Goal: Task Accomplishment & Management: Use online tool/utility

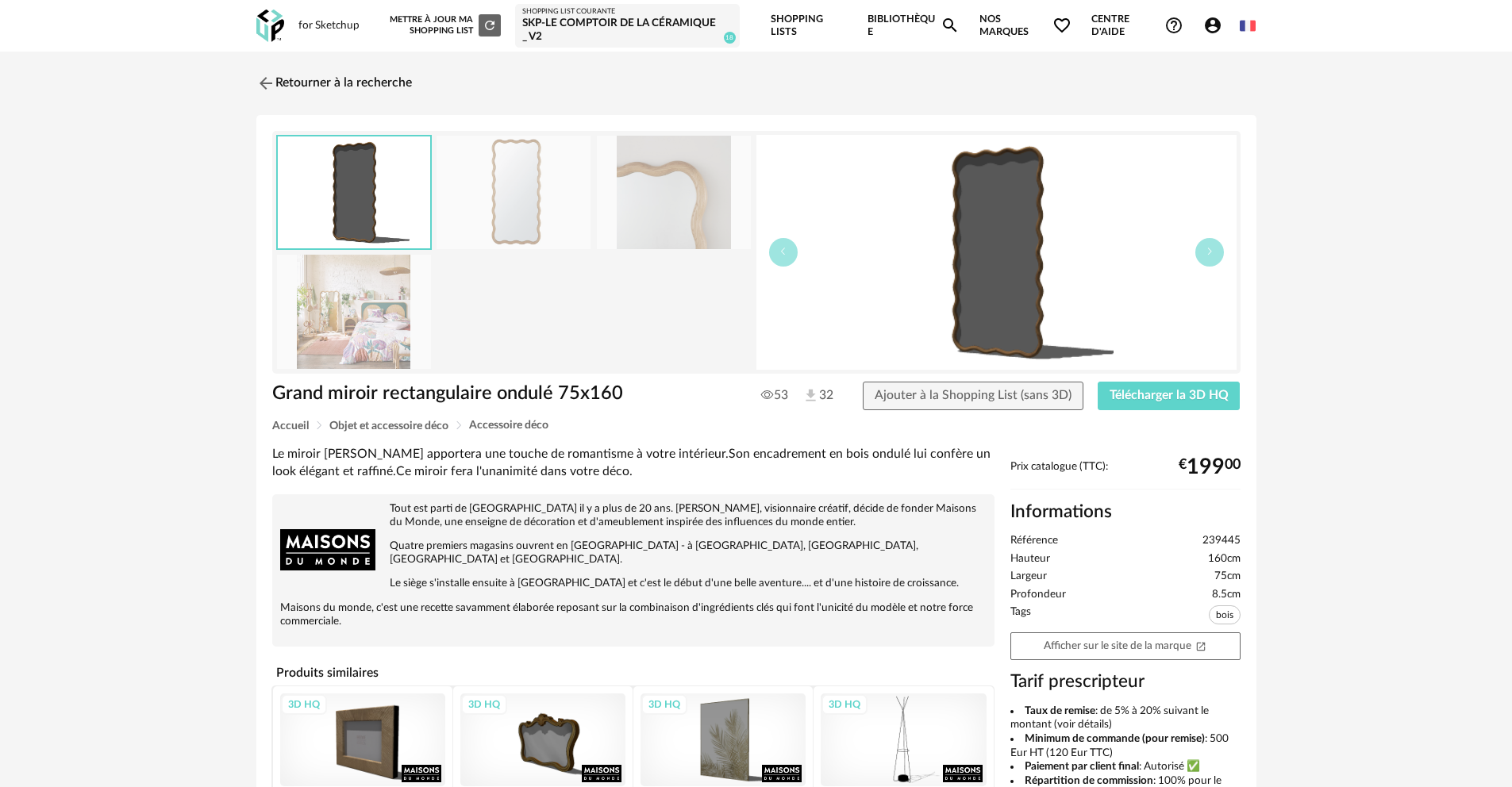
click at [948, 25] on icon "Magnify icon" at bounding box center [950, 26] width 19 height 19
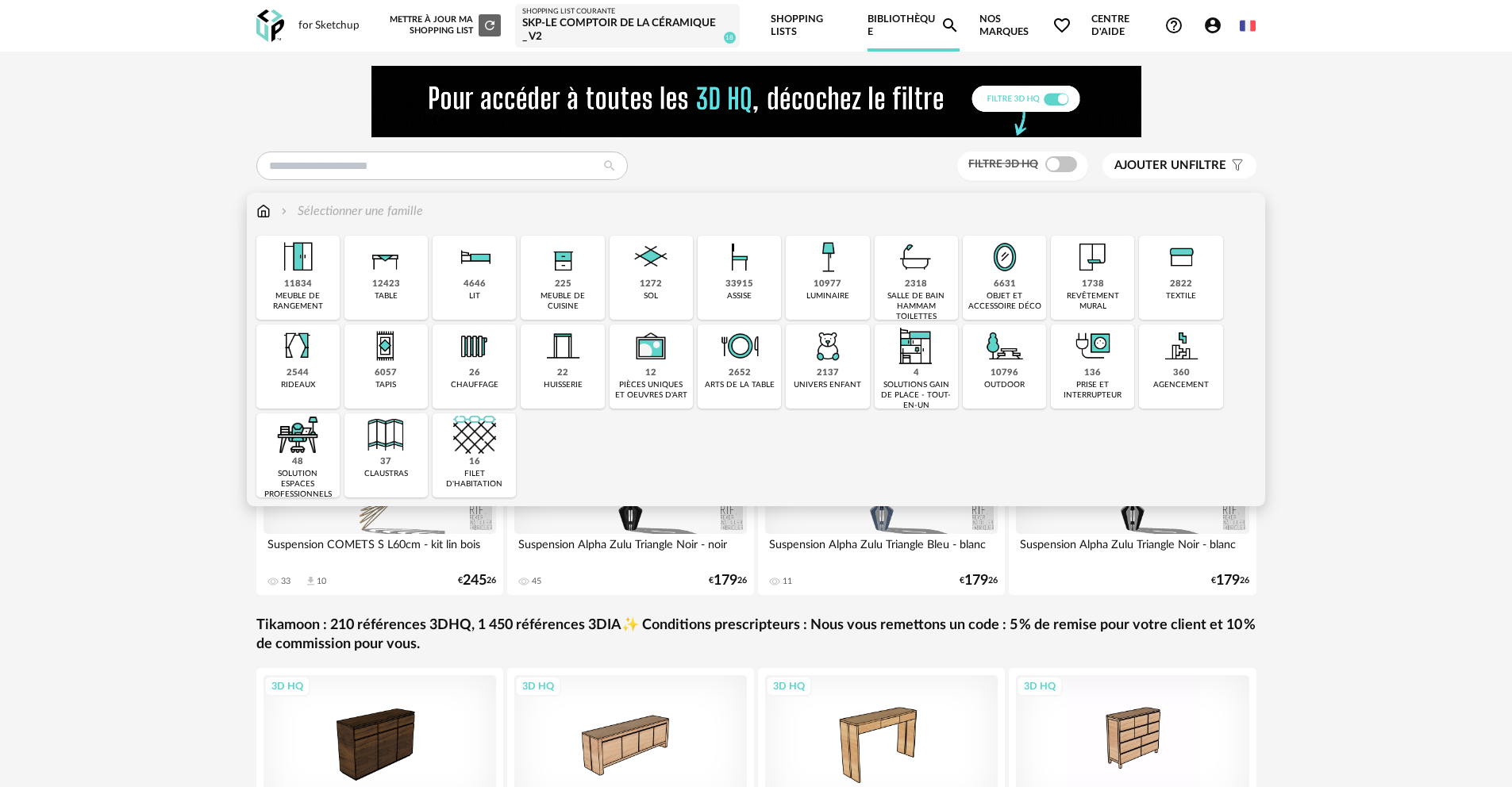
click at [396, 283] on div "12423" at bounding box center [385, 284] width 27 height 11
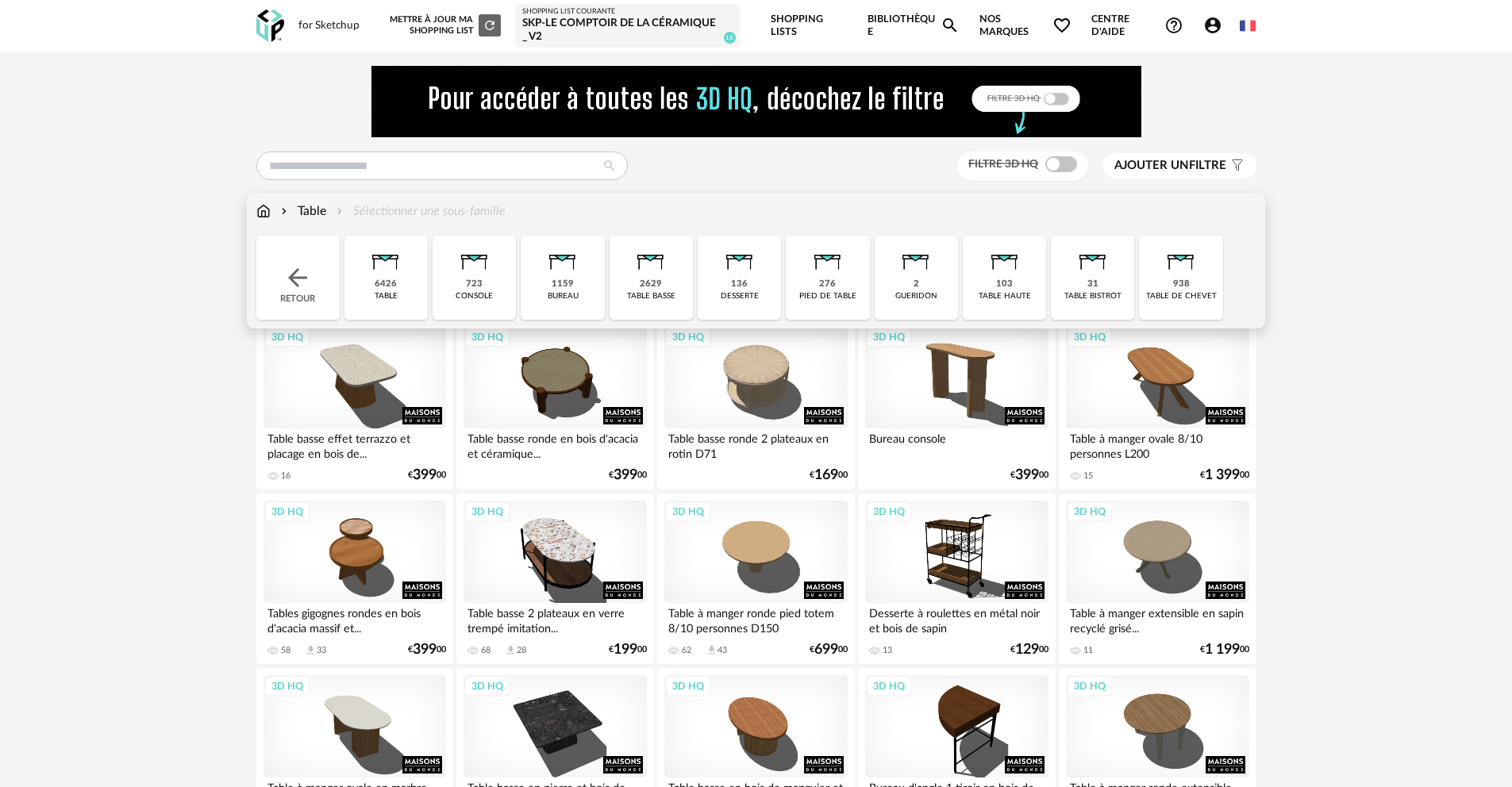
click at [315, 213] on div "Table" at bounding box center [301, 211] width 49 height 19
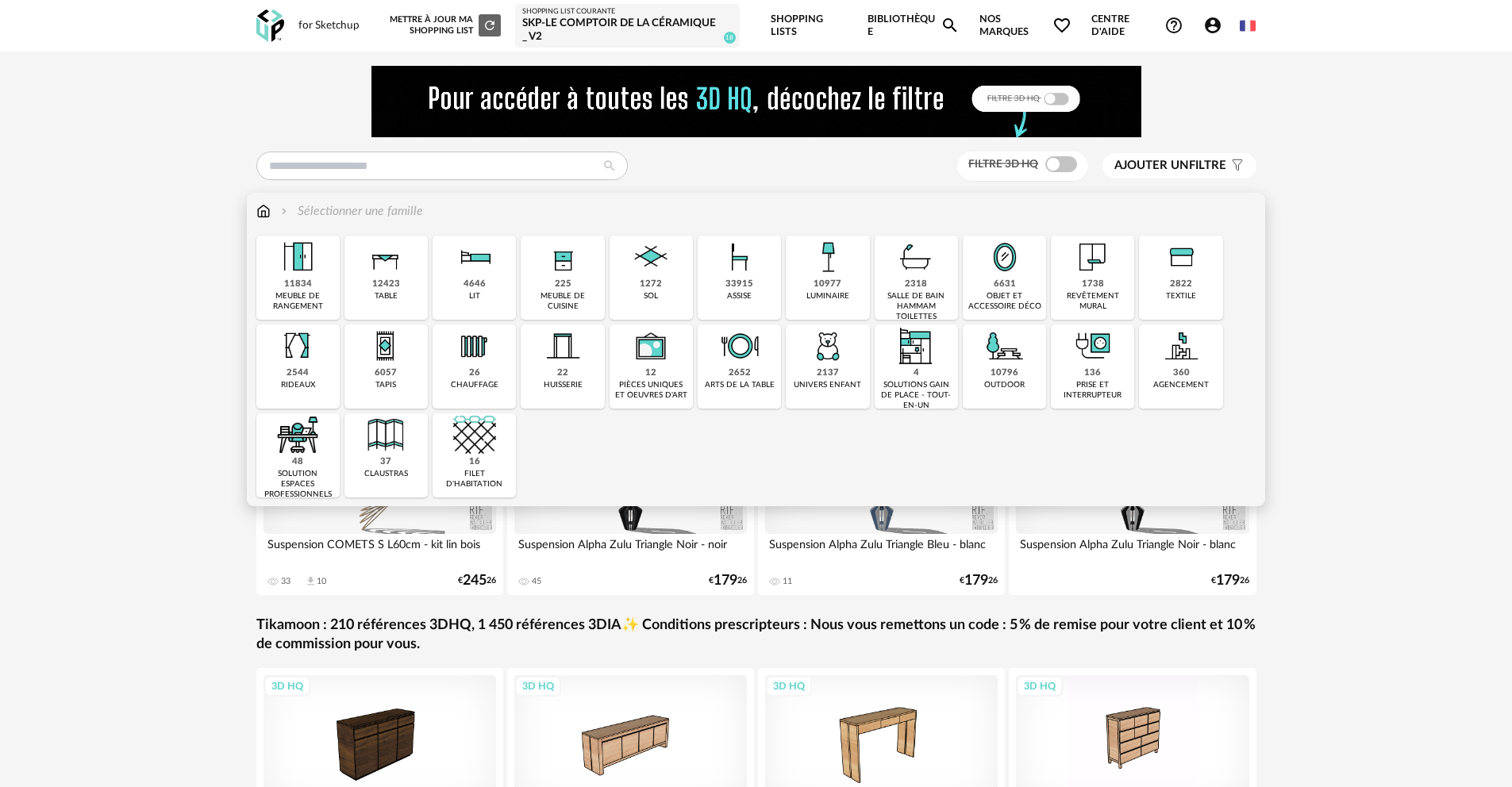
click at [388, 275] on img at bounding box center [385, 257] width 43 height 43
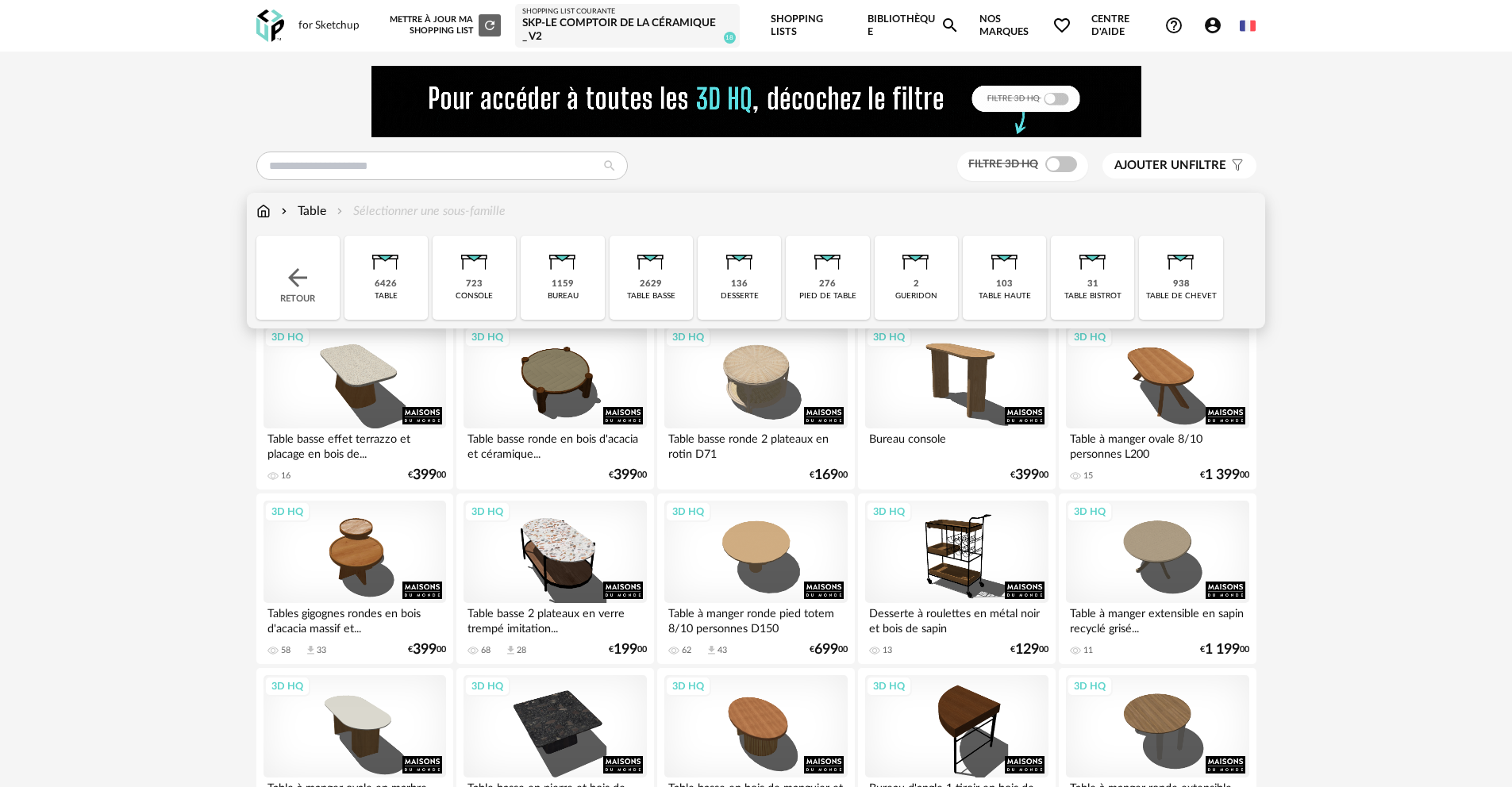
click at [657, 289] on div "2629" at bounding box center [650, 284] width 22 height 11
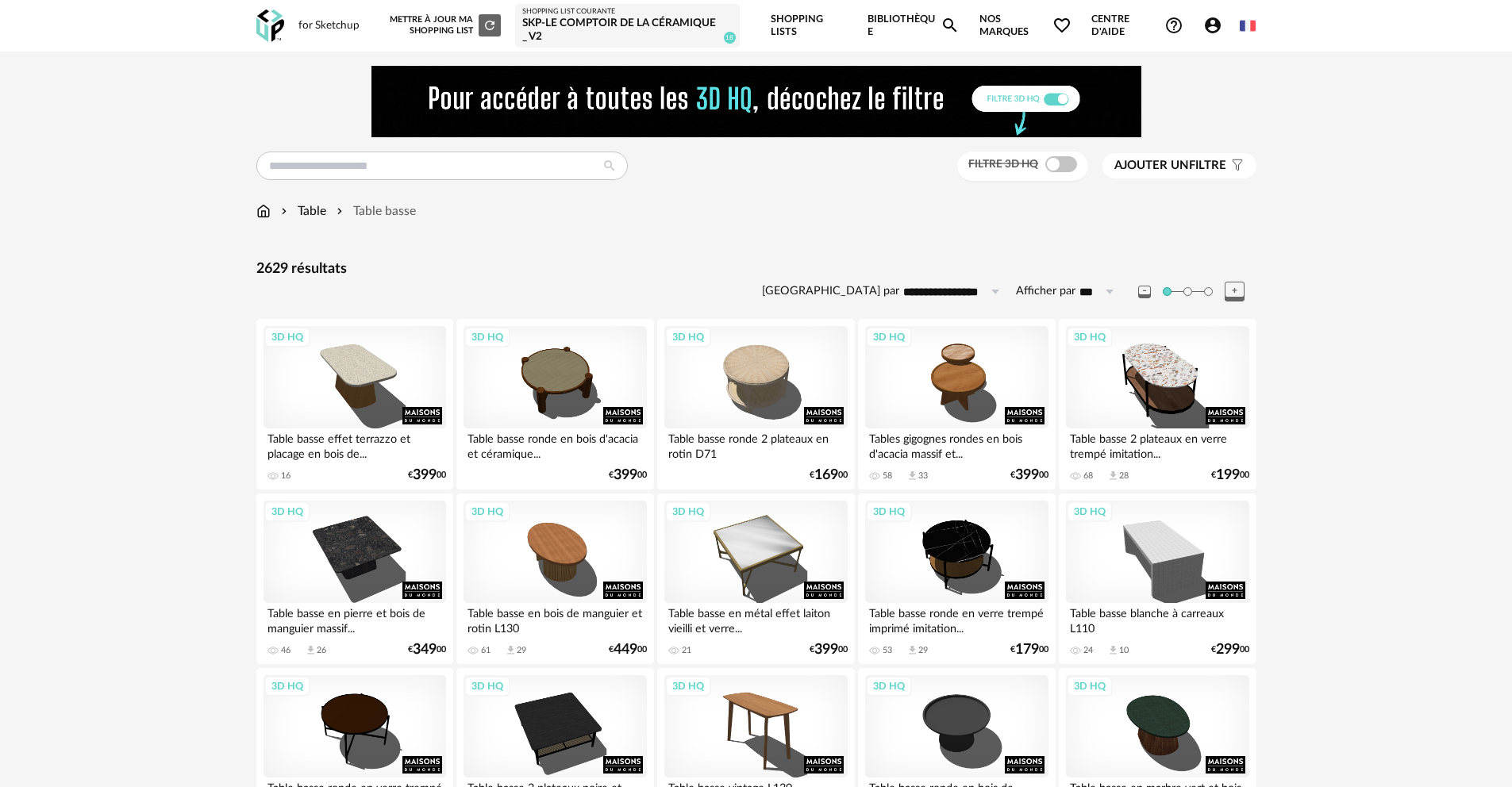
click at [1159, 168] on span "Ajouter un" at bounding box center [1151, 165] width 74 height 11
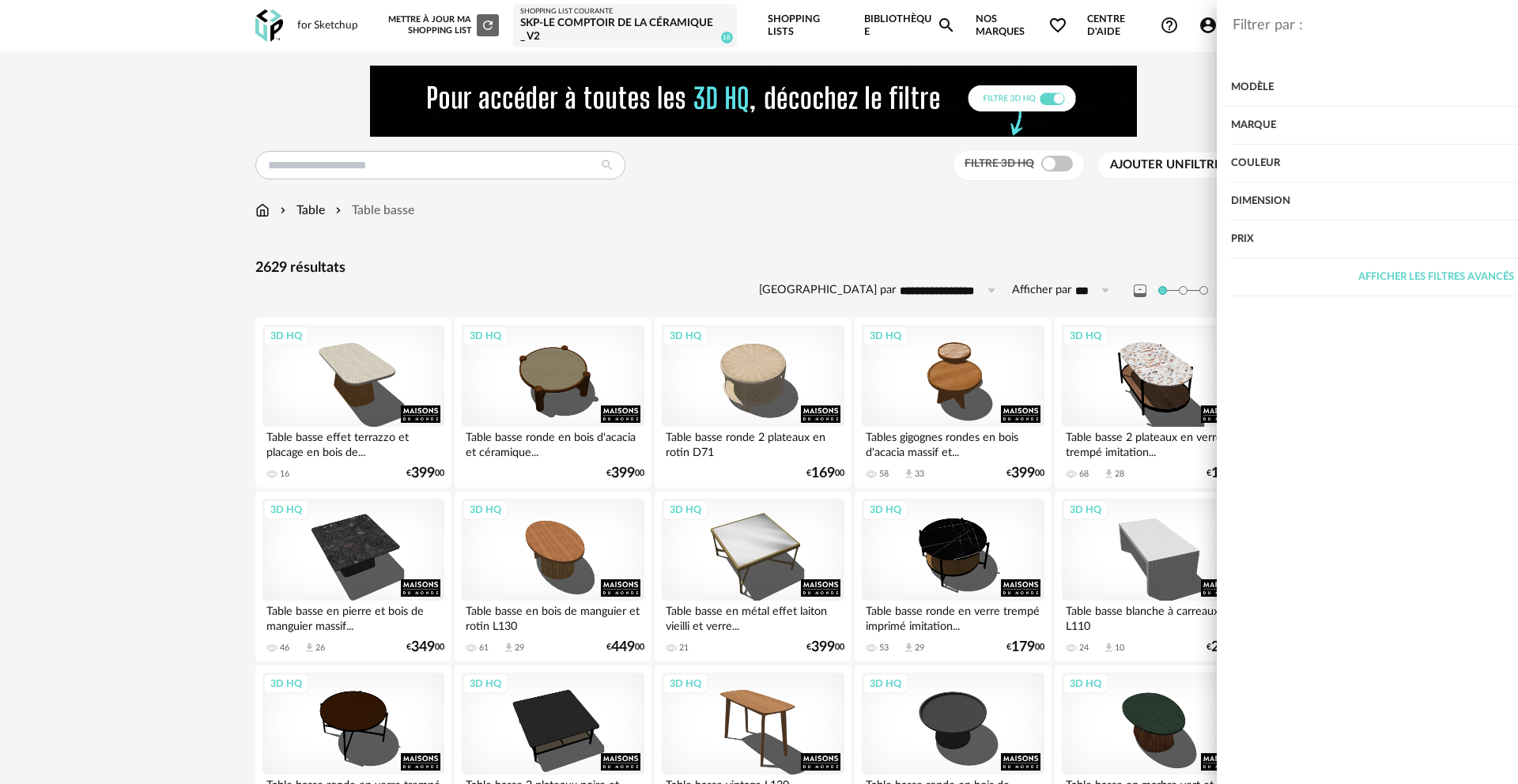
click at [1101, 238] on div "Prix" at bounding box center [1281, 239] width 410 height 38
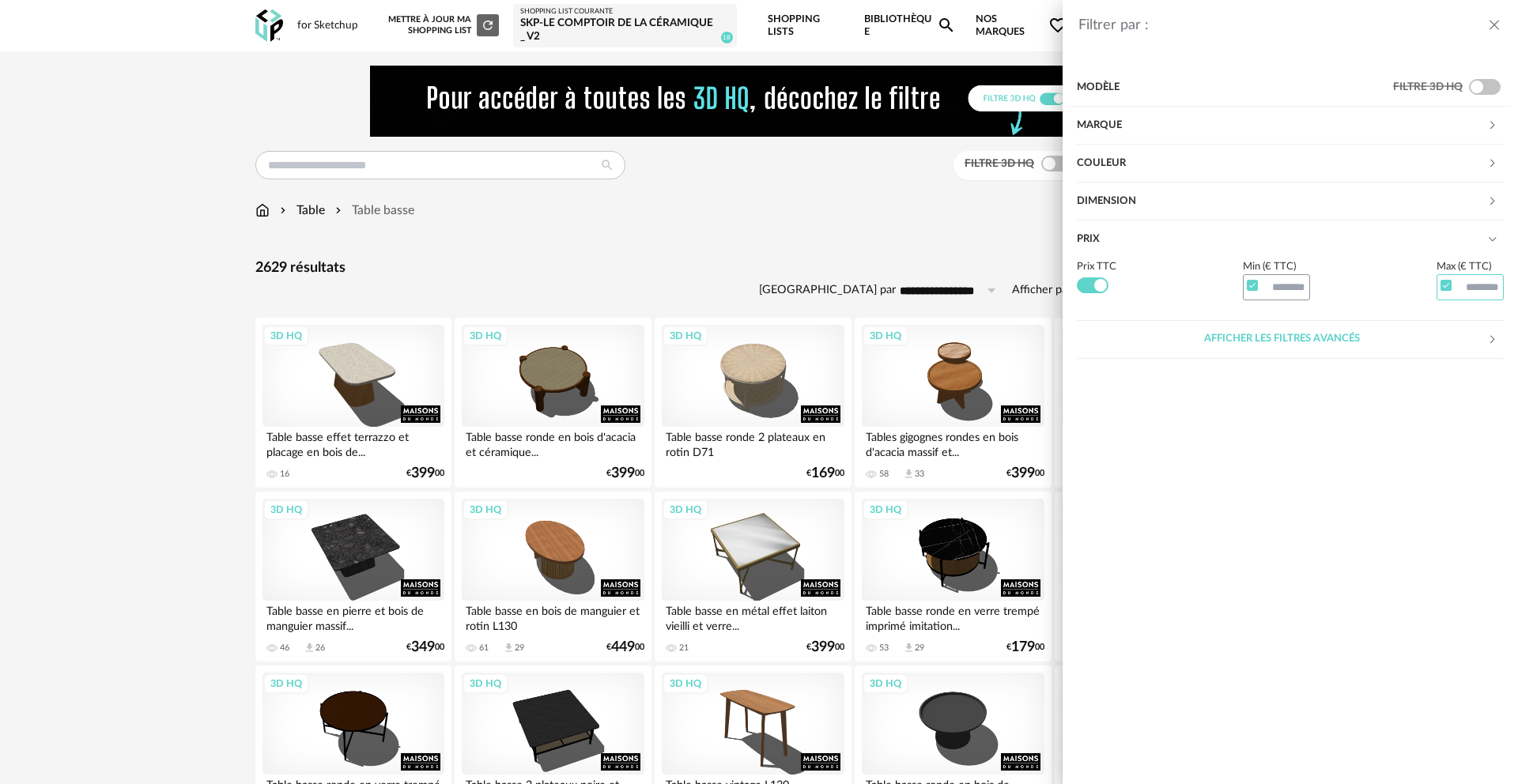
click at [1485, 288] on input "text" at bounding box center [1470, 288] width 68 height 27
click at [1485, 289] on input "***" at bounding box center [1470, 288] width 68 height 27
type input "***"
click at [1456, 457] on section "Modèle Filtre 3D HQ Marque &tradition 36 101 Copenhagen 0 366 Concept 3 AMPM 82…" at bounding box center [1289, 422] width 455 height 722
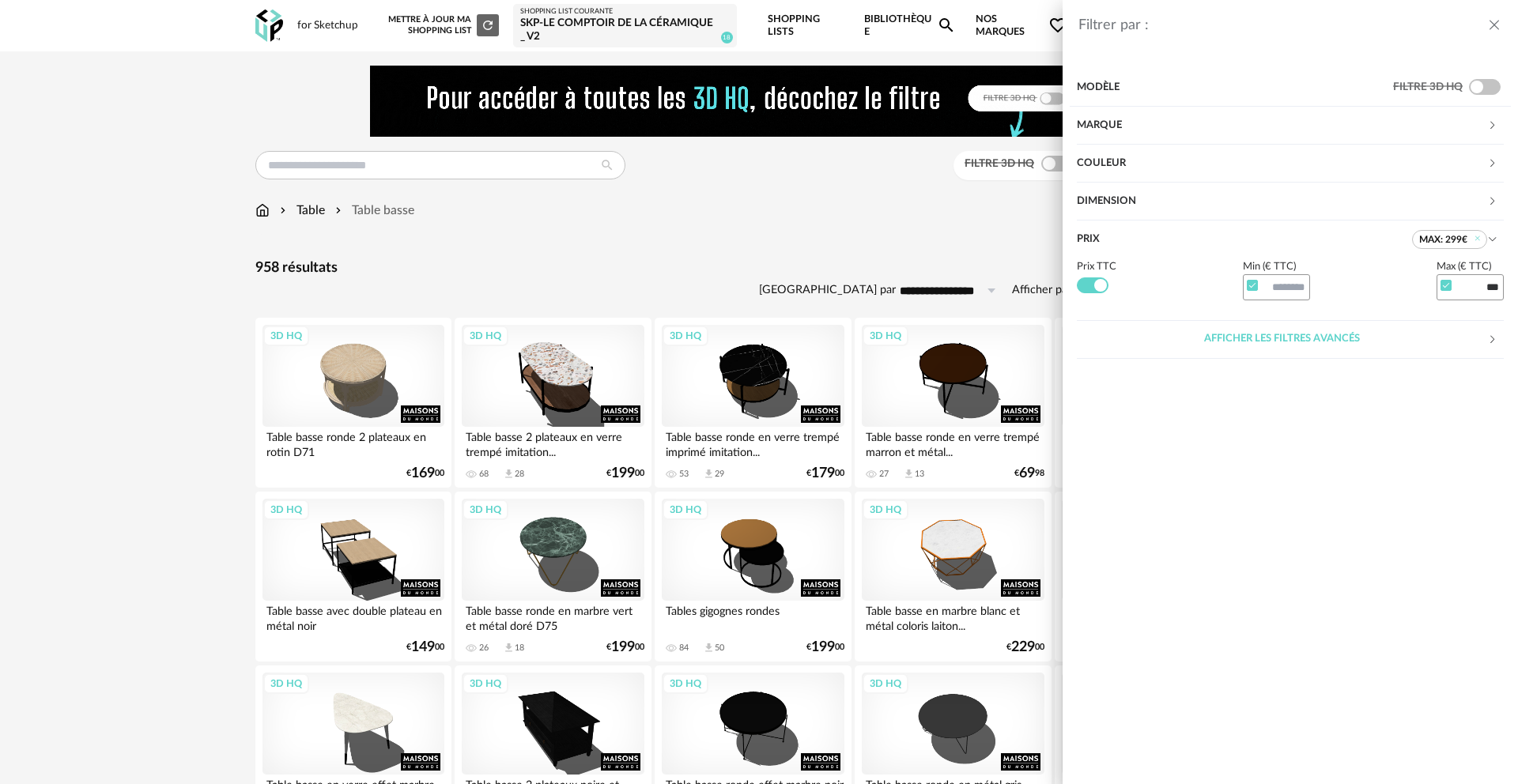
click at [1122, 263] on div "Prix TTC Min (€ TTC) Max (€ TTC) ***" at bounding box center [1289, 280] width 427 height 42
click at [1056, 165] on div "Filtrer par : Modèle Filtre 3D HQ Marque &tradition 0 101 Copenhagen 0 366 Conc…" at bounding box center [759, 392] width 1518 height 784
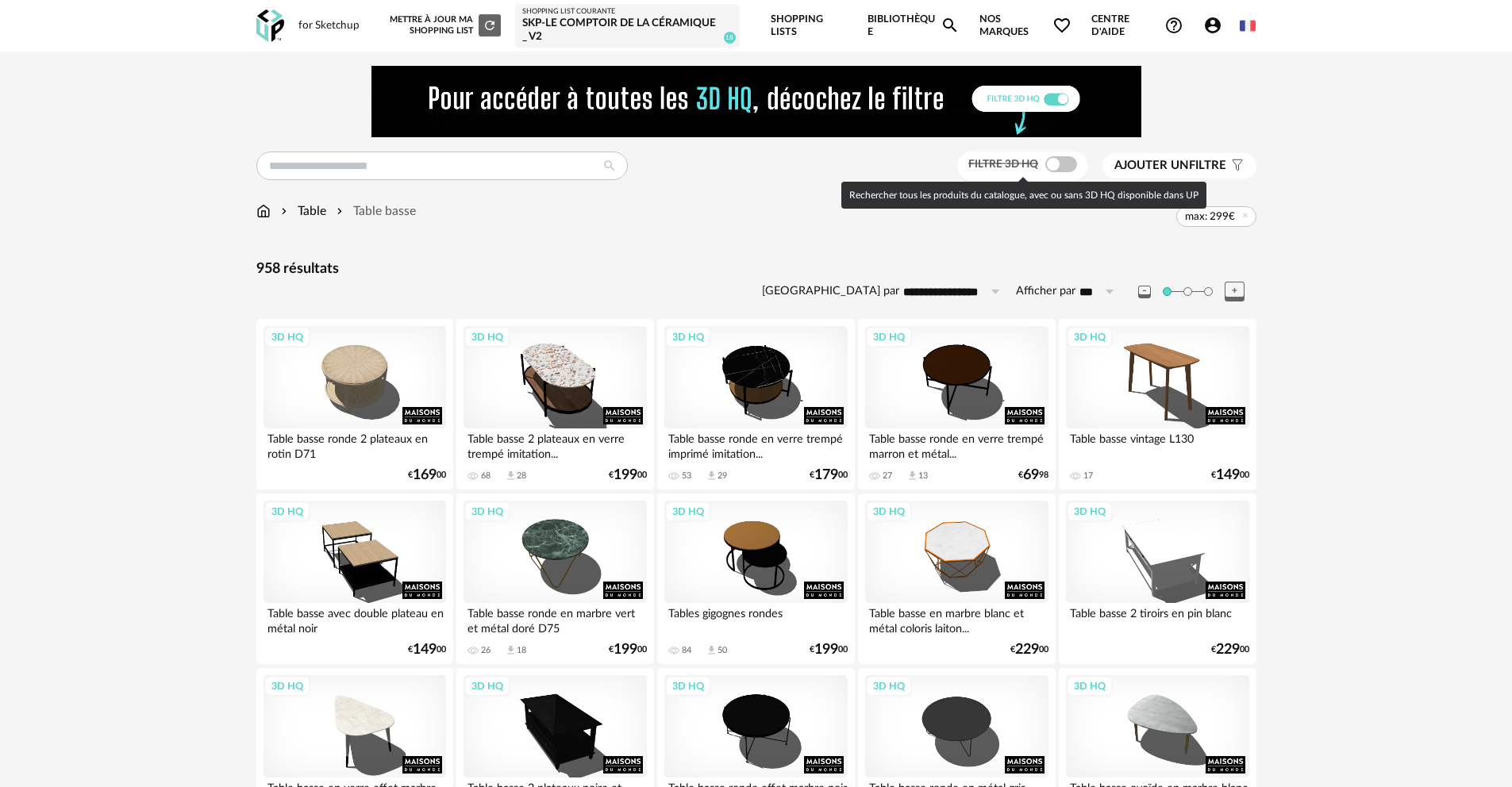
click at [1068, 166] on span at bounding box center [1061, 164] width 32 height 16
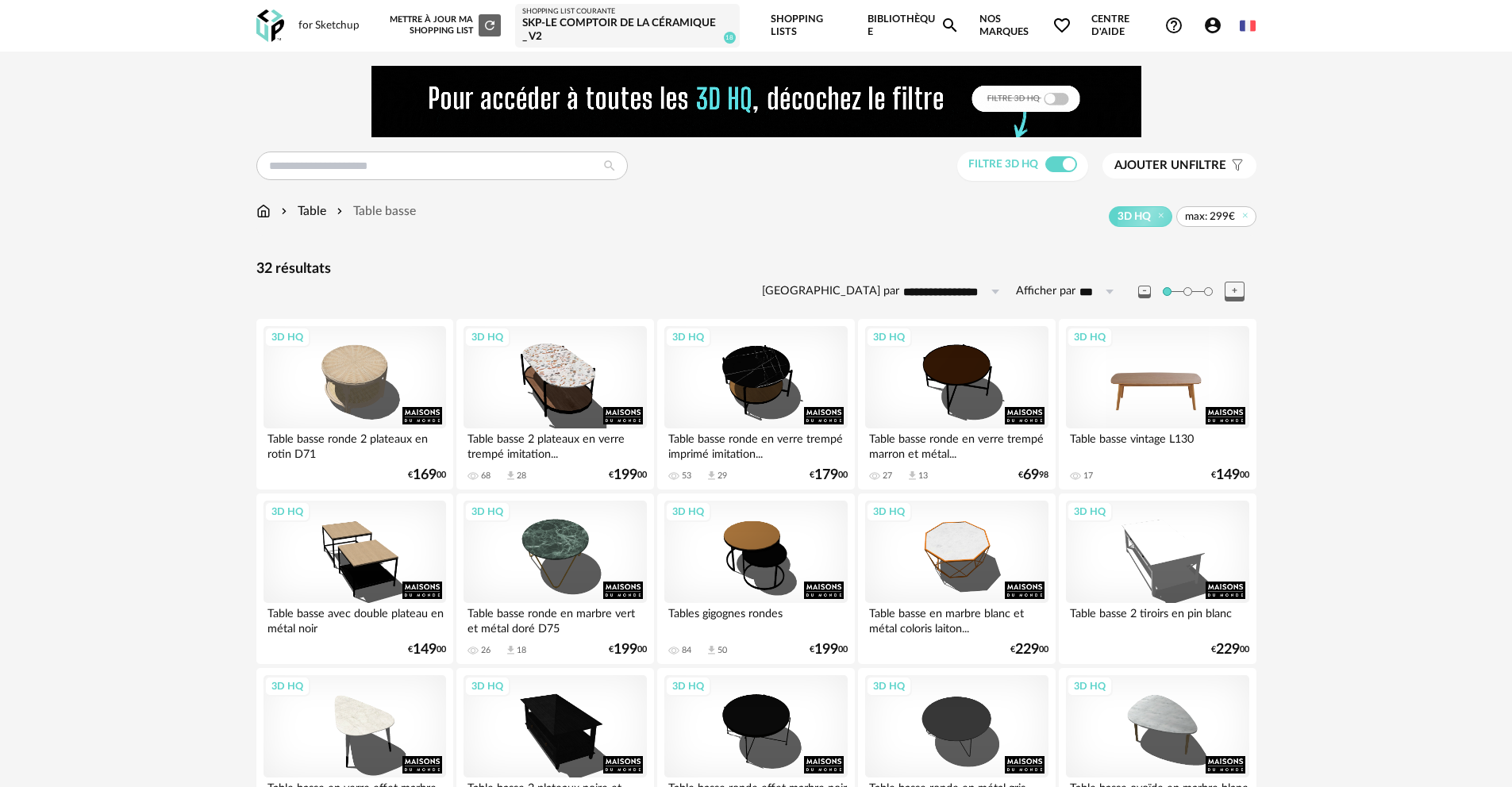
drag, startPoint x: 1179, startPoint y: 379, endPoint x: 1089, endPoint y: 387, distance: 90.4
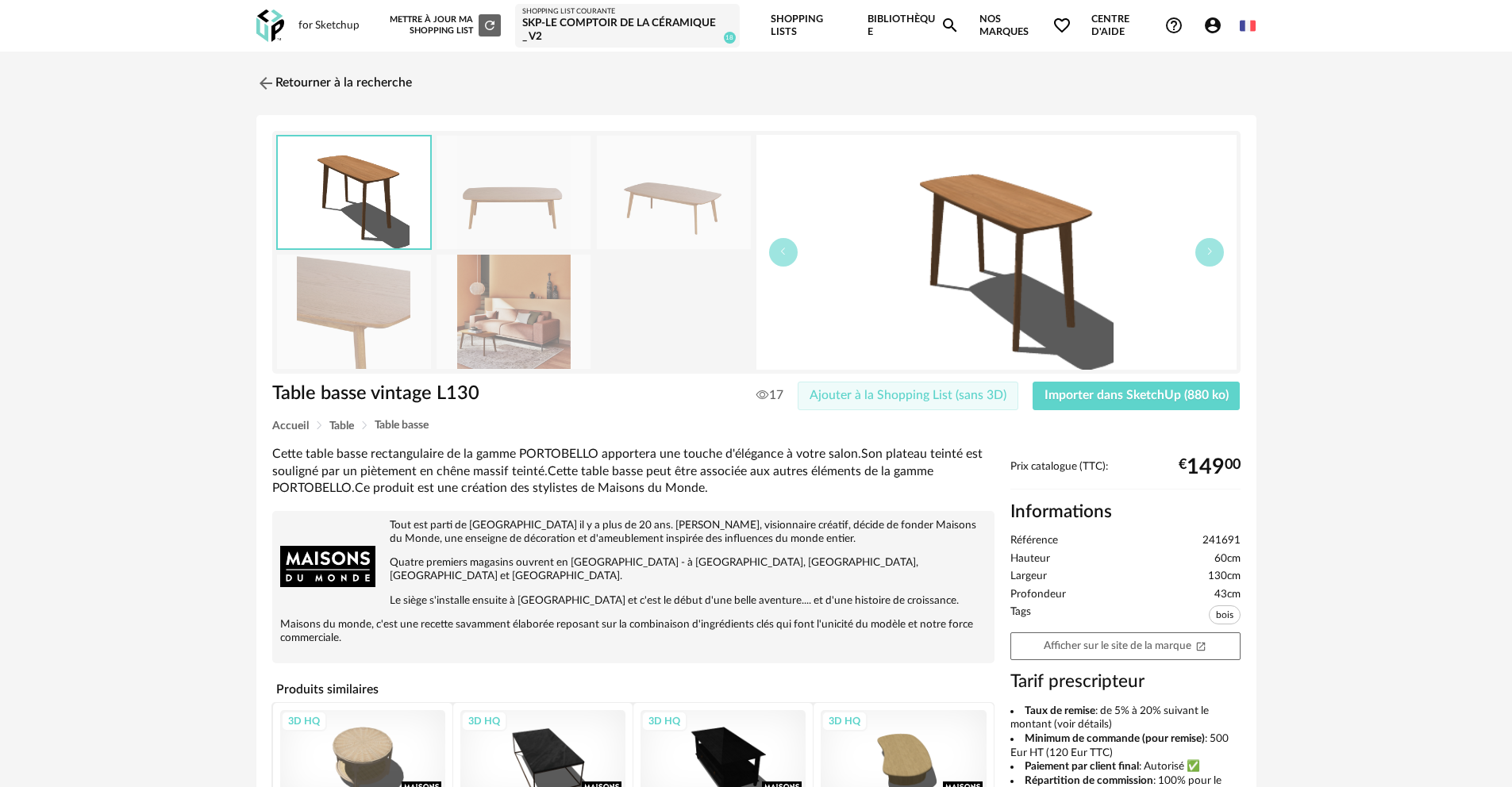
click at [981, 394] on span "Ajouter à la Shopping List (sans 3D)" at bounding box center [908, 395] width 197 height 12
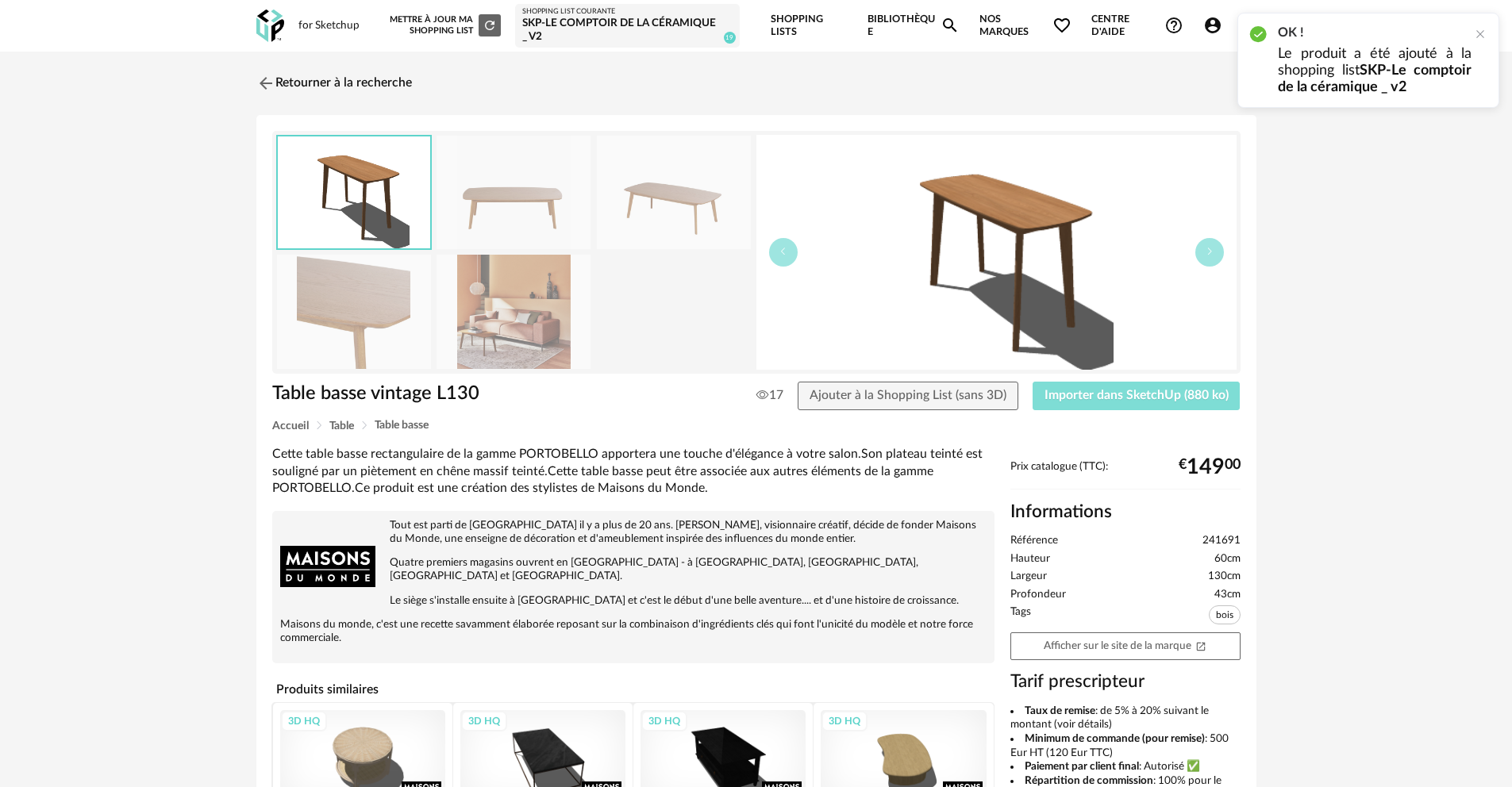
click at [1121, 397] on span "Importer dans SketchUp (880 ko)" at bounding box center [1136, 395] width 184 height 12
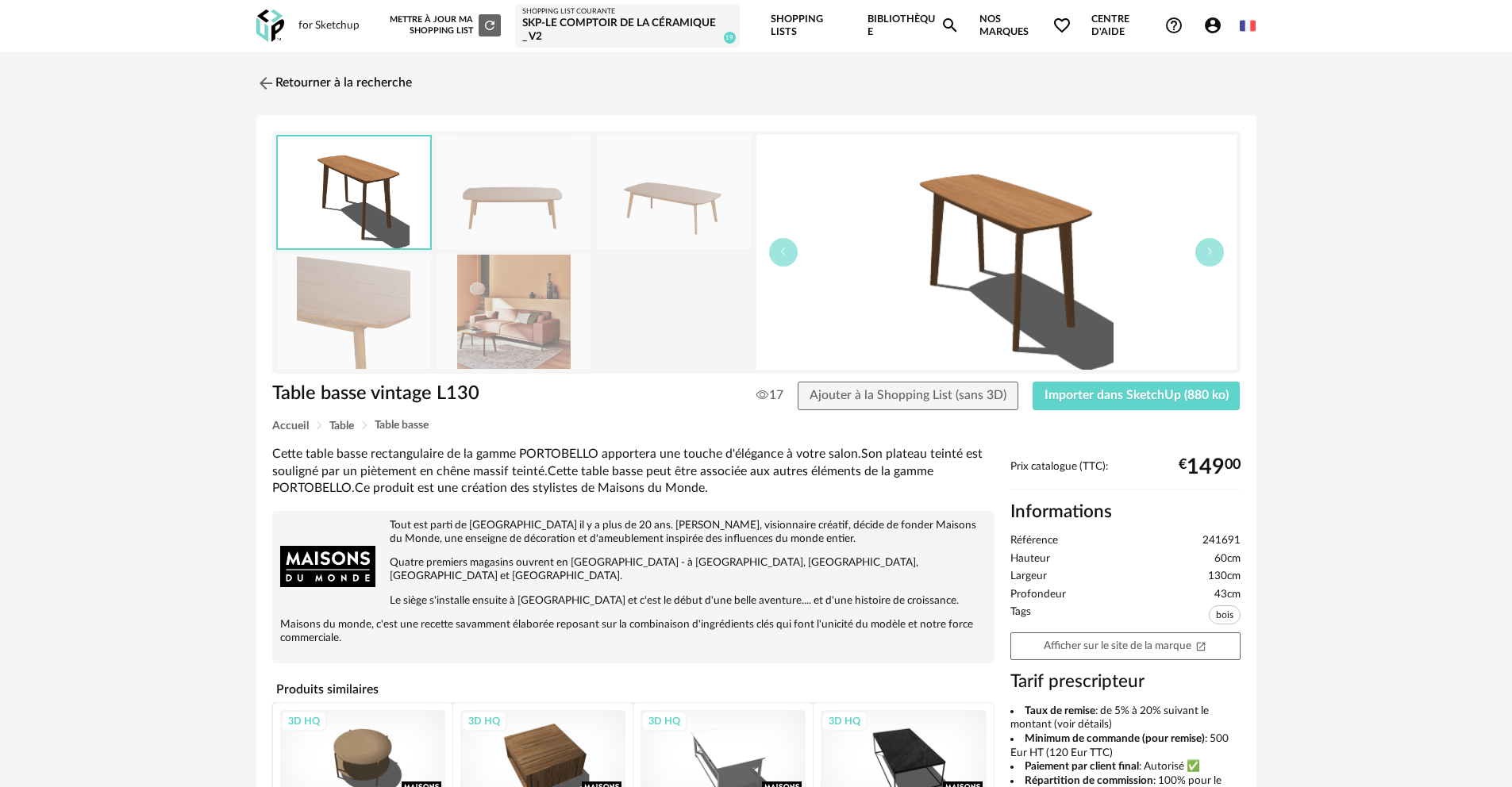
click at [490, 332] on img at bounding box center [513, 311] width 154 height 113
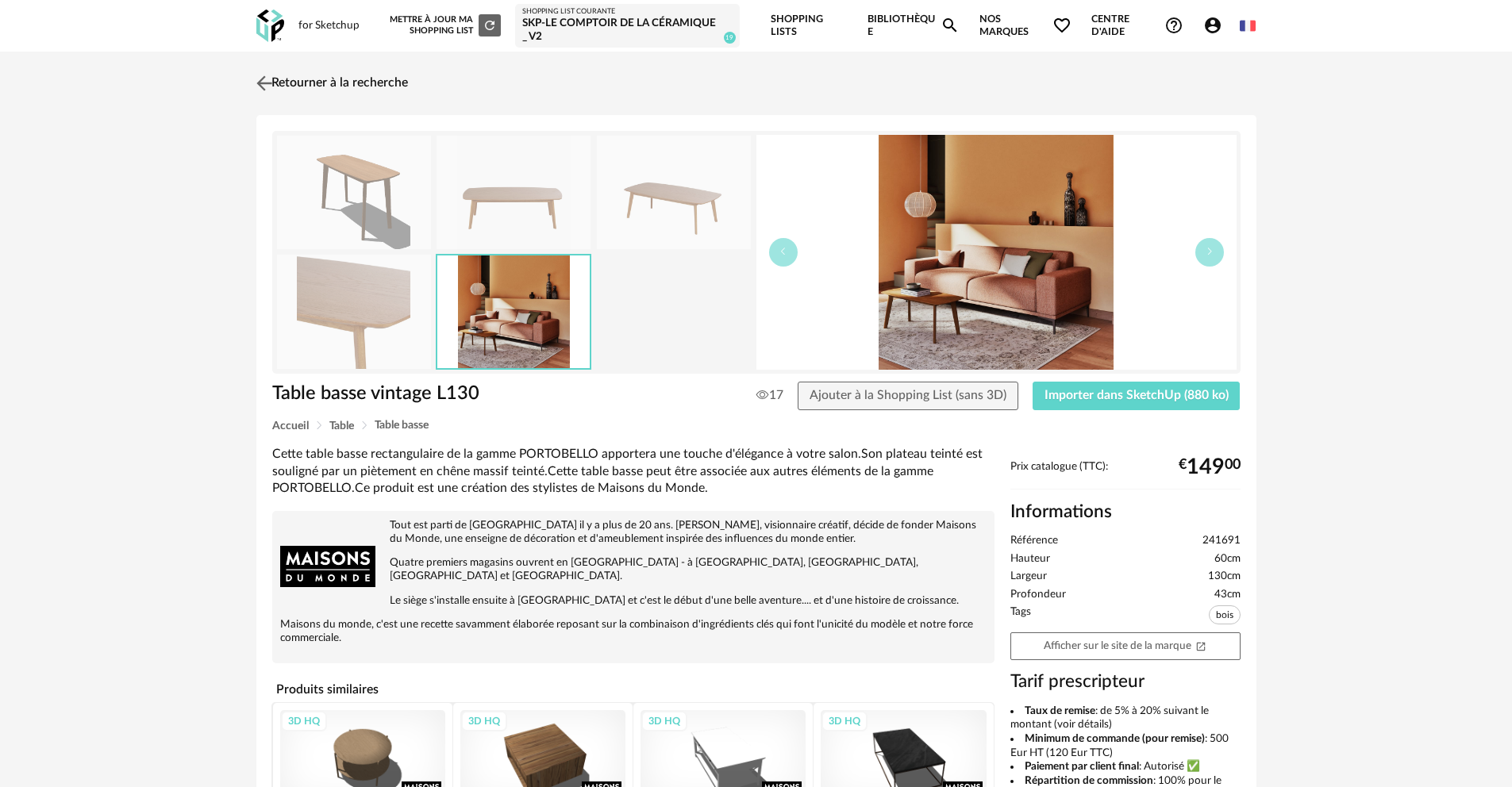
click at [259, 82] on img at bounding box center [264, 83] width 23 height 23
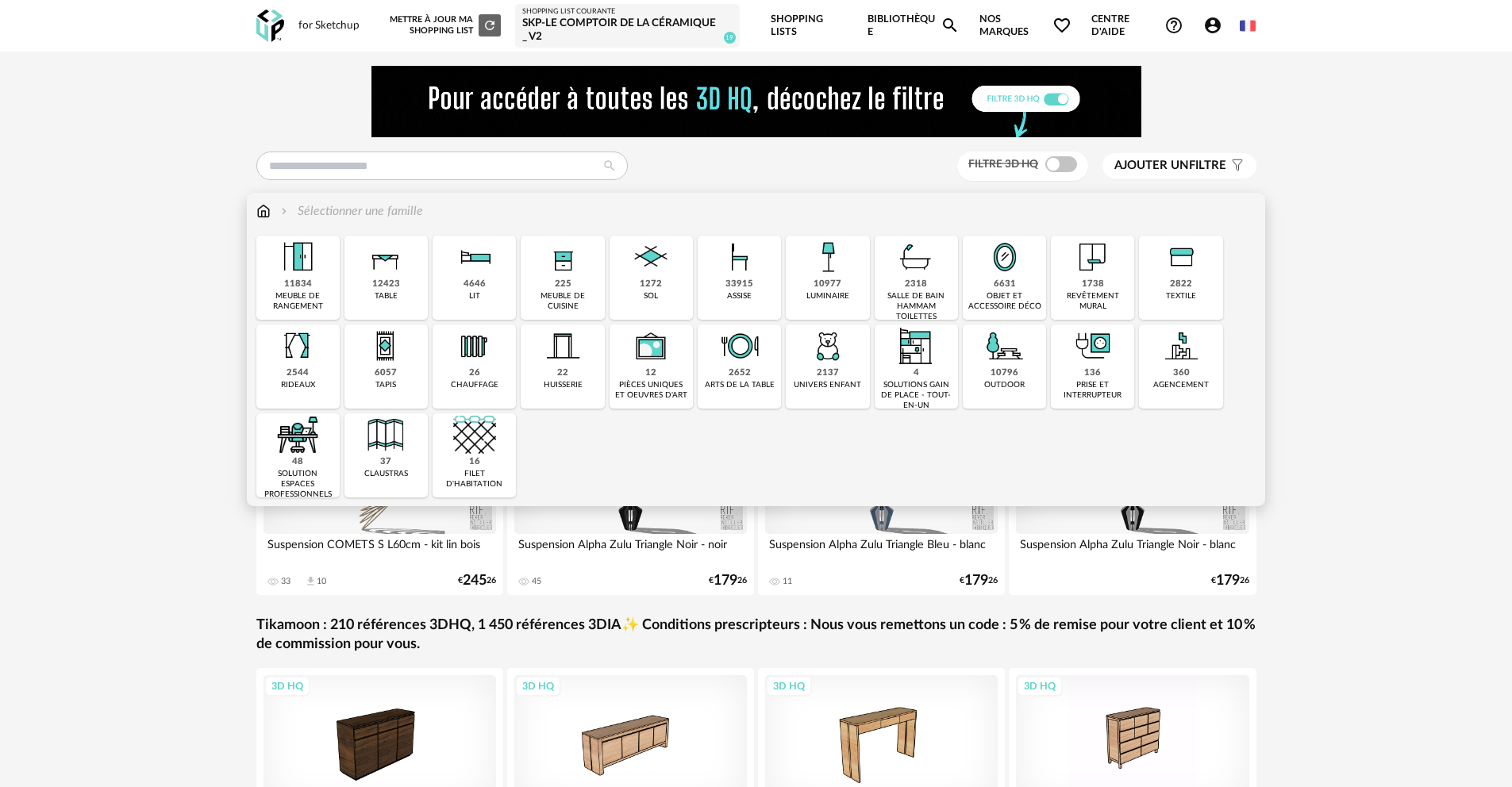
click at [399, 275] on img at bounding box center [385, 257] width 43 height 43
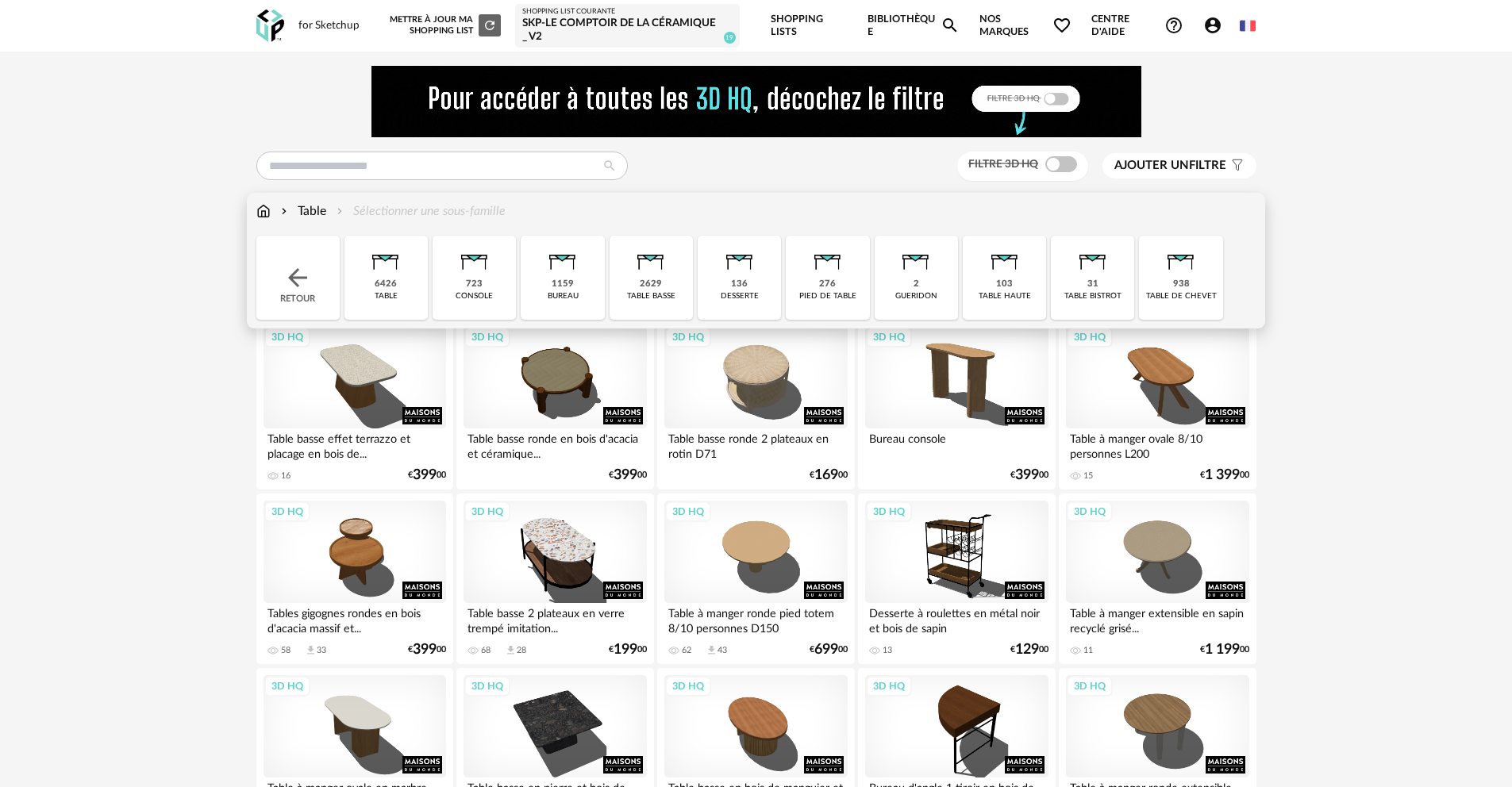
click at [666, 284] on div "2629 table basse" at bounding box center [651, 277] width 83 height 84
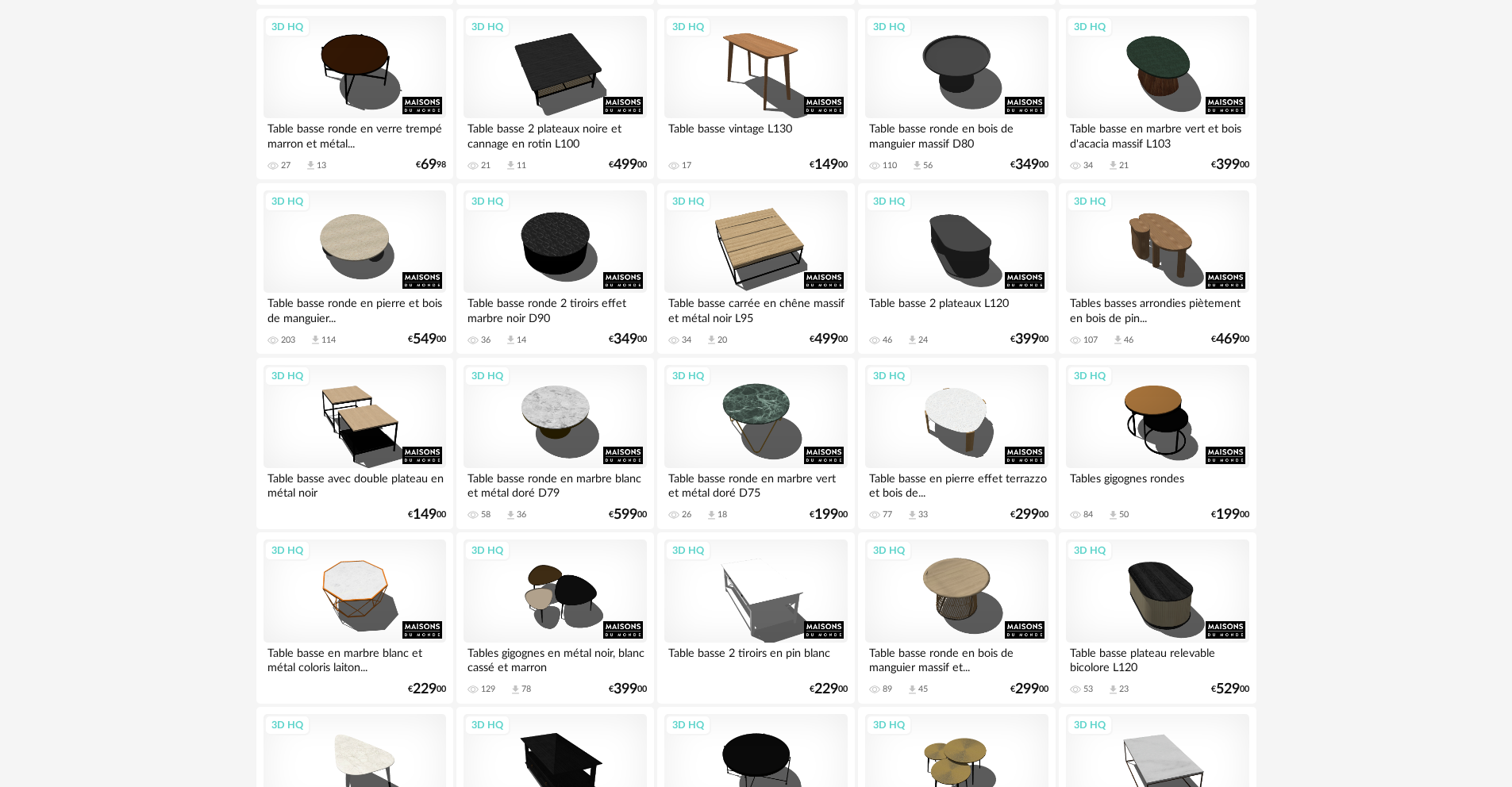
scroll to position [832, 0]
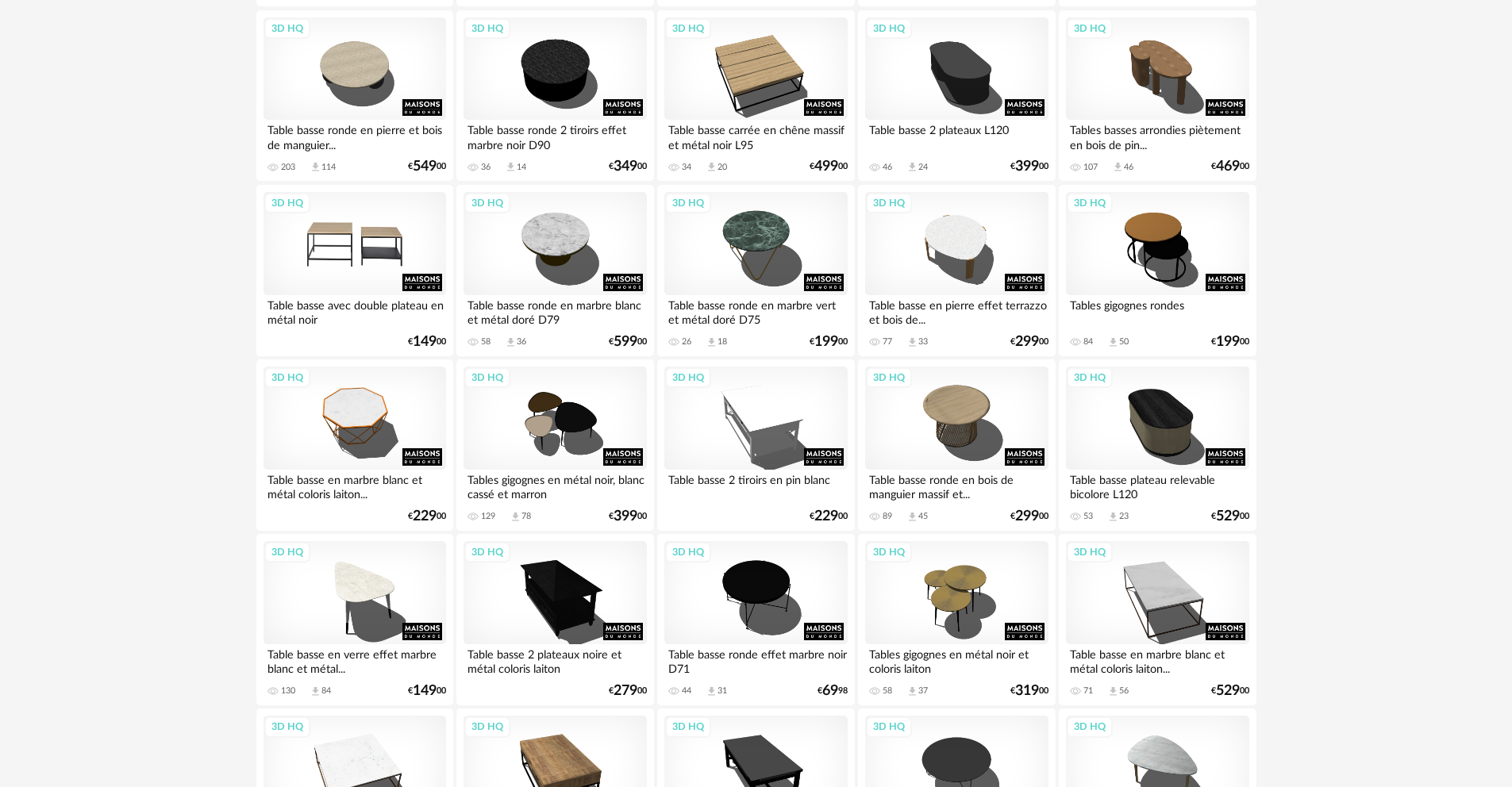
click at [405, 220] on div "3D HQ" at bounding box center [354, 243] width 183 height 103
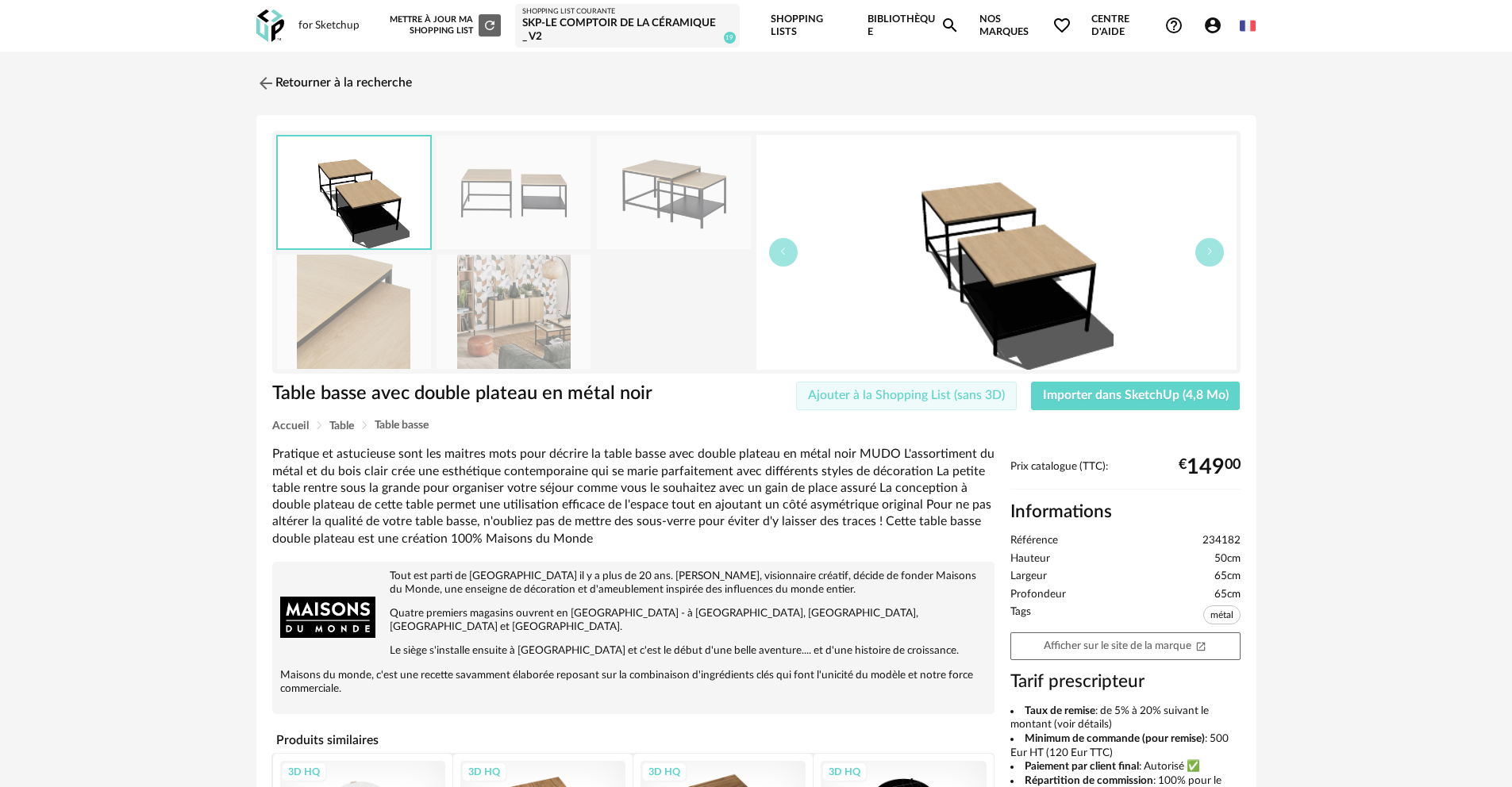
click at [976, 396] on span "Ajouter à la Shopping List (sans 3D)" at bounding box center [906, 395] width 197 height 12
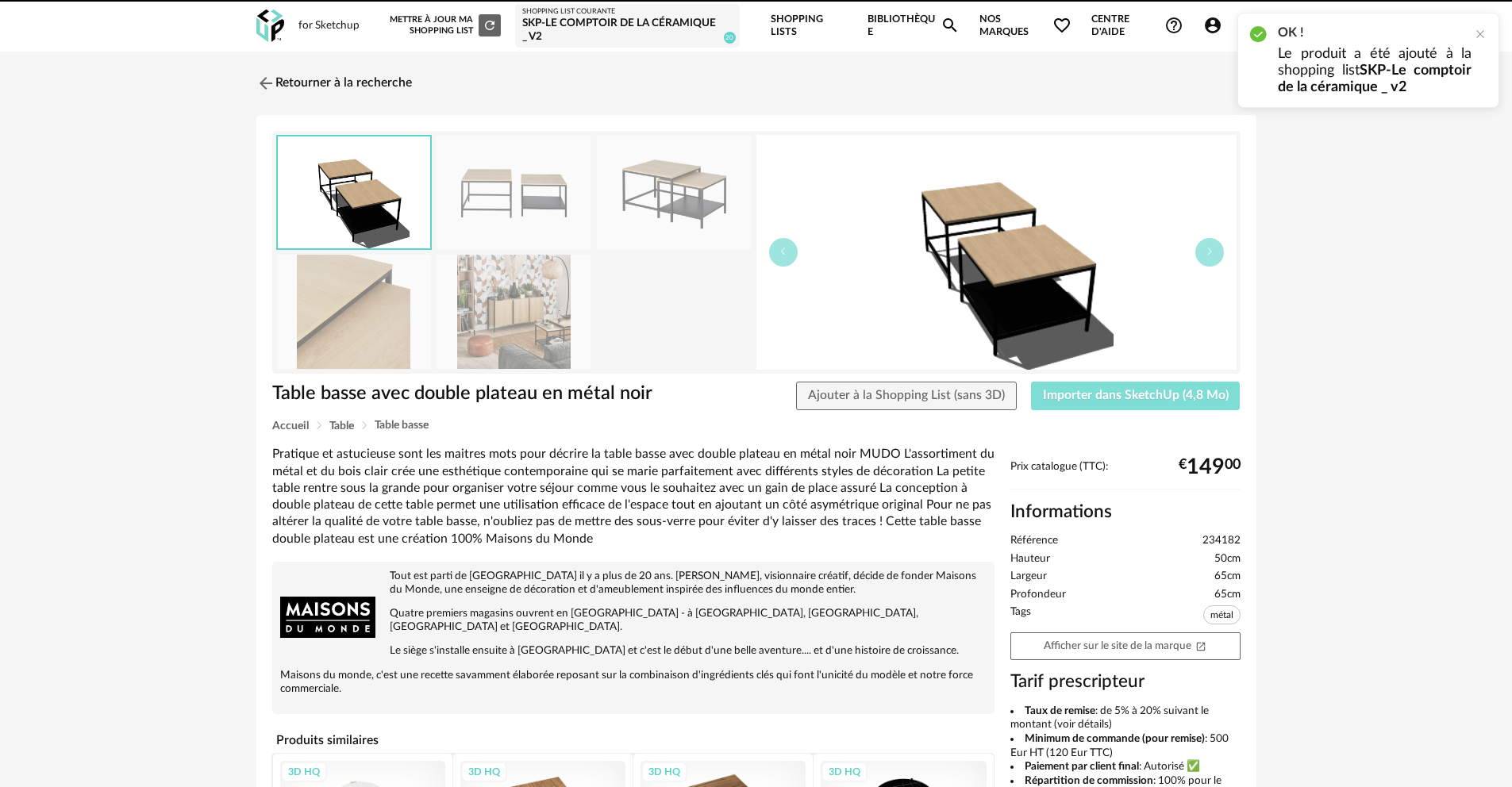
click at [1156, 397] on span "Importer dans SketchUp (4,8 Mo)" at bounding box center [1136, 395] width 186 height 12
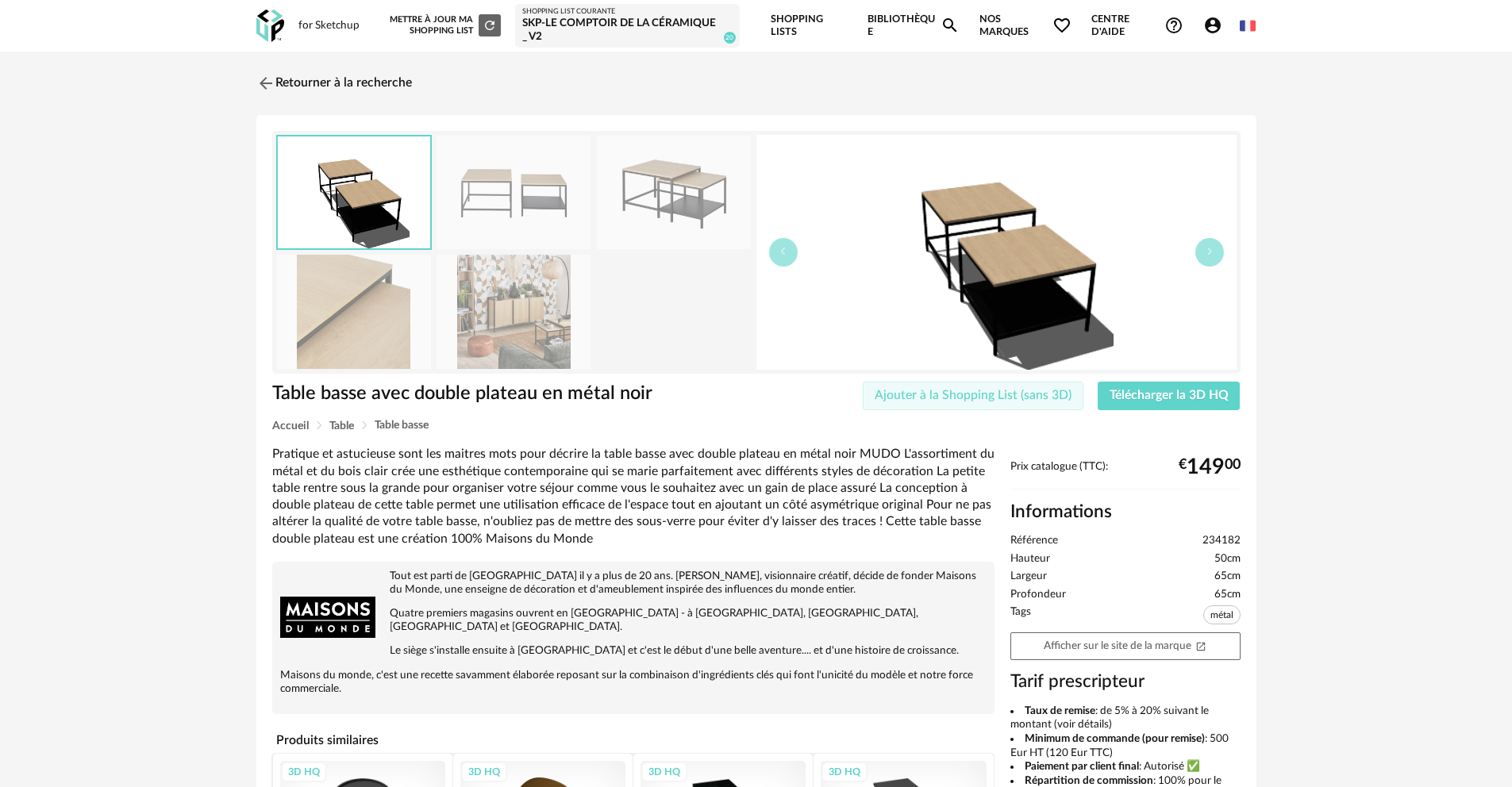
click at [1038, 390] on span "Ajouter à la Shopping List (sans 3D)" at bounding box center [973, 395] width 197 height 12
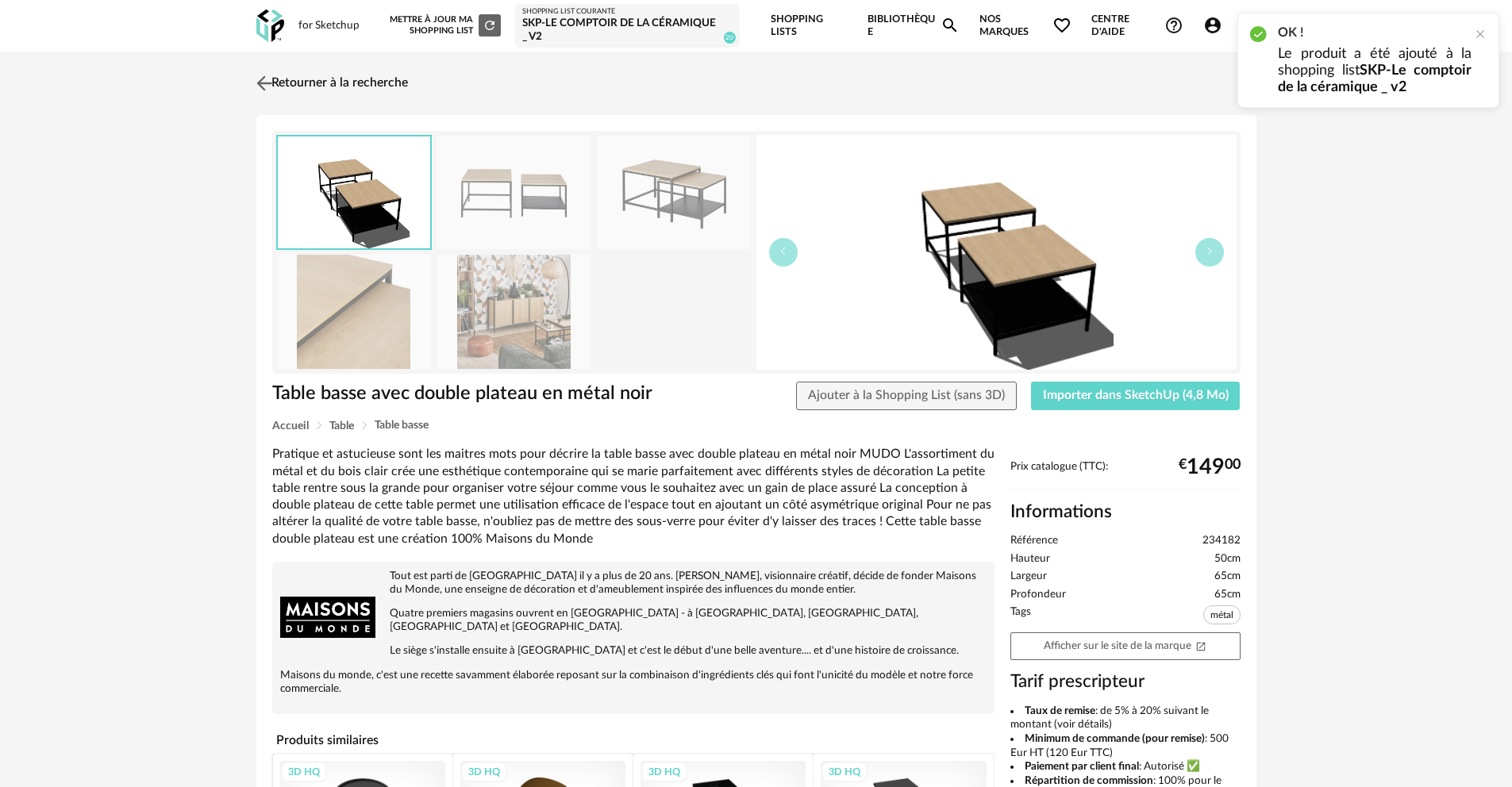
click at [263, 84] on img at bounding box center [264, 83] width 23 height 23
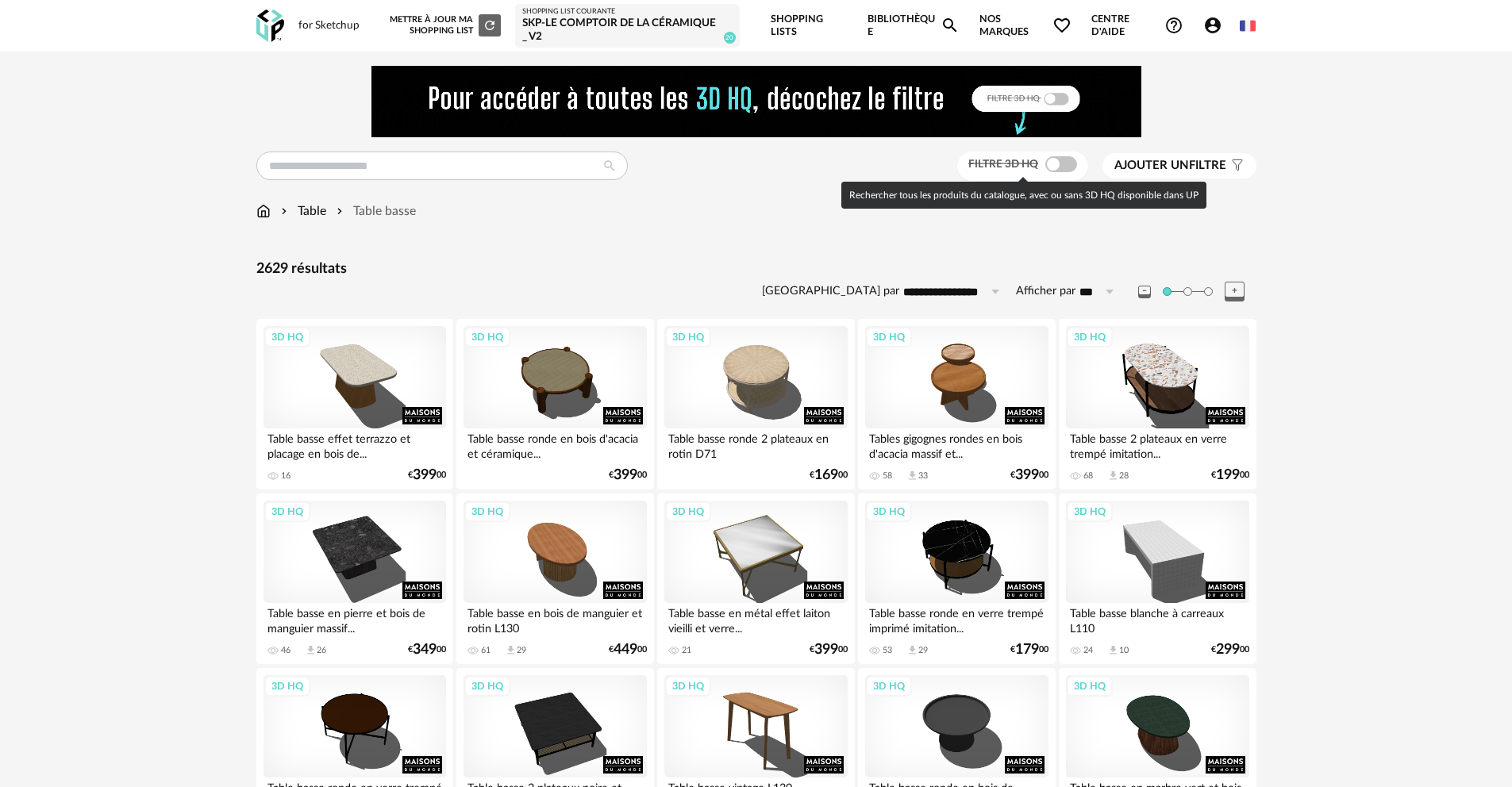
click at [1066, 165] on span at bounding box center [1061, 164] width 32 height 16
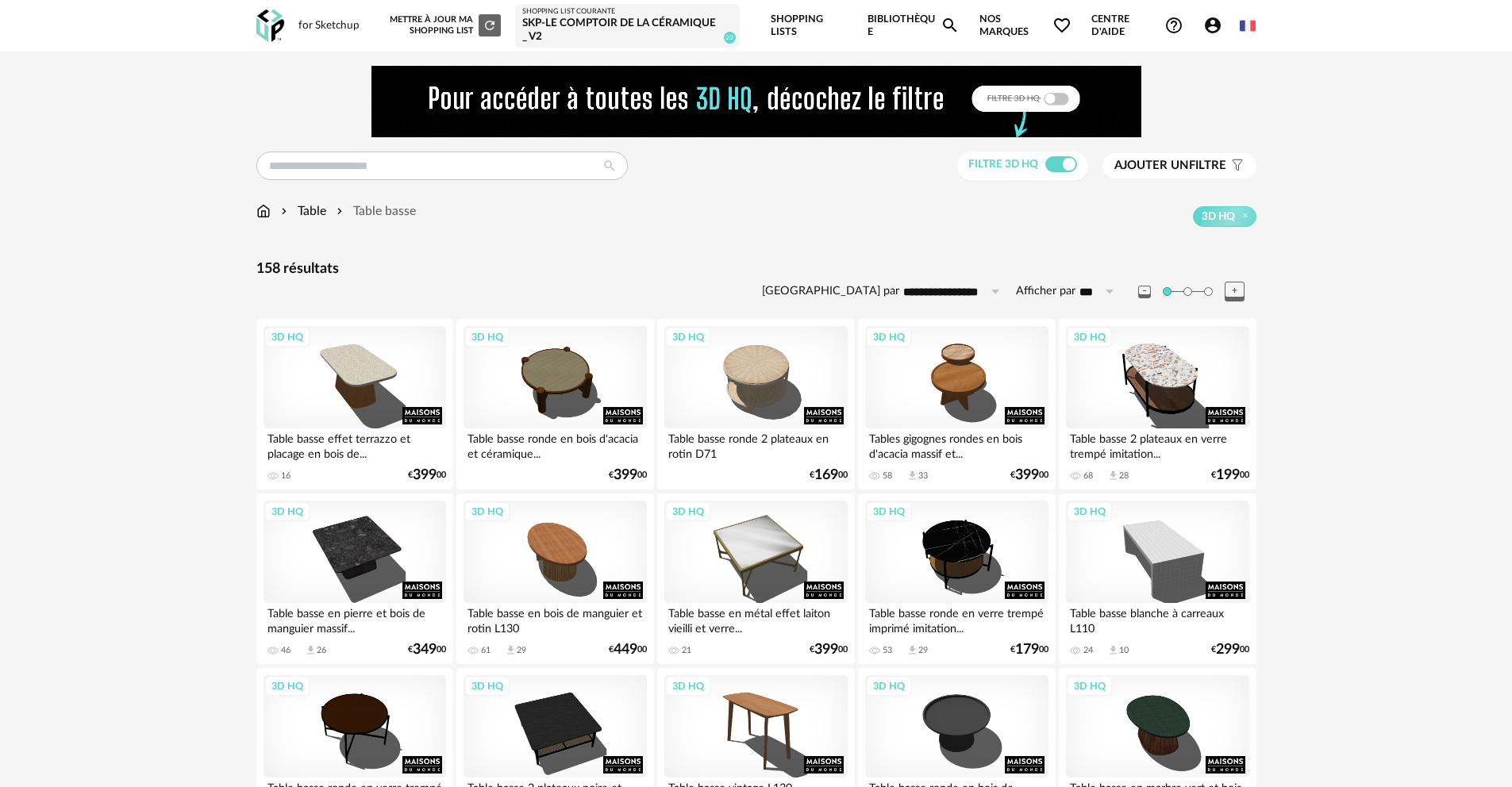
click at [1150, 165] on span "Ajouter un" at bounding box center [1151, 165] width 74 height 11
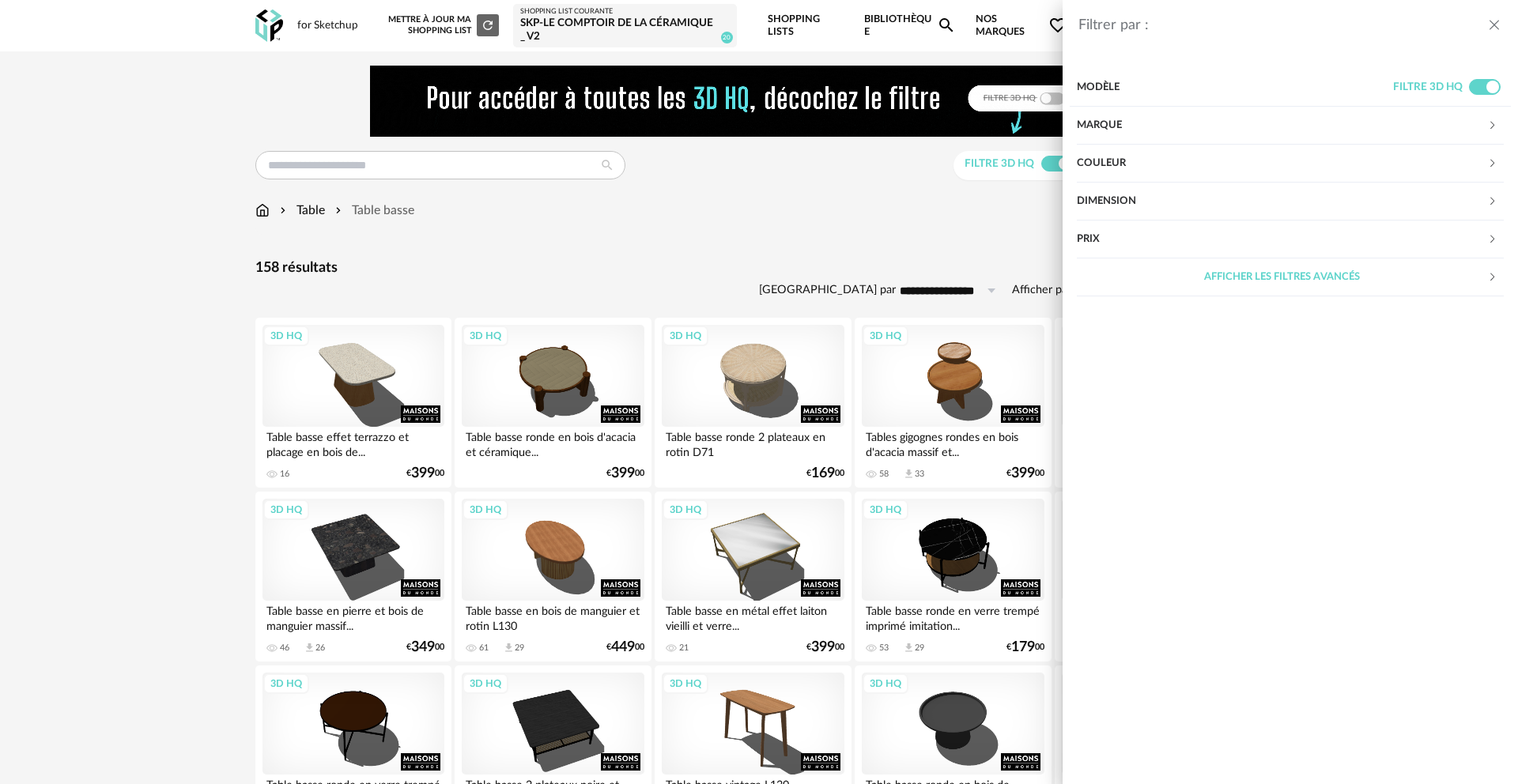
click at [1226, 243] on div "Prix" at bounding box center [1281, 239] width 410 height 38
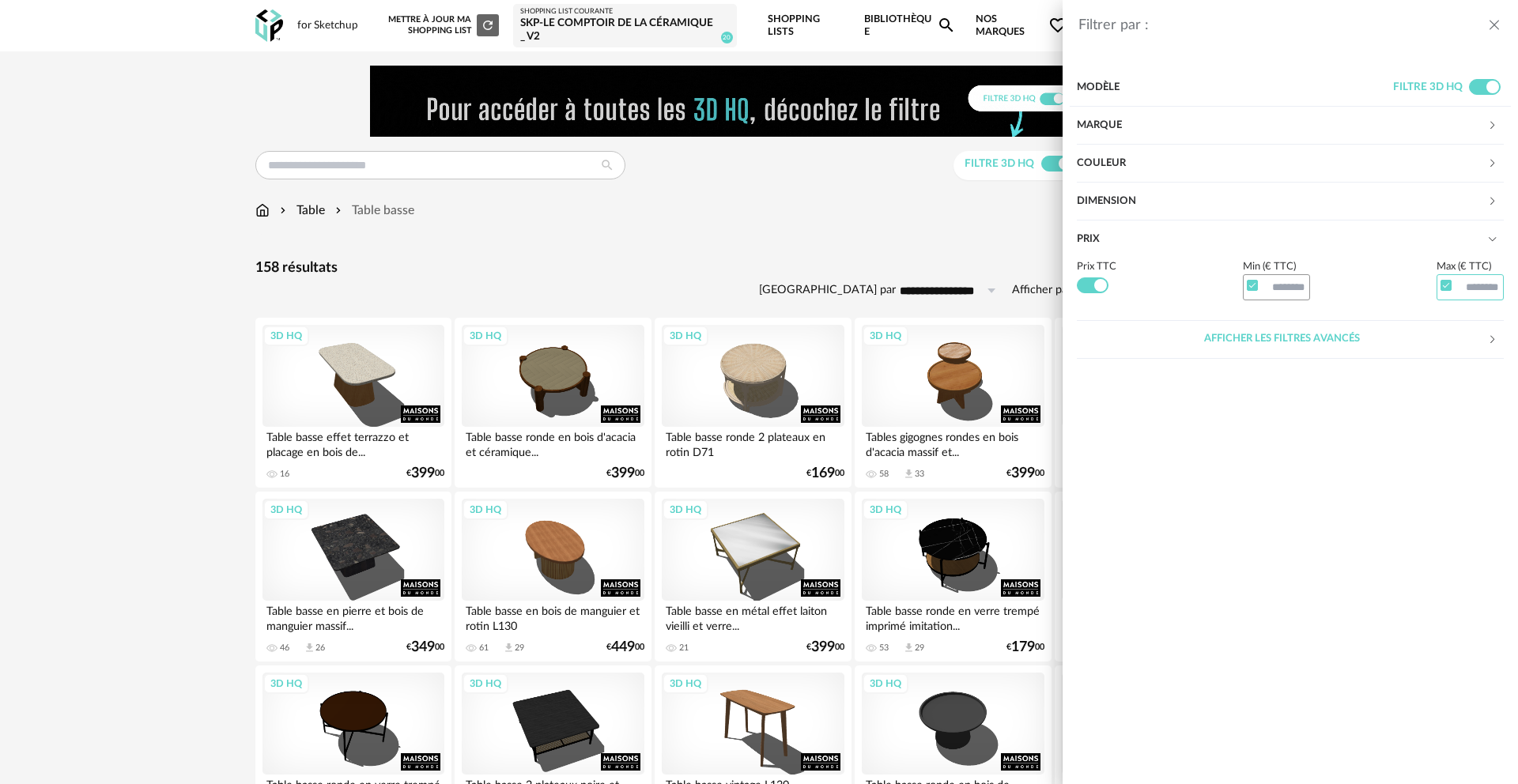
click at [1463, 282] on input "text" at bounding box center [1470, 288] width 68 height 27
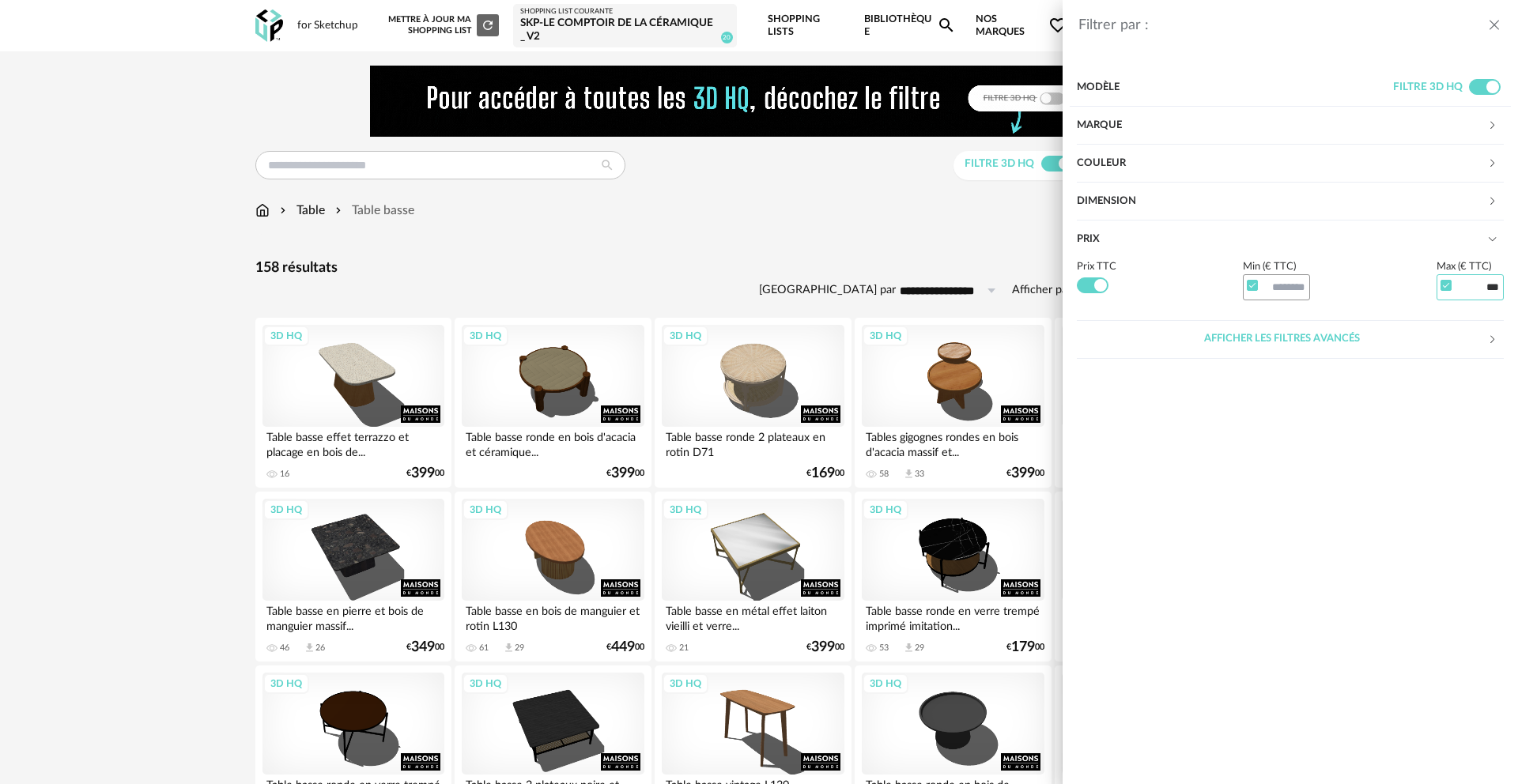
type input "***"
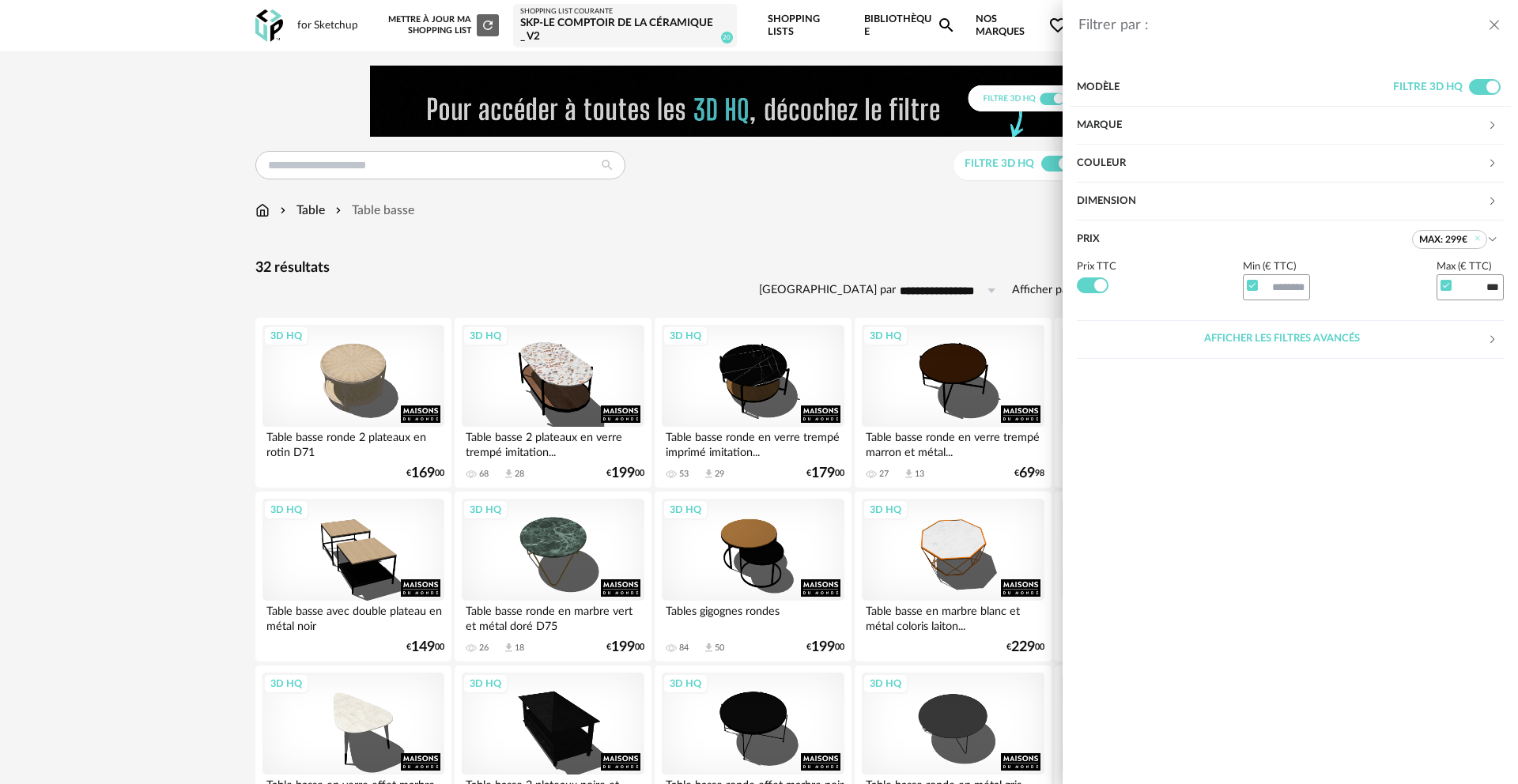
click at [862, 233] on div "Filtrer par : Modèle Filtre 3D HQ Marque &tradition 0 101 Copenhagen 0 366 Conc…" at bounding box center [759, 392] width 1518 height 784
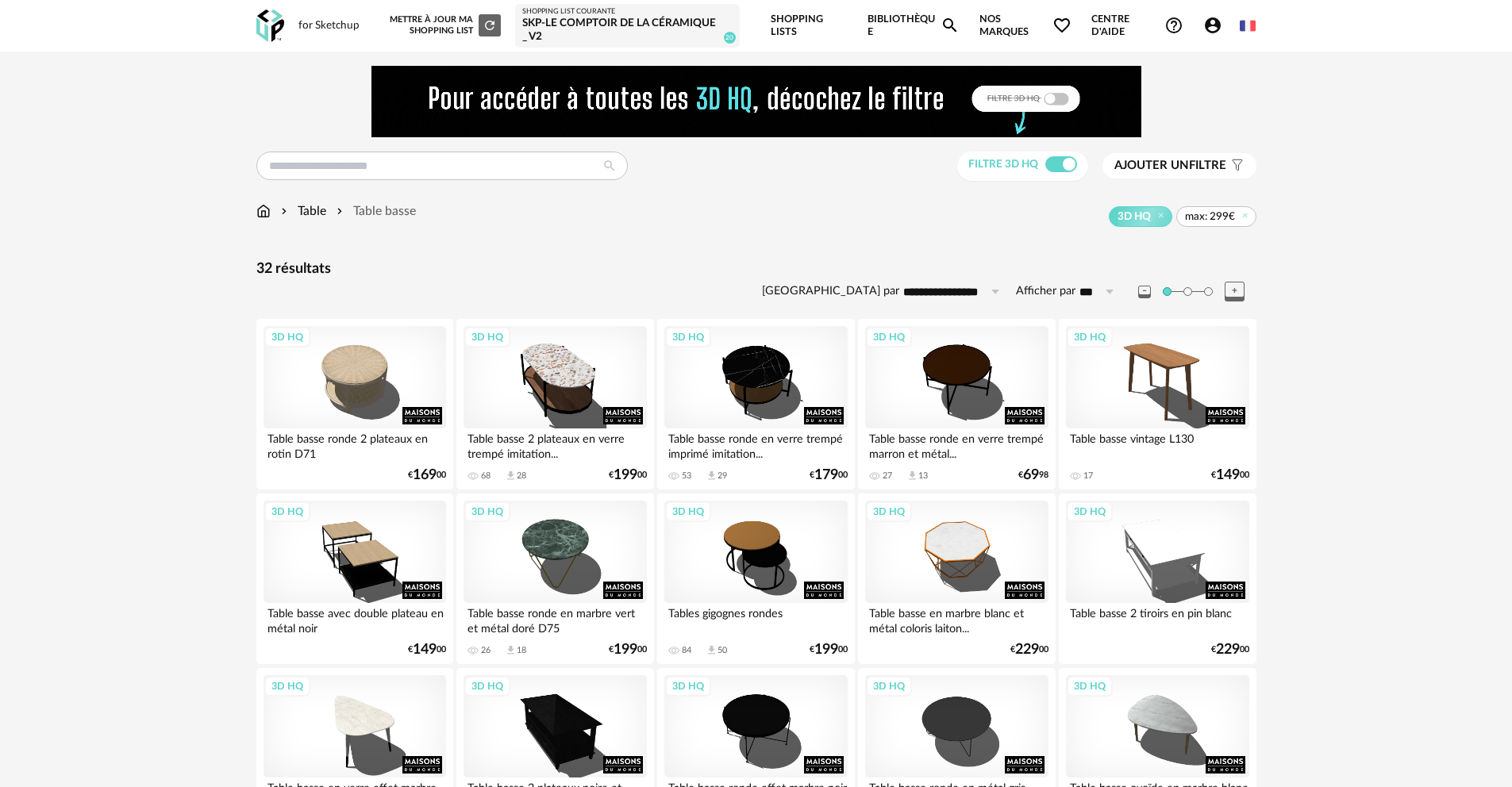
click at [1235, 216] on span "max: 299€" at bounding box center [1216, 216] width 80 height 20
click at [1244, 216] on icon at bounding box center [1245, 216] width 11 height 11
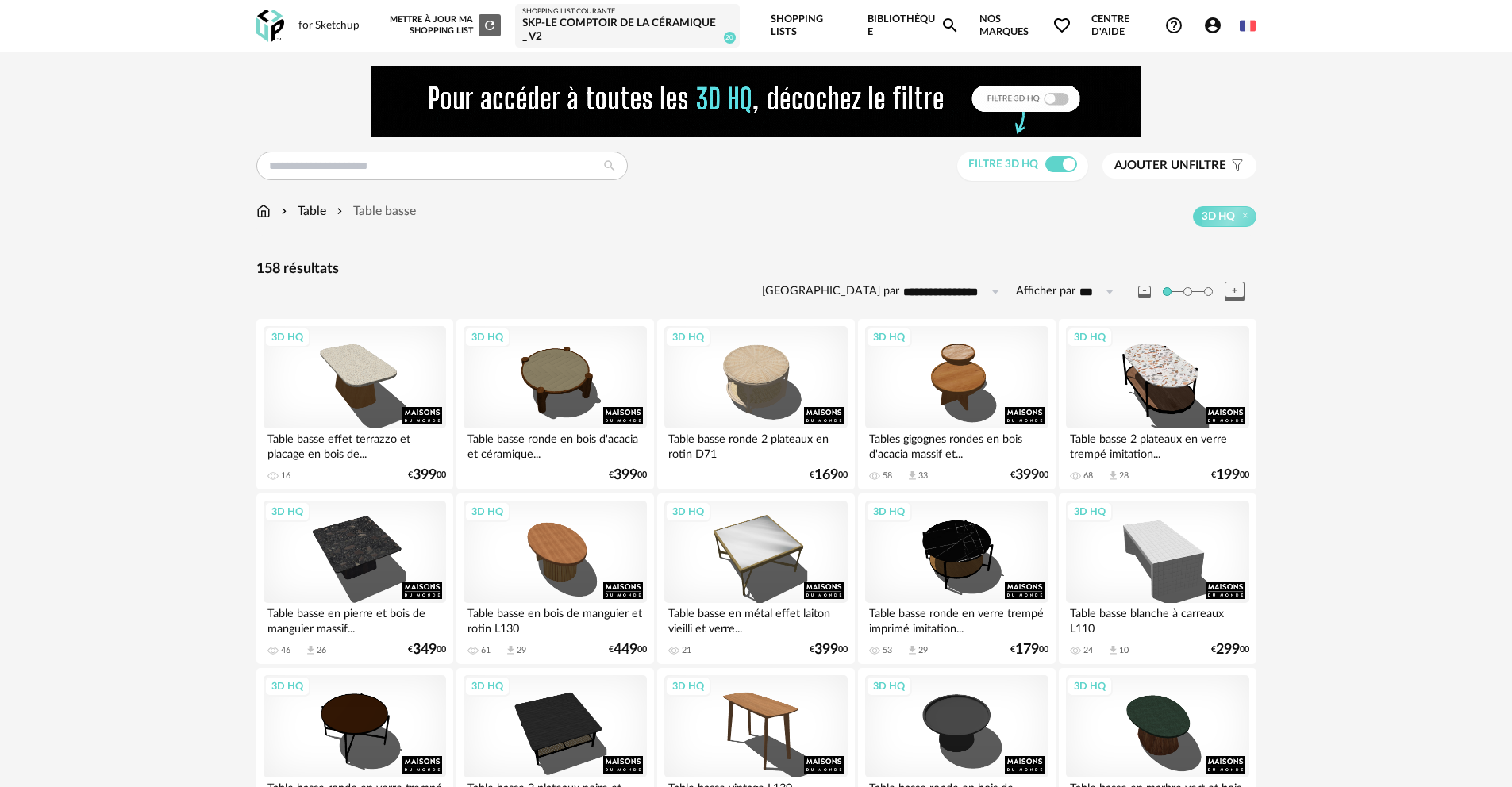
click at [1192, 165] on span "Ajouter un filtre" at bounding box center [1170, 166] width 112 height 16
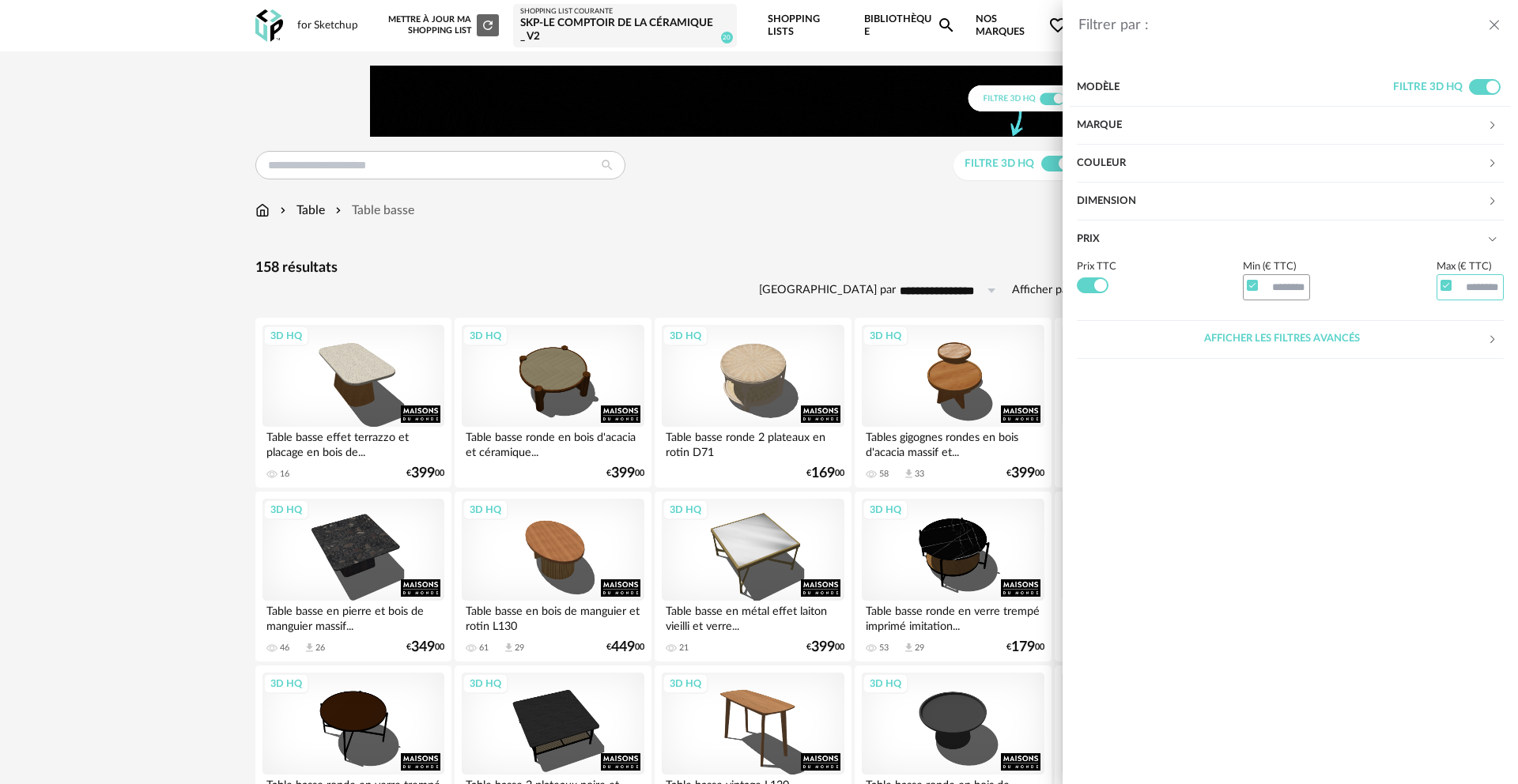
click at [1479, 286] on input "text" at bounding box center [1470, 288] width 68 height 27
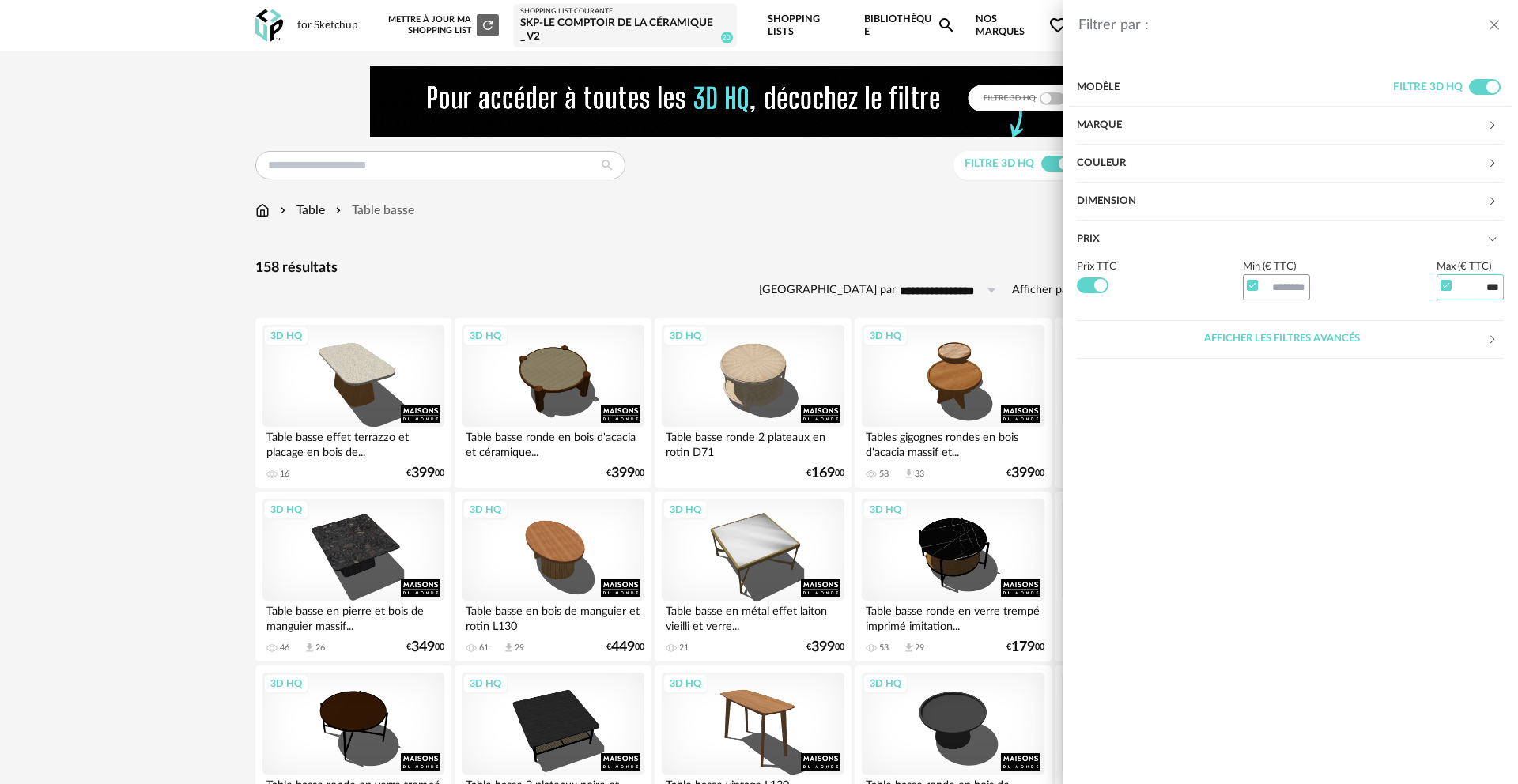
type input "***"
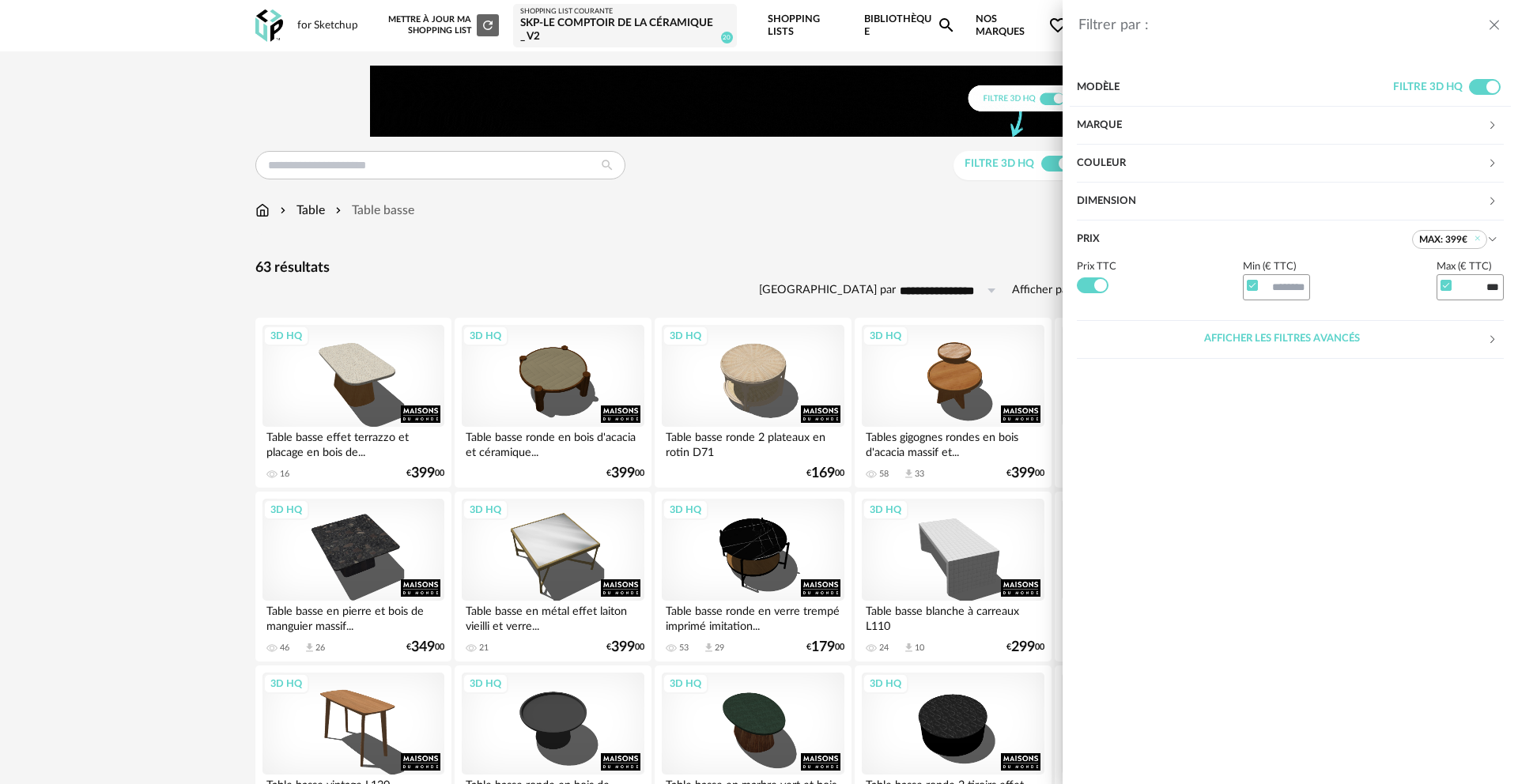
click at [873, 216] on div "Filtrer par : Modèle Filtre 3D HQ Marque &tradition 0 101 Copenhagen 0 366 Conc…" at bounding box center [759, 392] width 1518 height 784
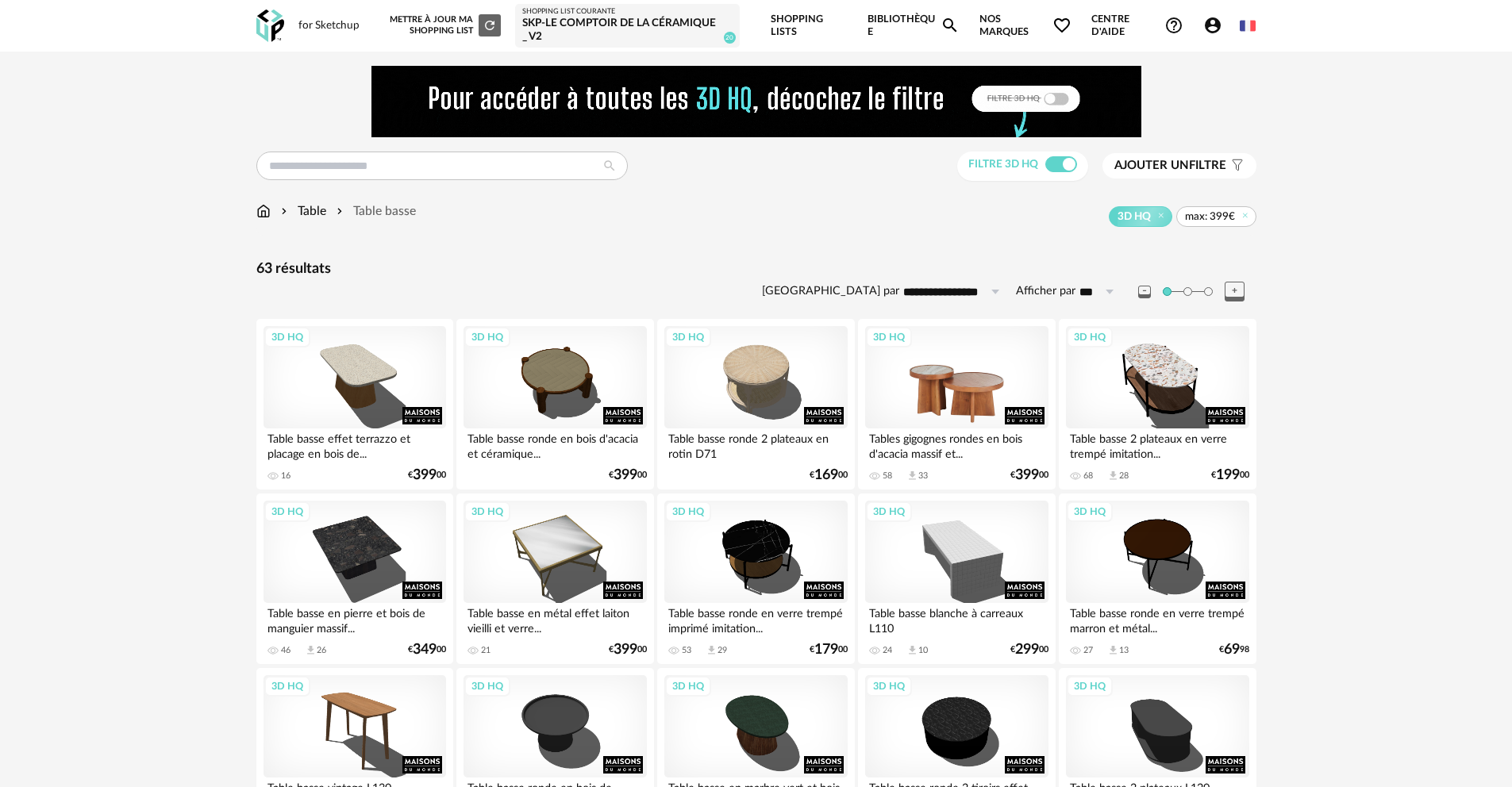
click at [985, 383] on div "3D HQ" at bounding box center [956, 377] width 183 height 103
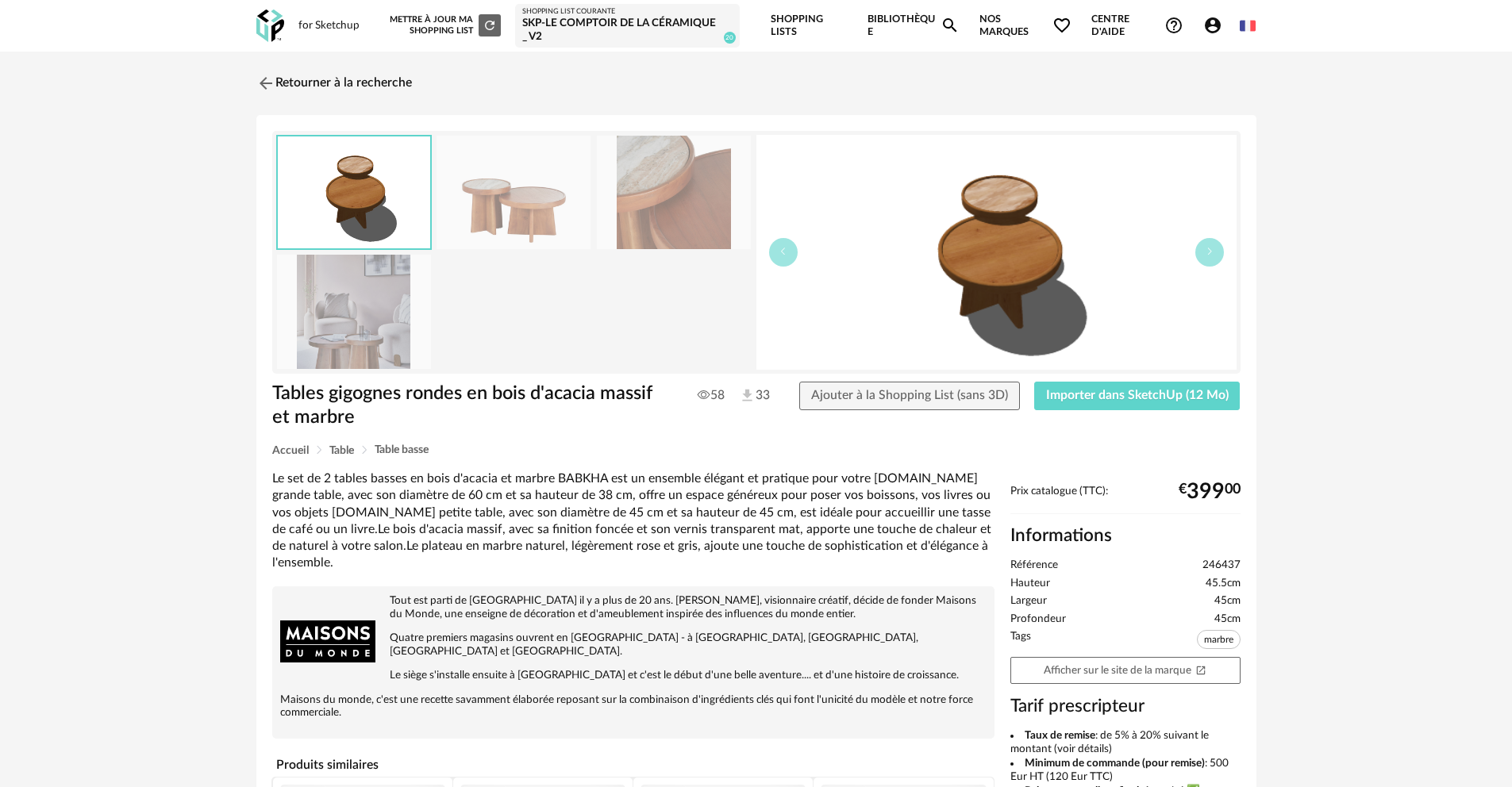
click at [366, 323] on img at bounding box center [353, 311] width 154 height 113
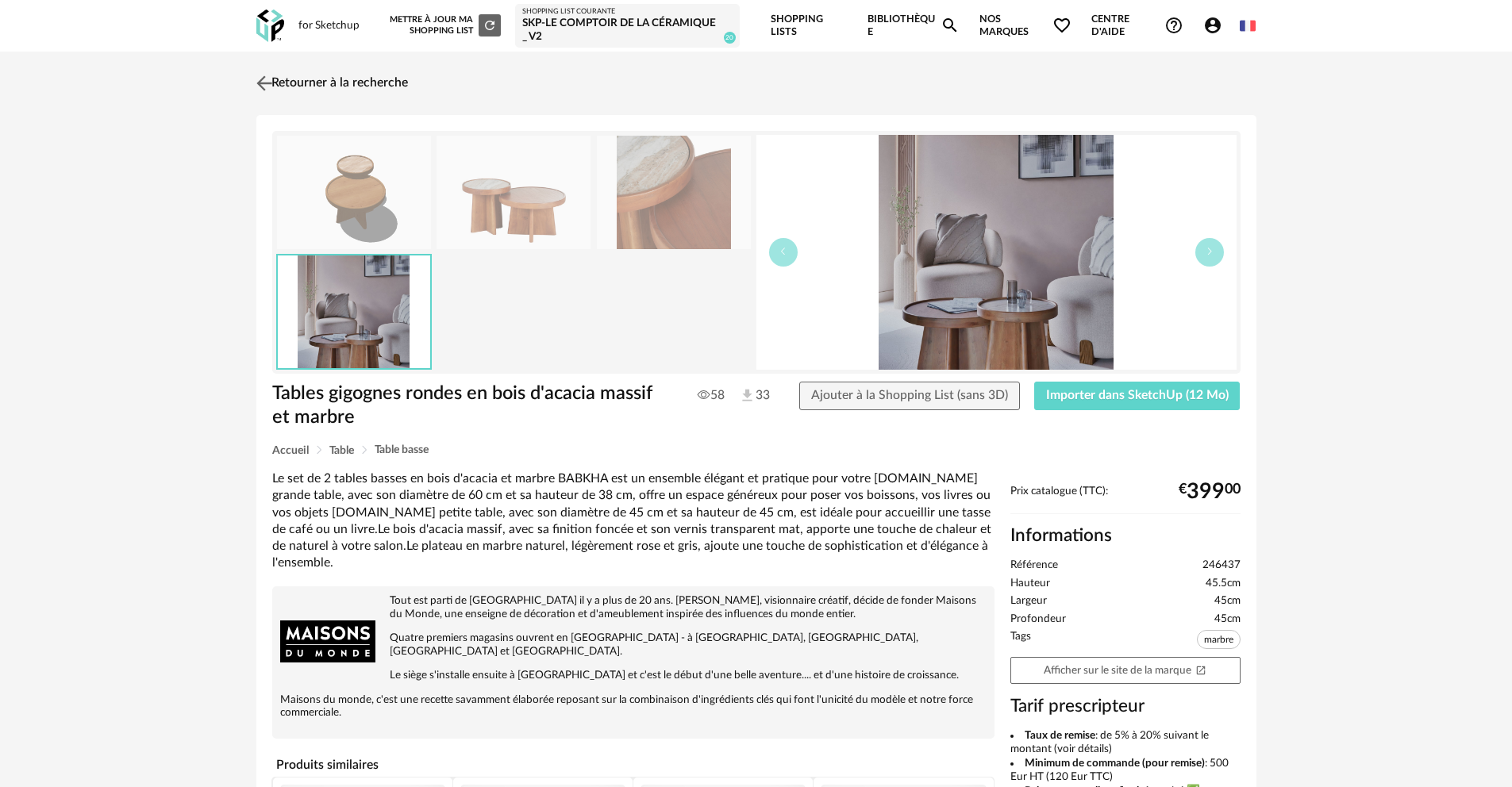
click at [263, 81] on img at bounding box center [264, 83] width 23 height 23
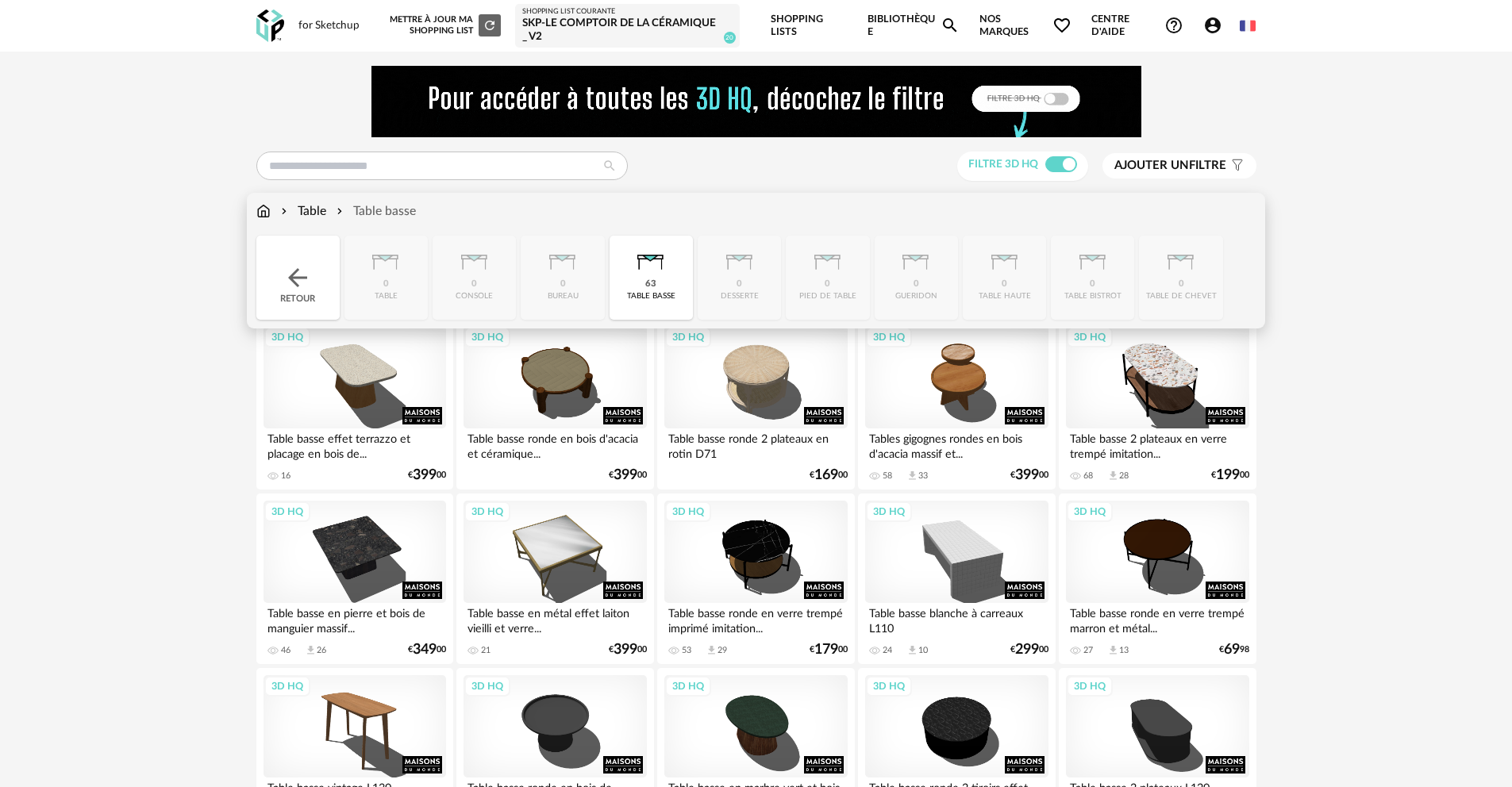
click at [314, 212] on div "Table" at bounding box center [301, 211] width 49 height 19
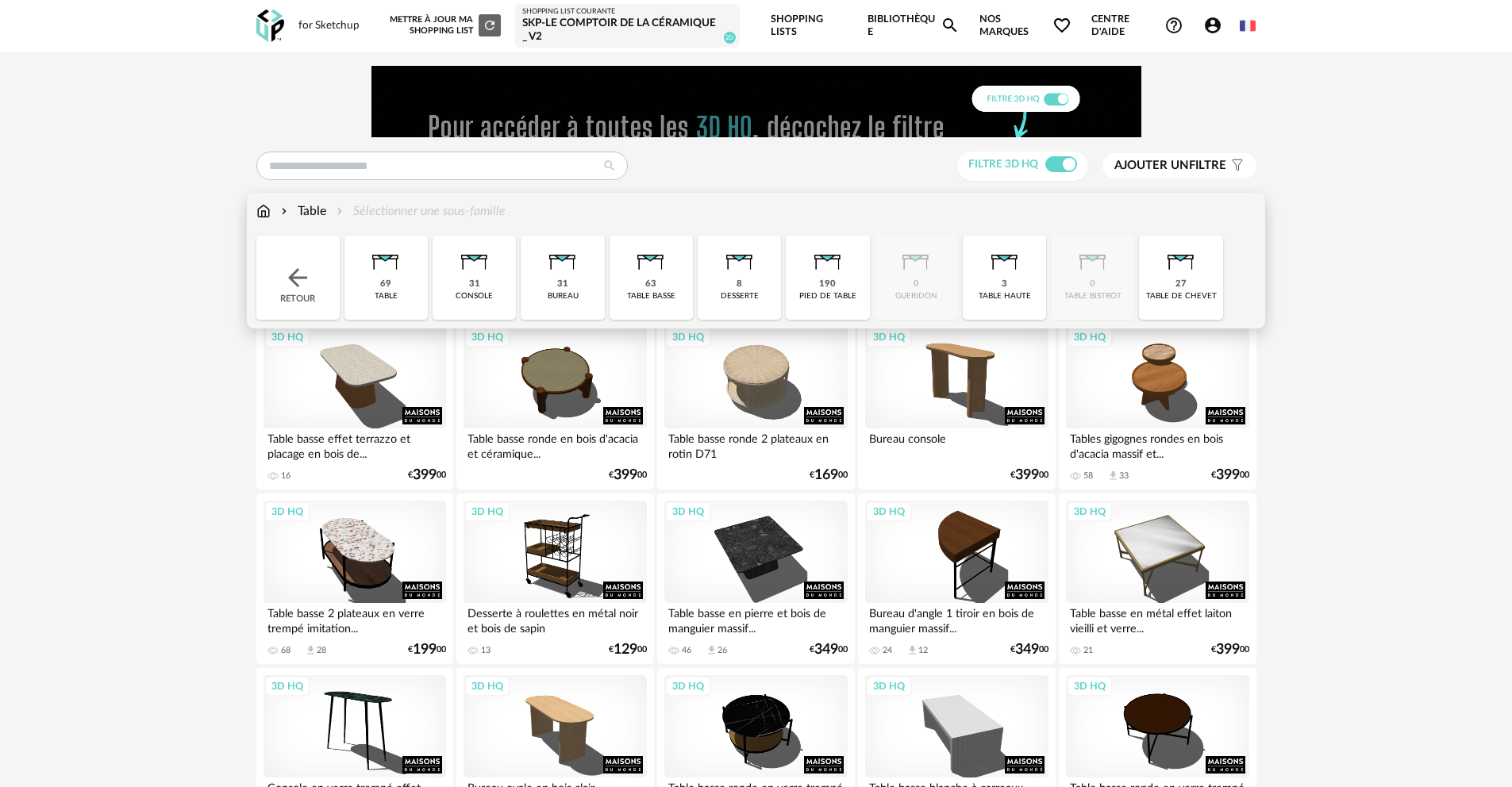
click at [299, 276] on img at bounding box center [298, 277] width 28 height 28
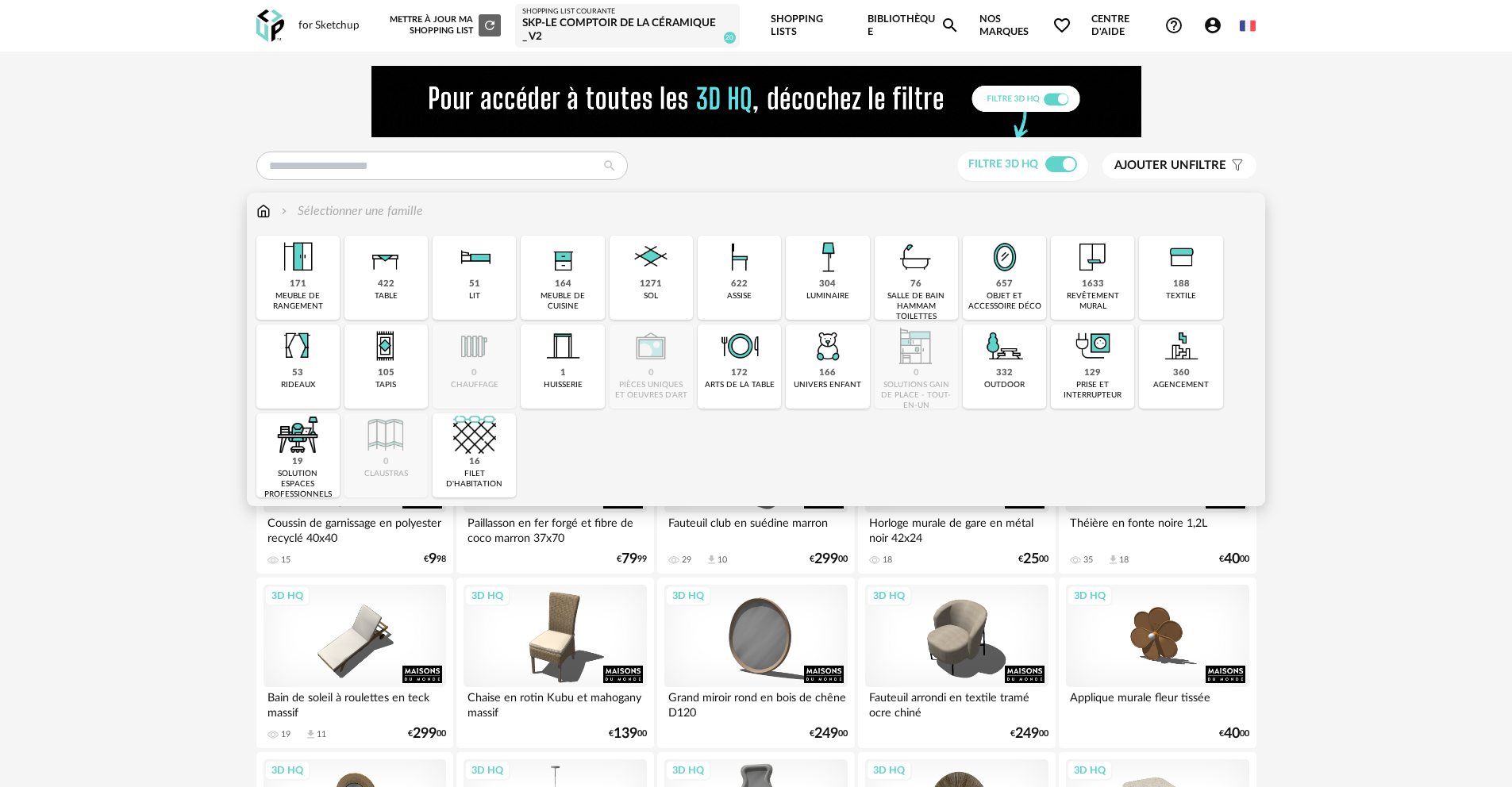
click at [577, 348] on img at bounding box center [563, 345] width 43 height 43
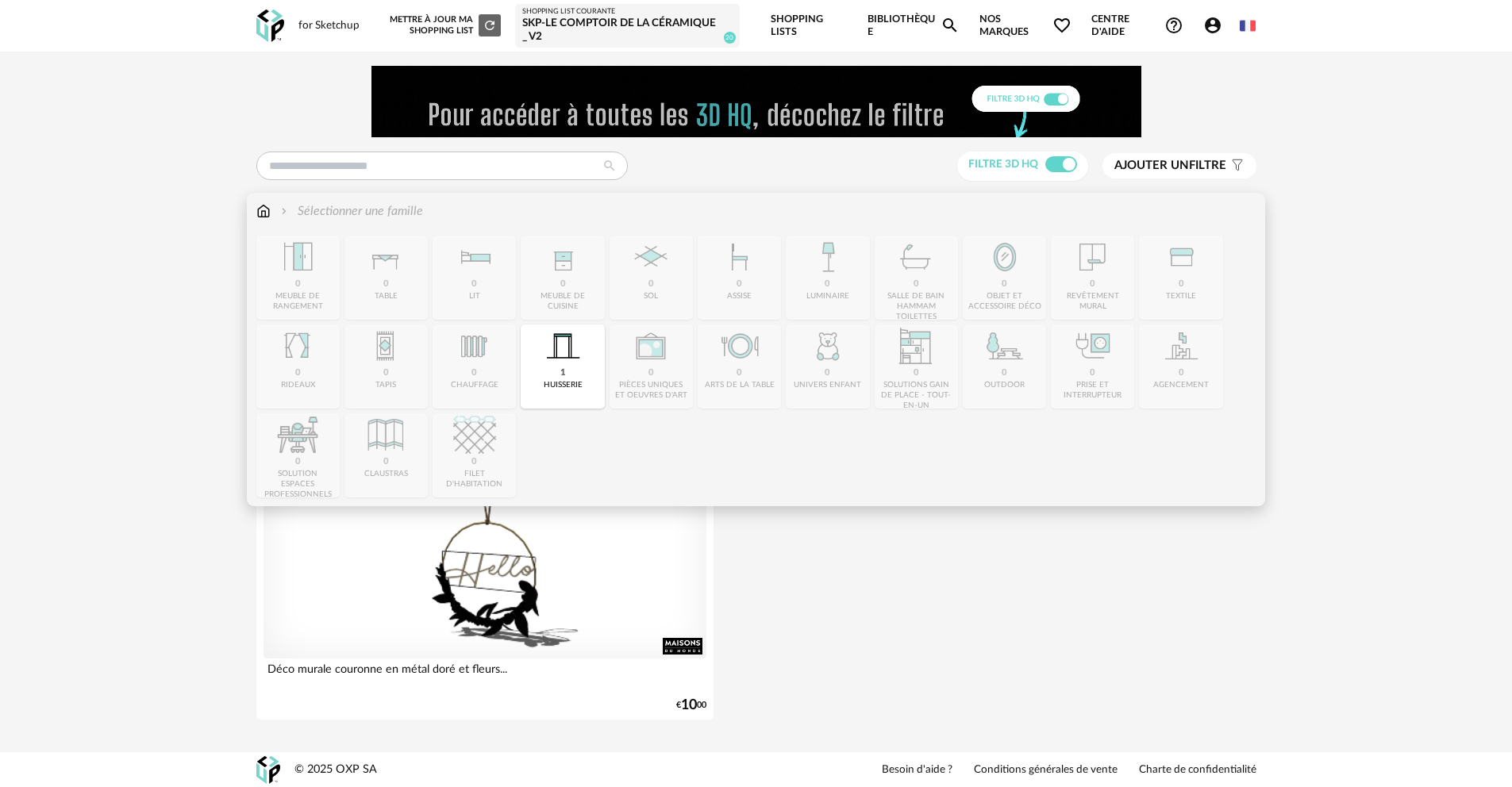
click at [263, 215] on img at bounding box center [263, 211] width 14 height 19
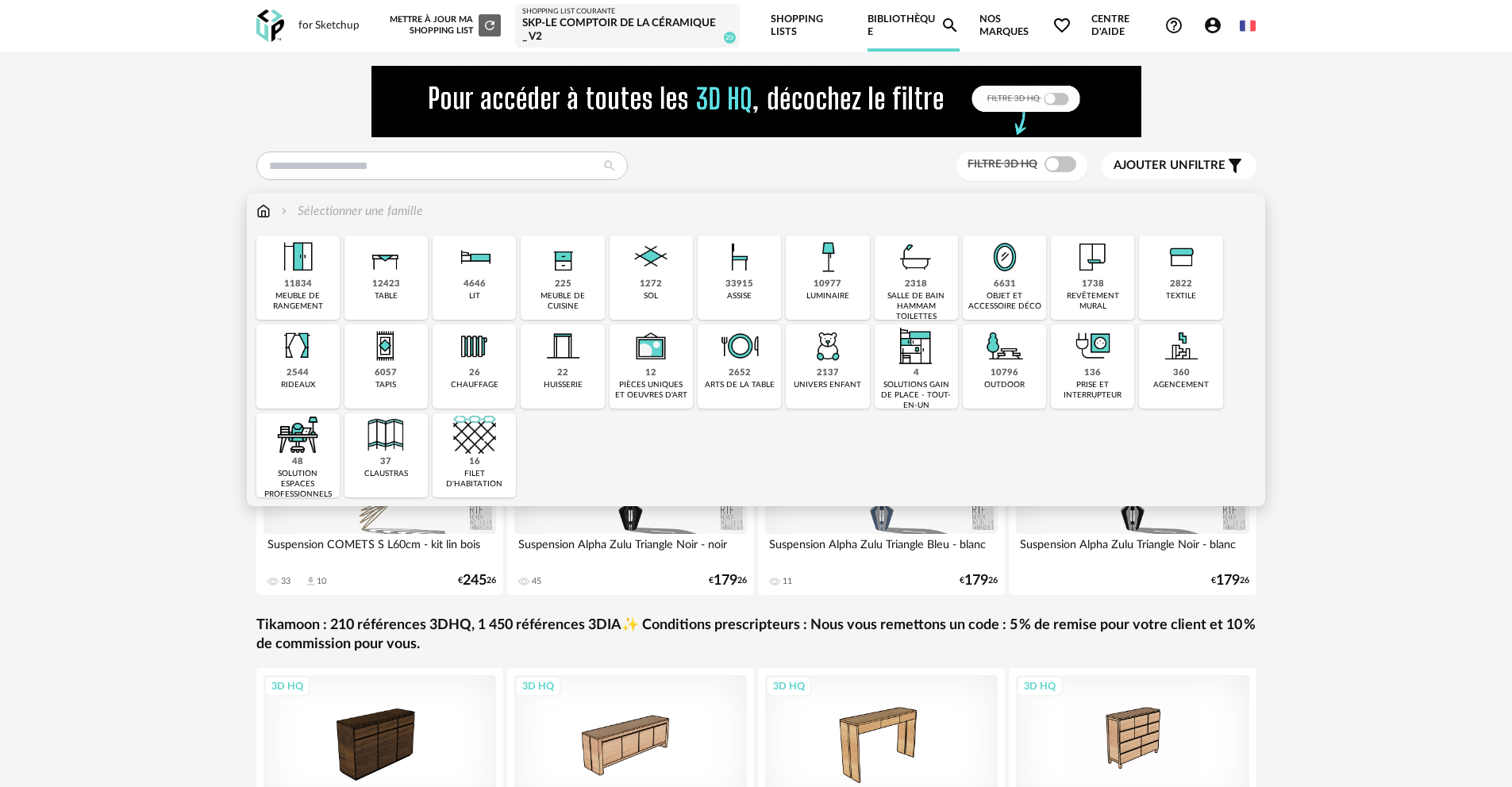
click at [574, 281] on div "225 meuble de cuisine" at bounding box center [562, 277] width 83 height 84
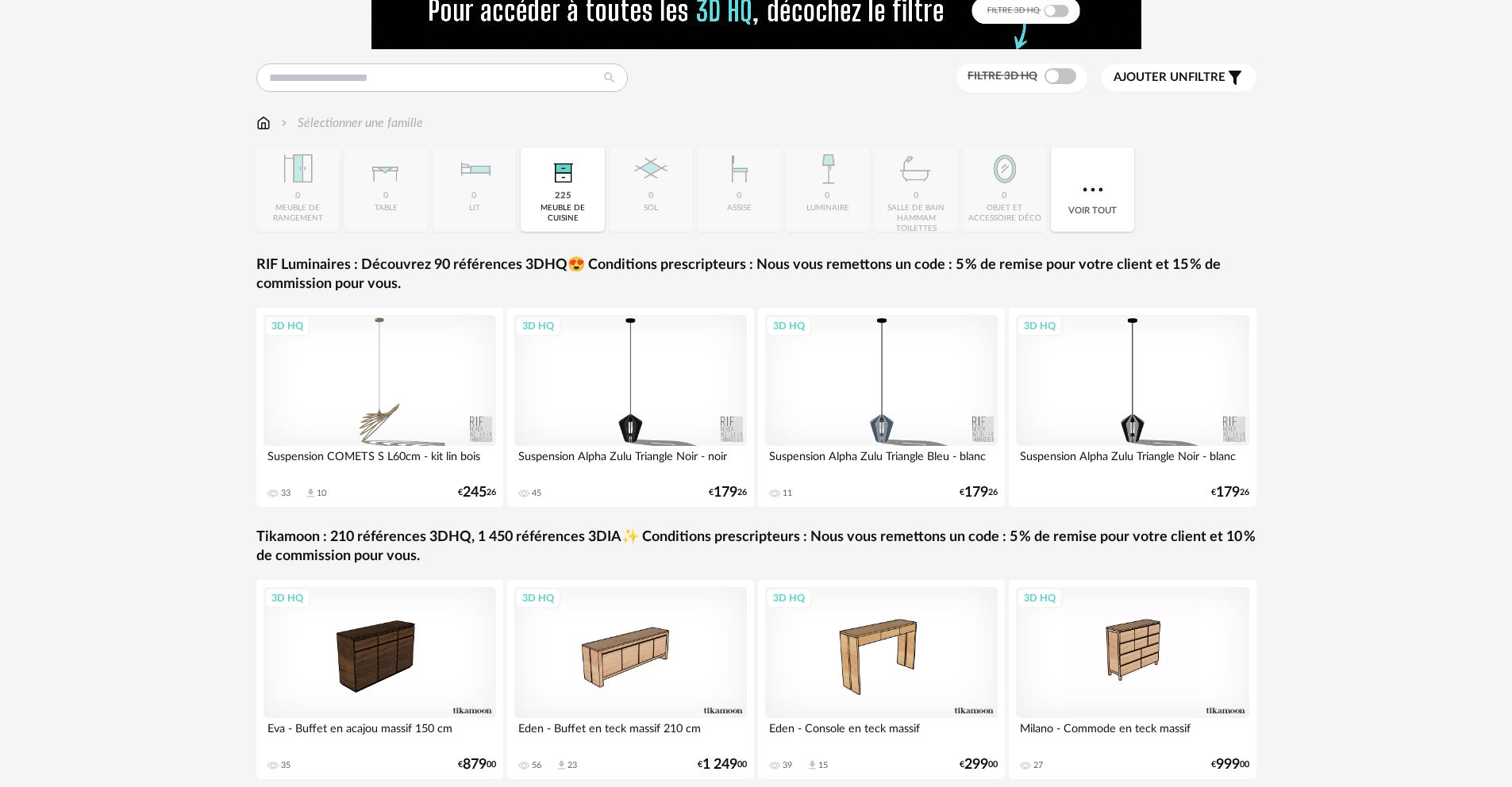
scroll to position [68, 0]
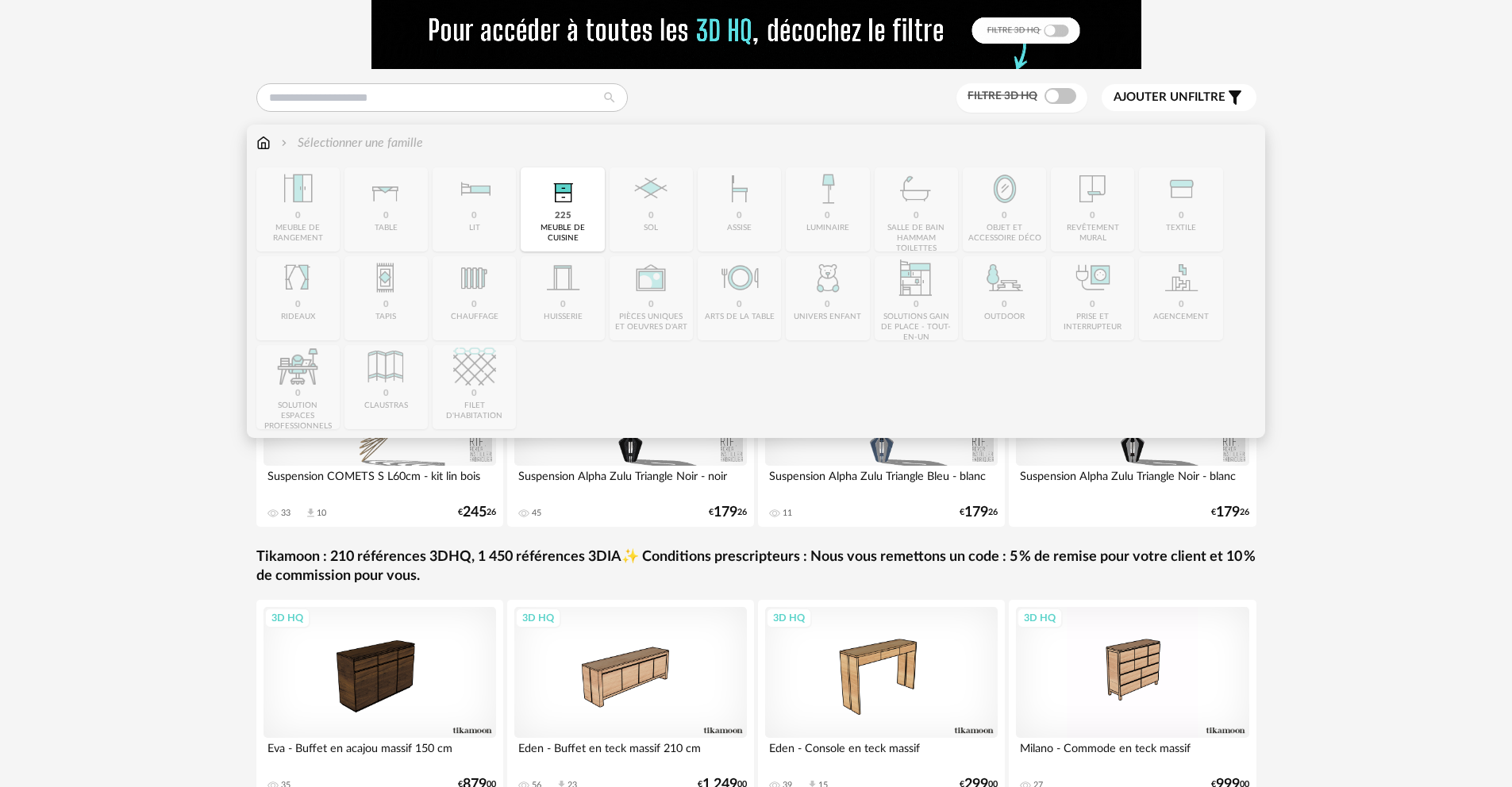
click at [573, 238] on div "meuble de cuisine" at bounding box center [563, 232] width 74 height 20
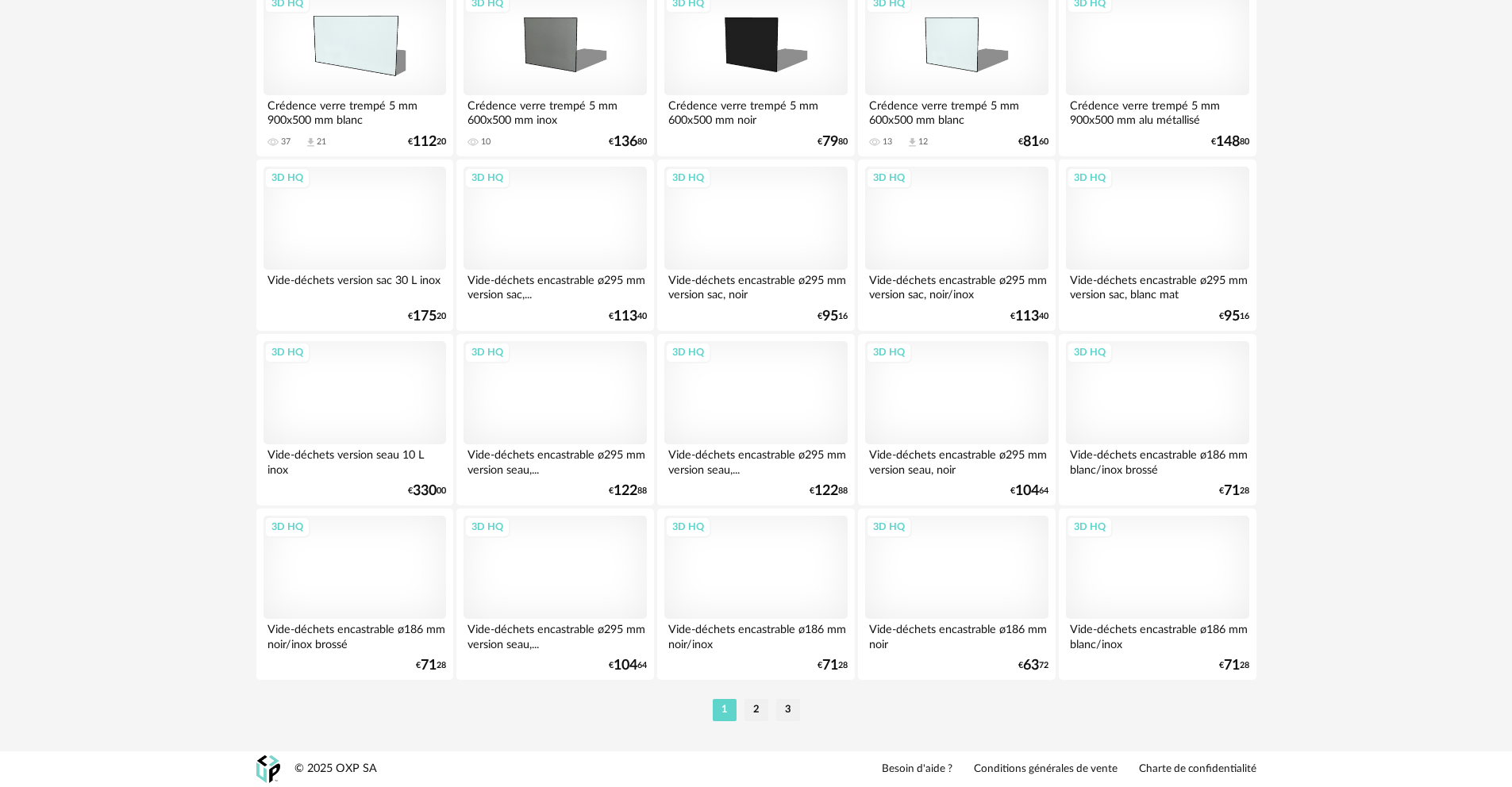
scroll to position [3140, 0]
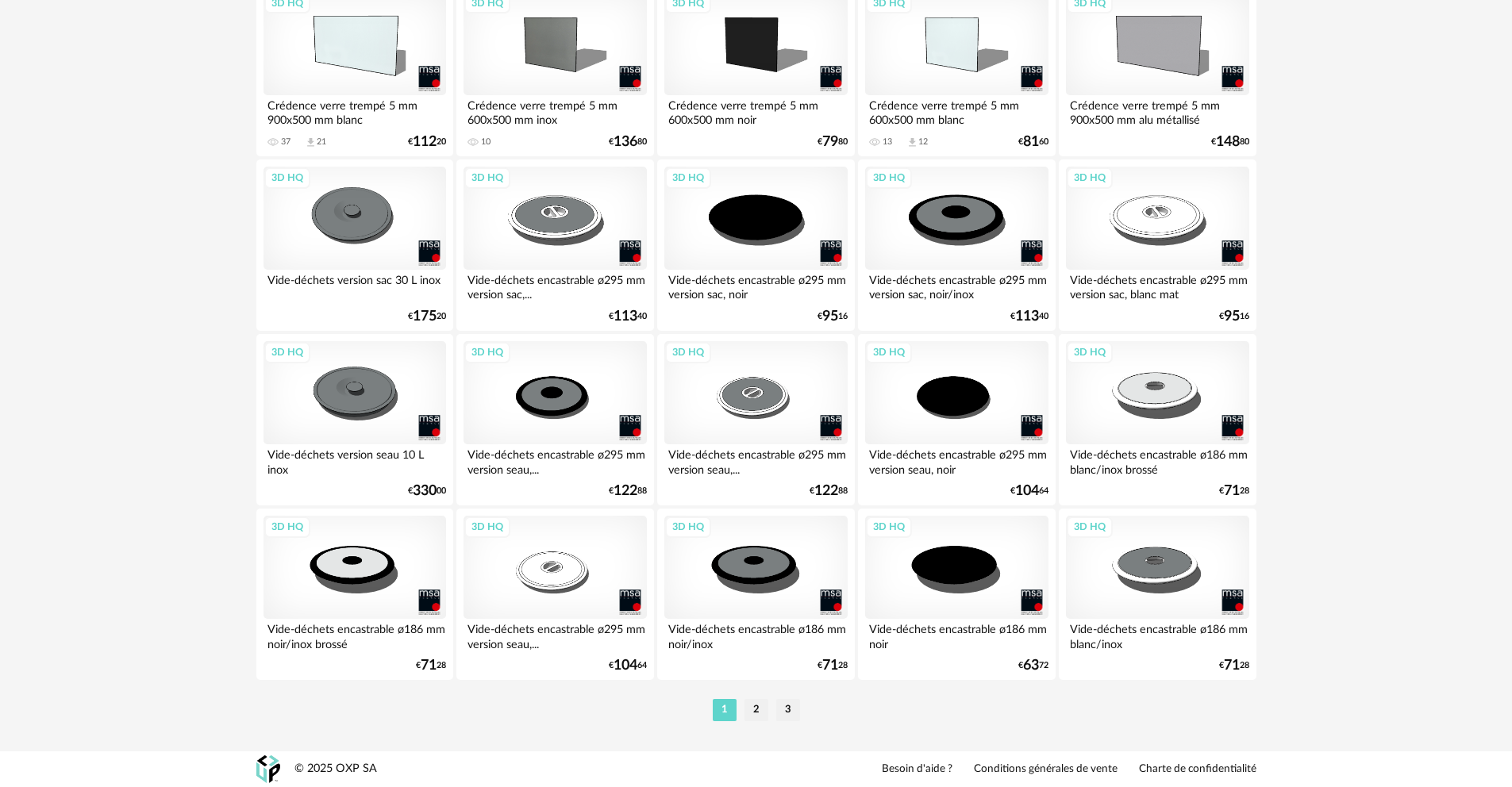
click at [777, 558] on div "3D HQ" at bounding box center [756, 567] width 183 height 103
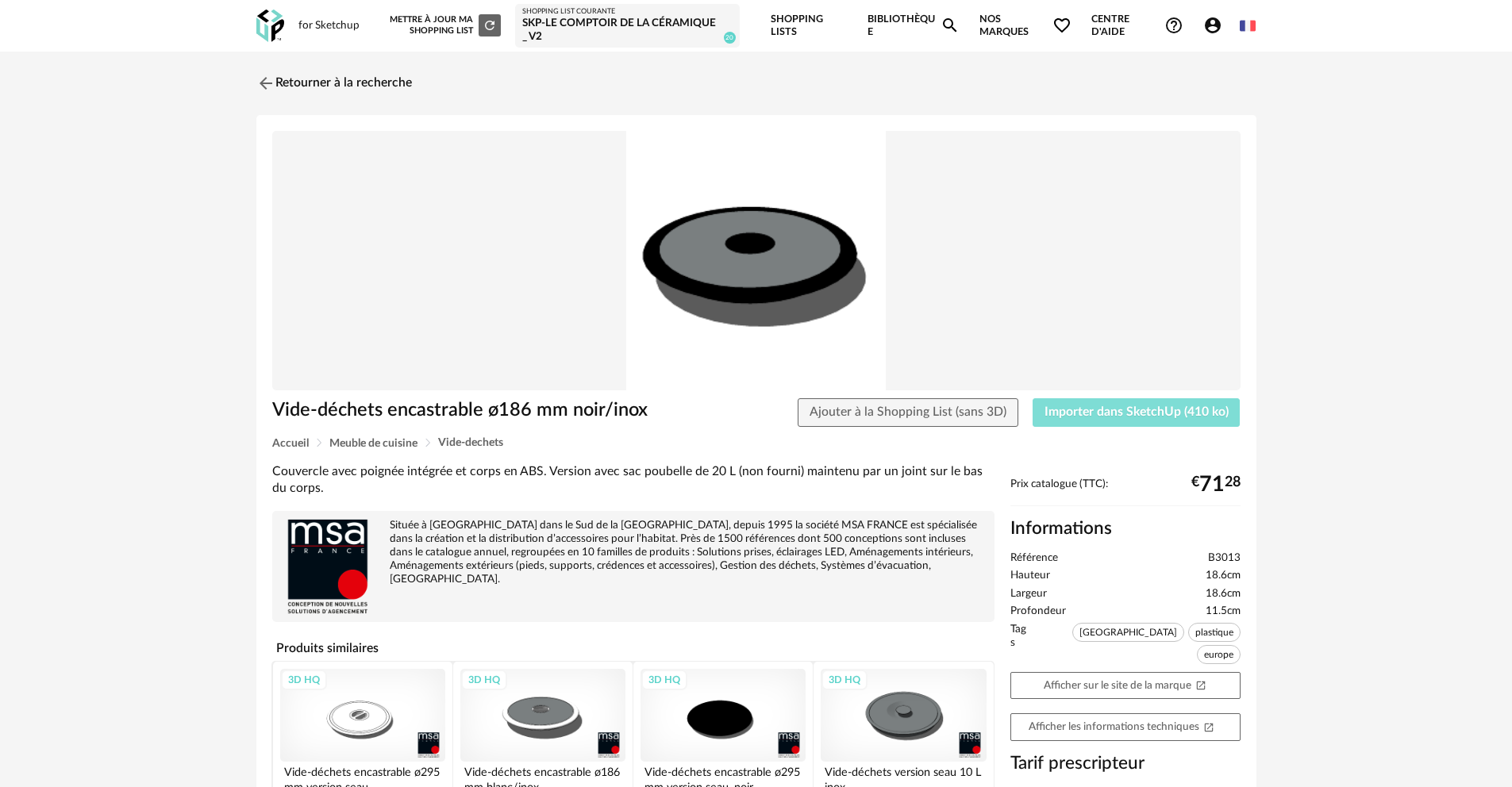
click at [1132, 409] on span "Importer dans SketchUp (410 ko)" at bounding box center [1136, 412] width 184 height 12
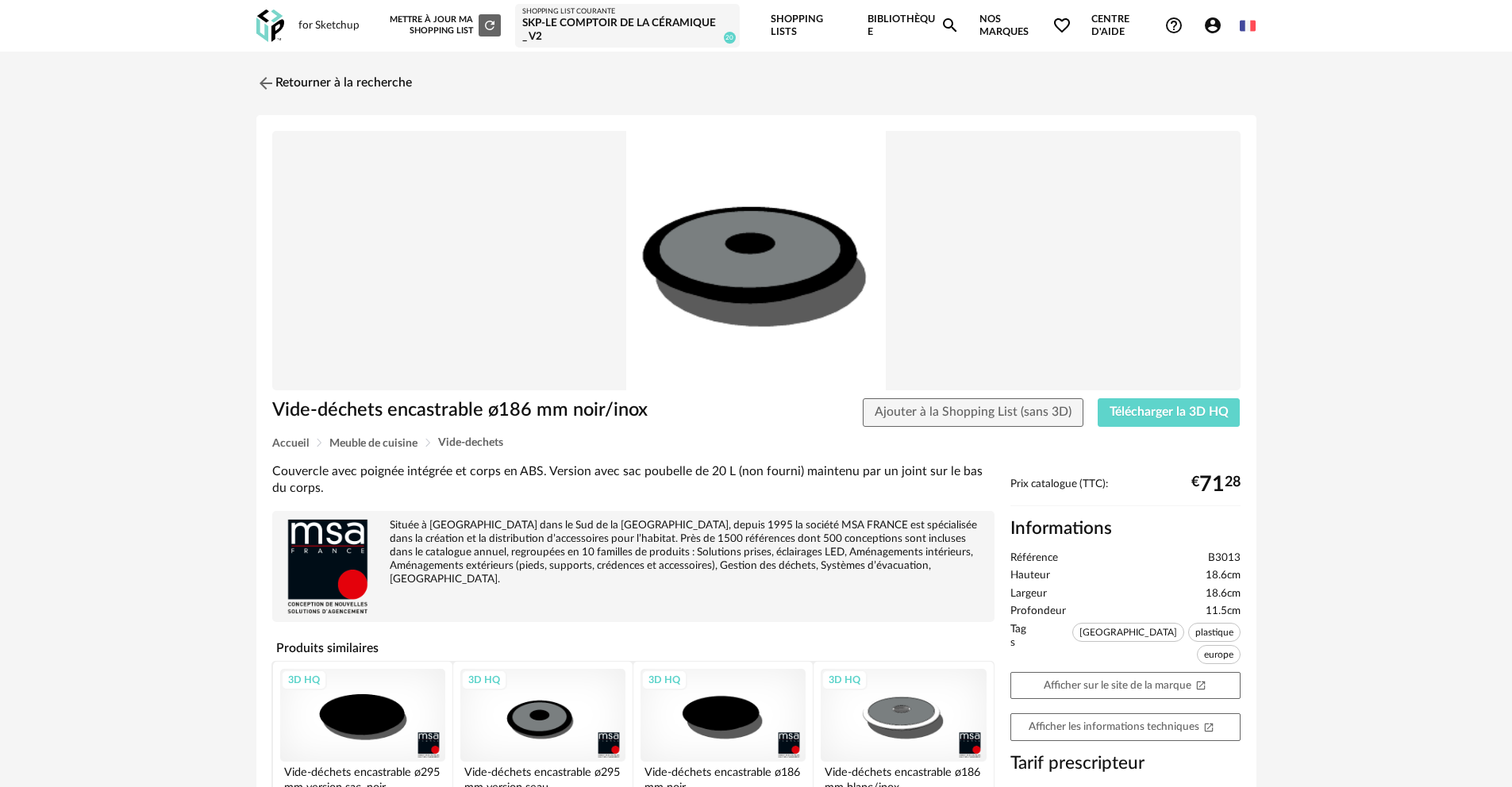
scroll to position [10, 0]
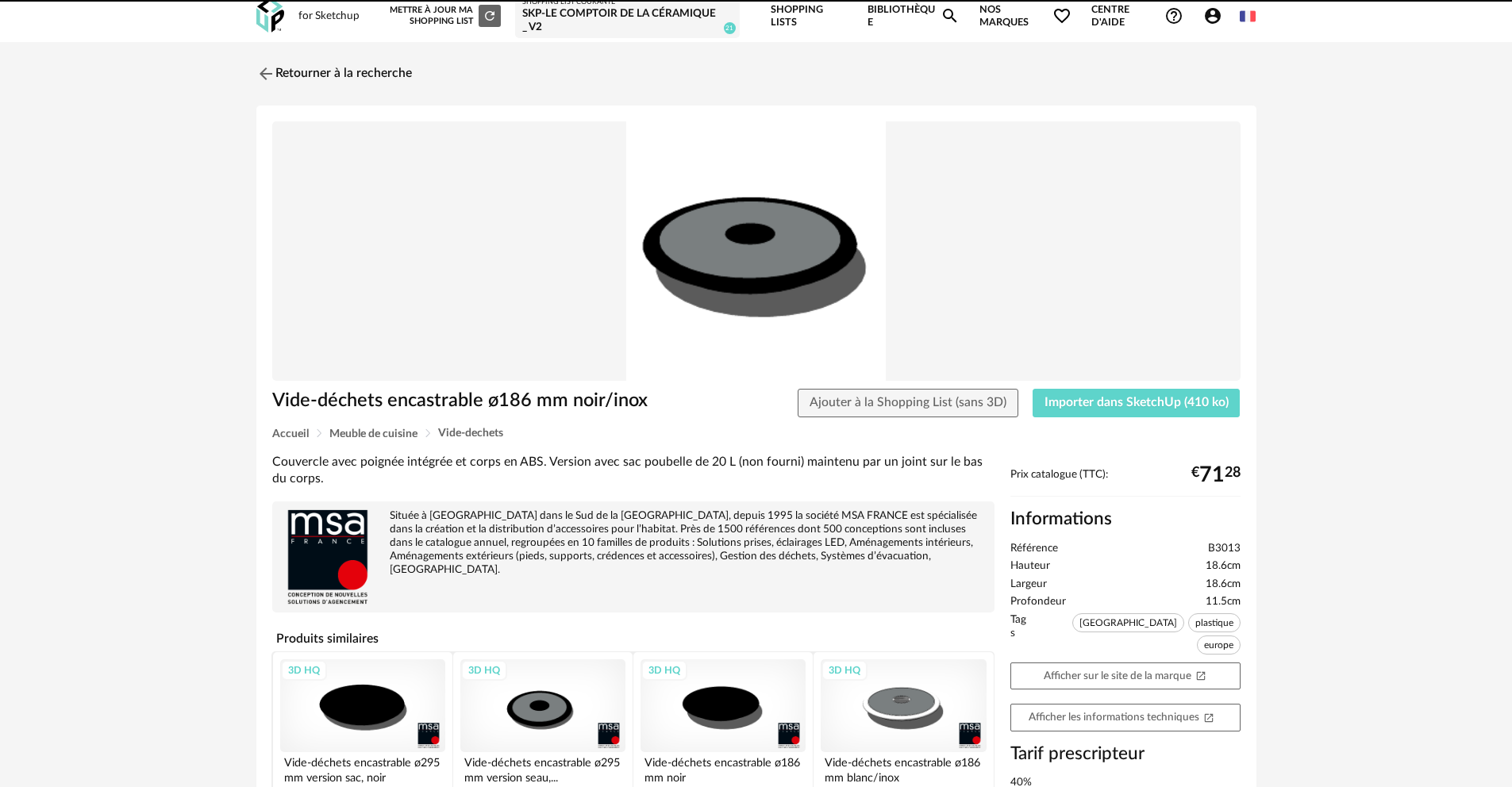
drag, startPoint x: 951, startPoint y: 347, endPoint x: 930, endPoint y: 332, distance: 25.8
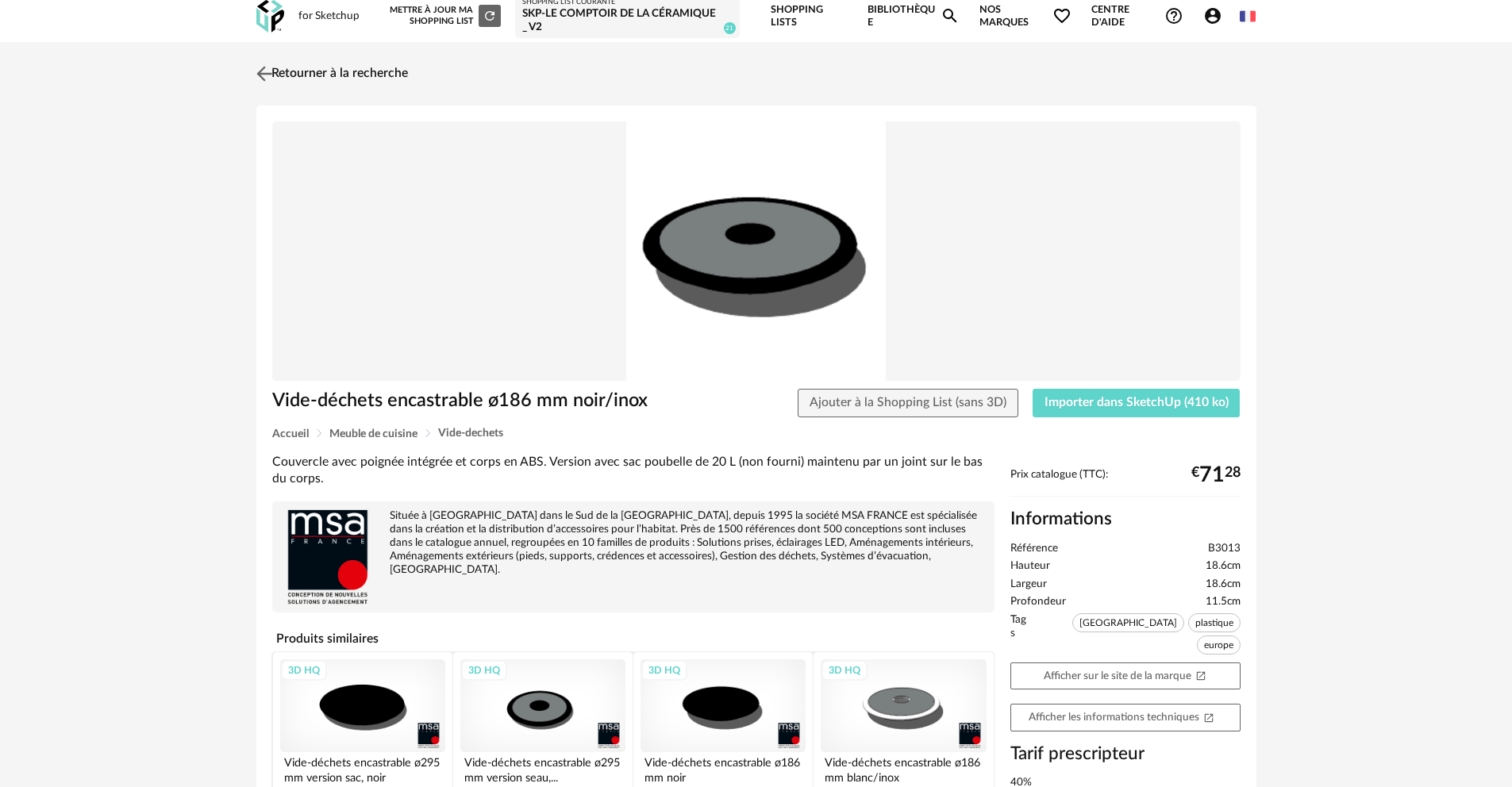
click at [262, 72] on img at bounding box center [264, 73] width 23 height 23
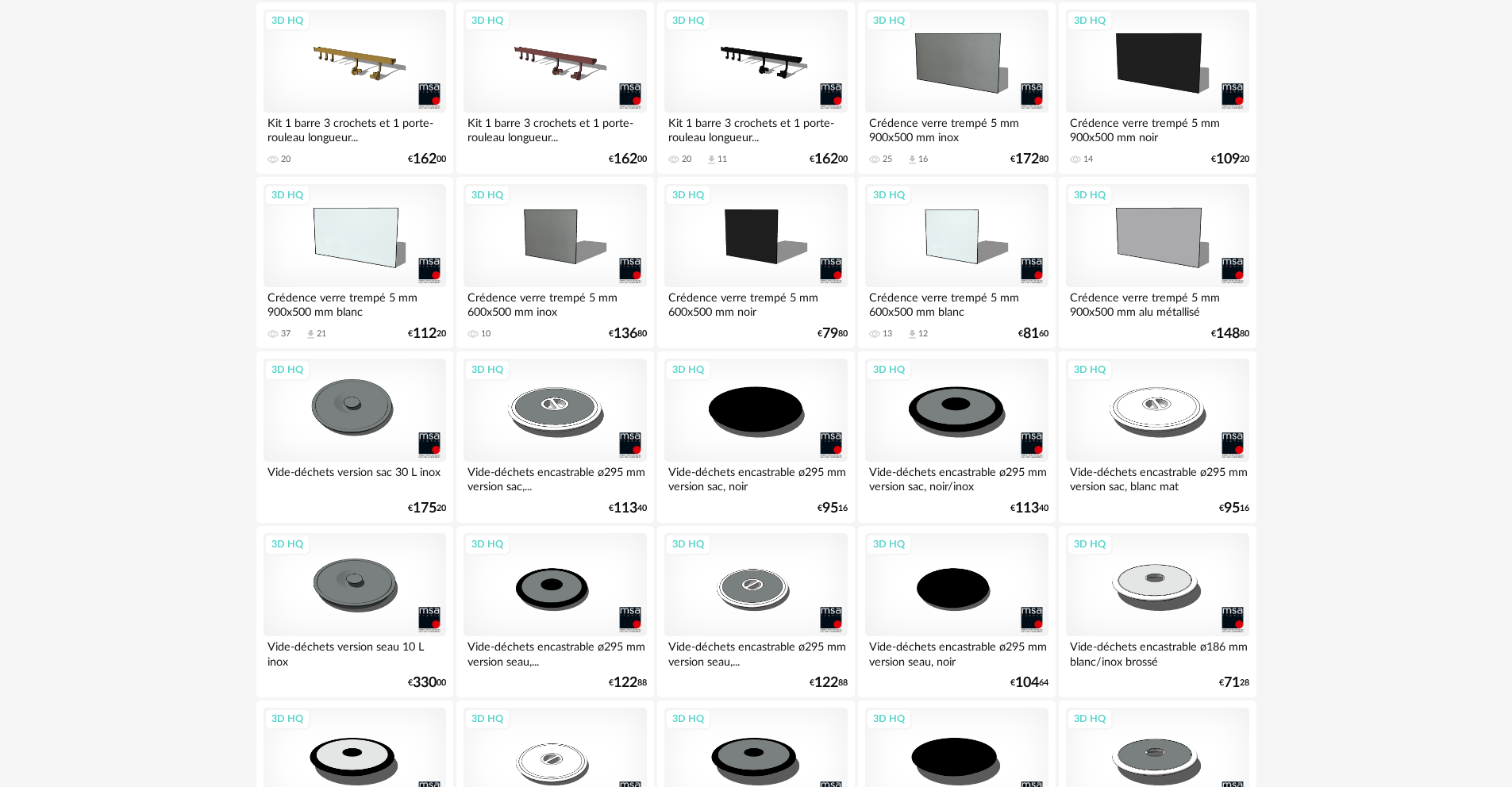
scroll to position [3140, 0]
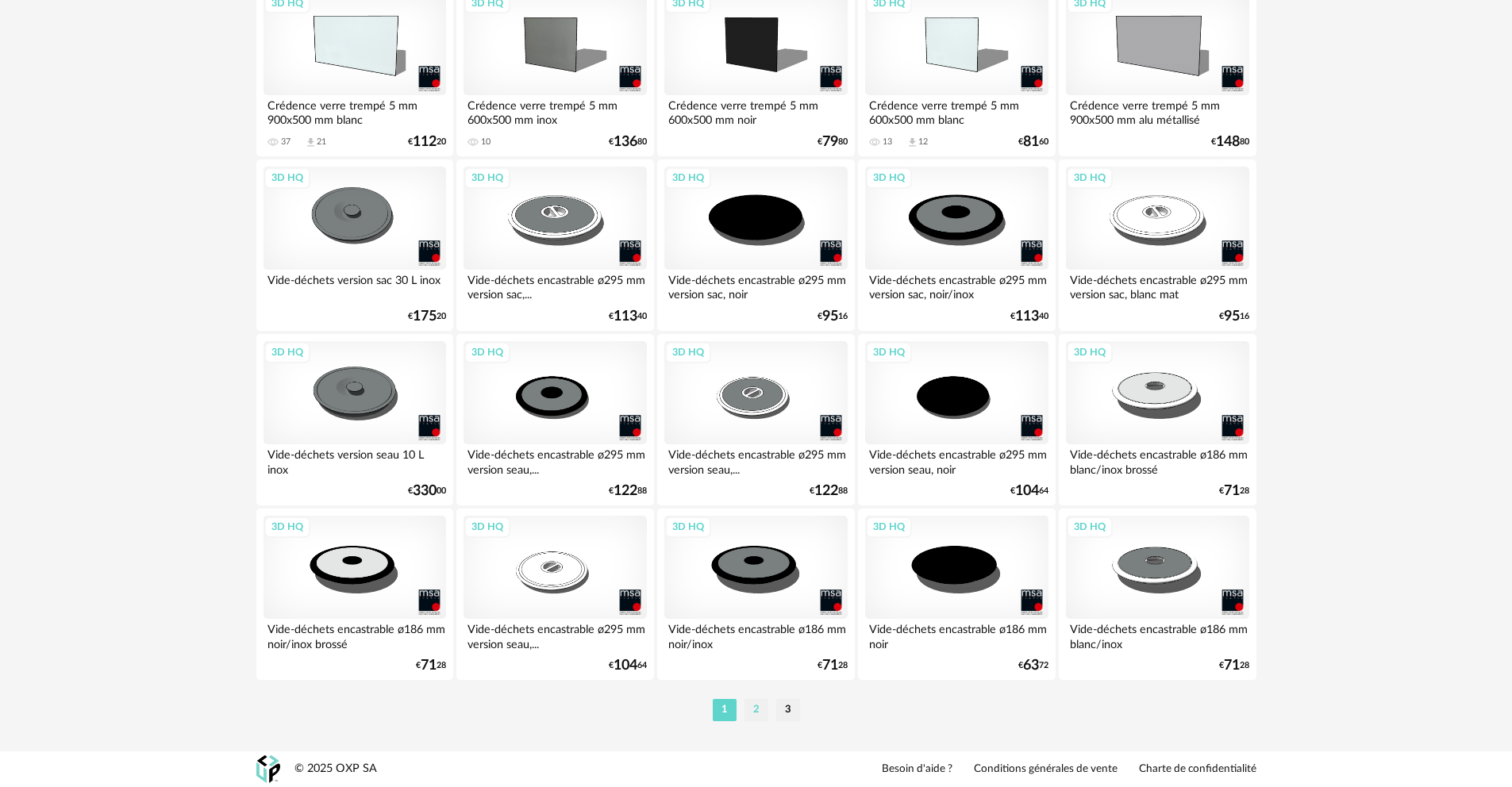
click at [752, 714] on li "2" at bounding box center [756, 709] width 24 height 22
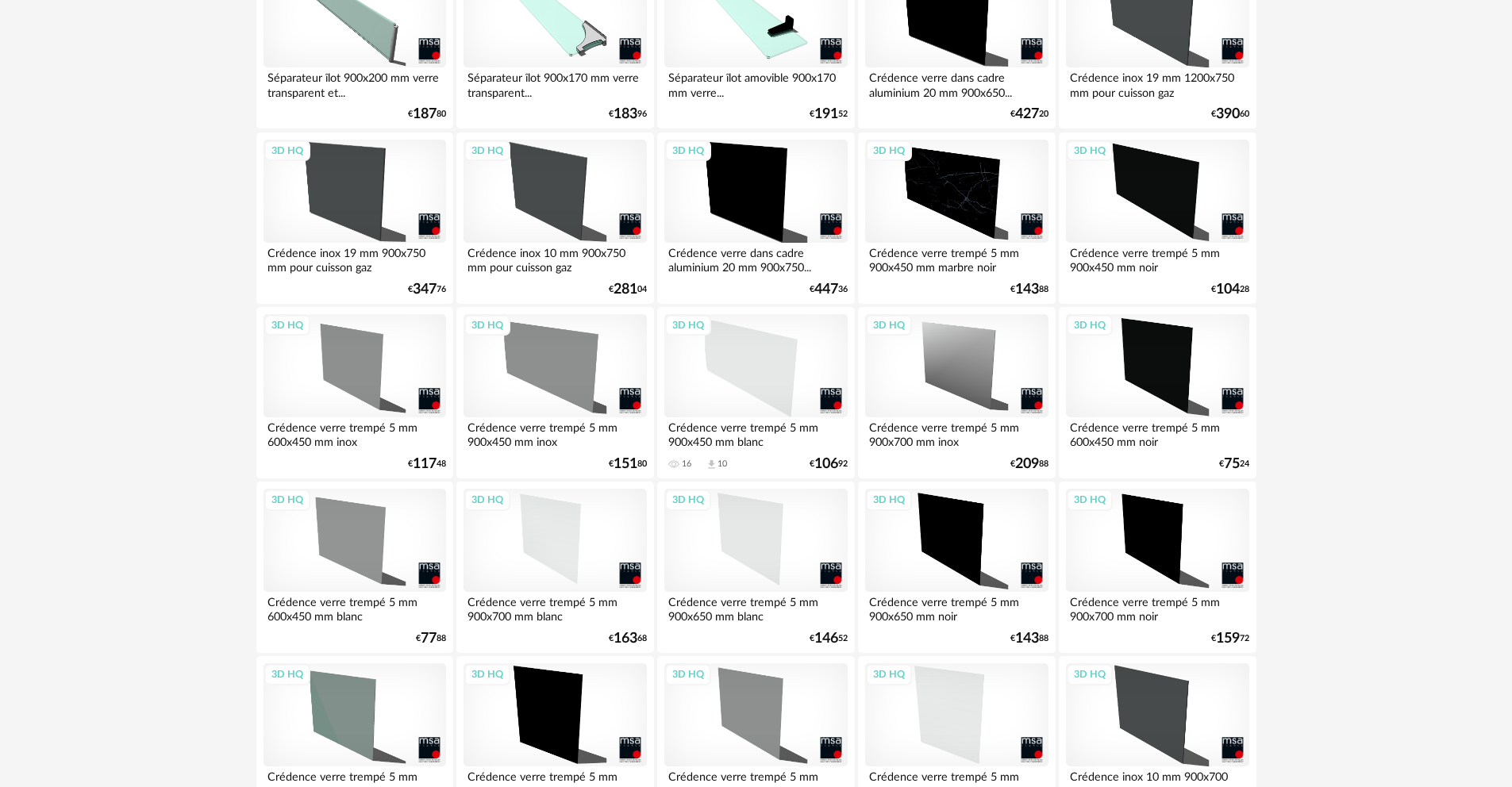
scroll to position [3140, 0]
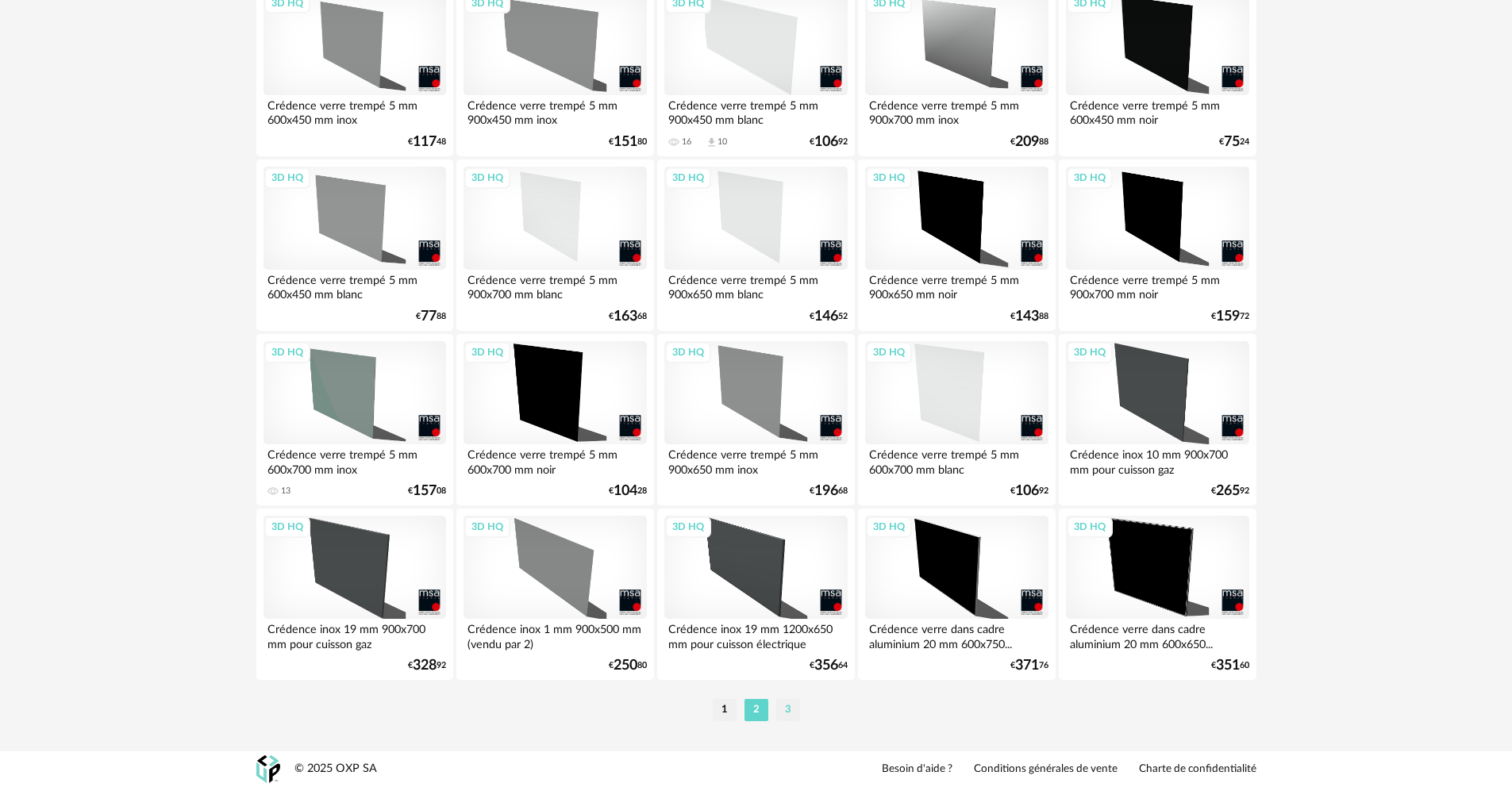
click at [786, 712] on li "3" at bounding box center [787, 709] width 24 height 22
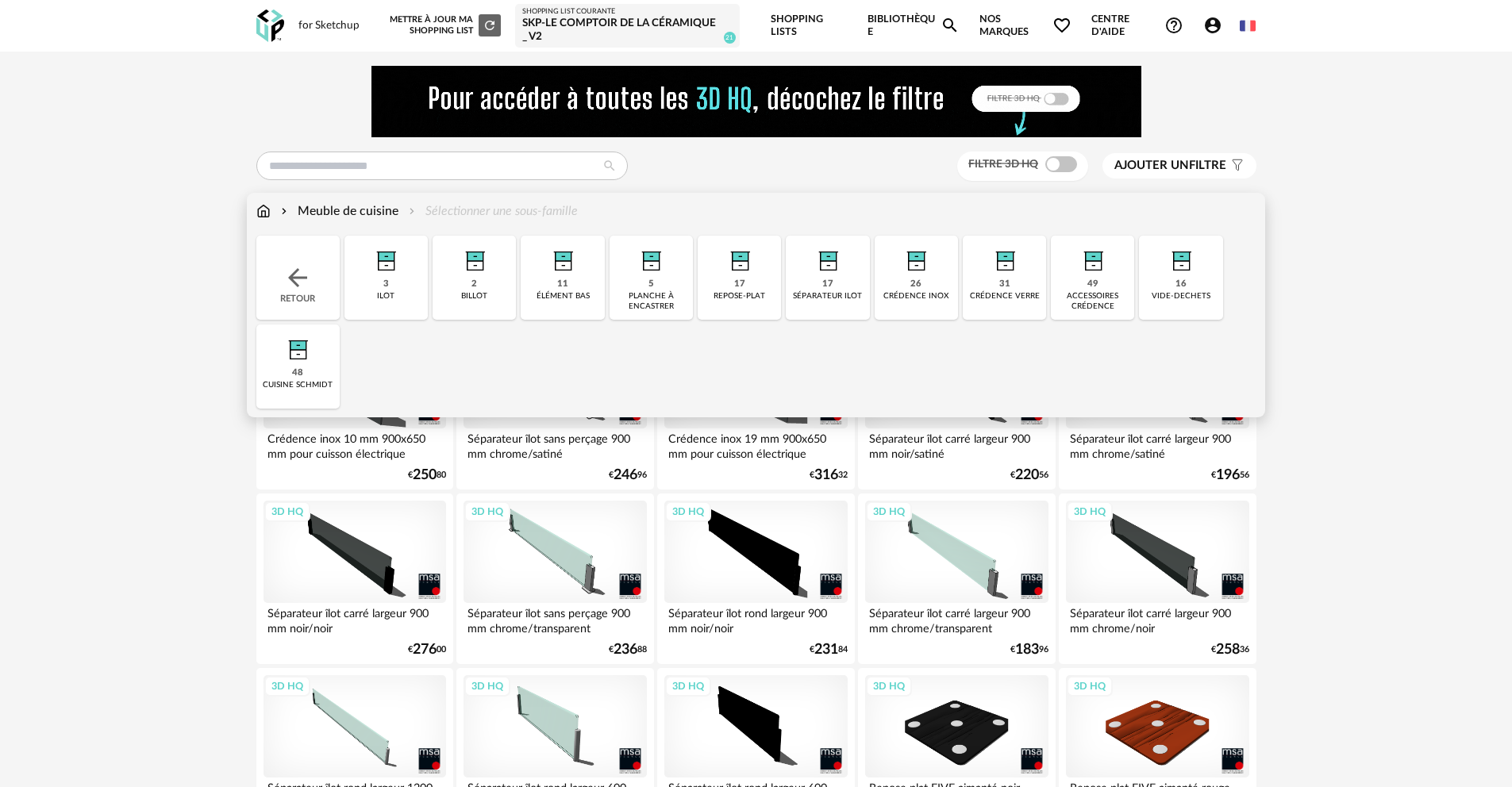
click at [262, 215] on img at bounding box center [263, 211] width 14 height 19
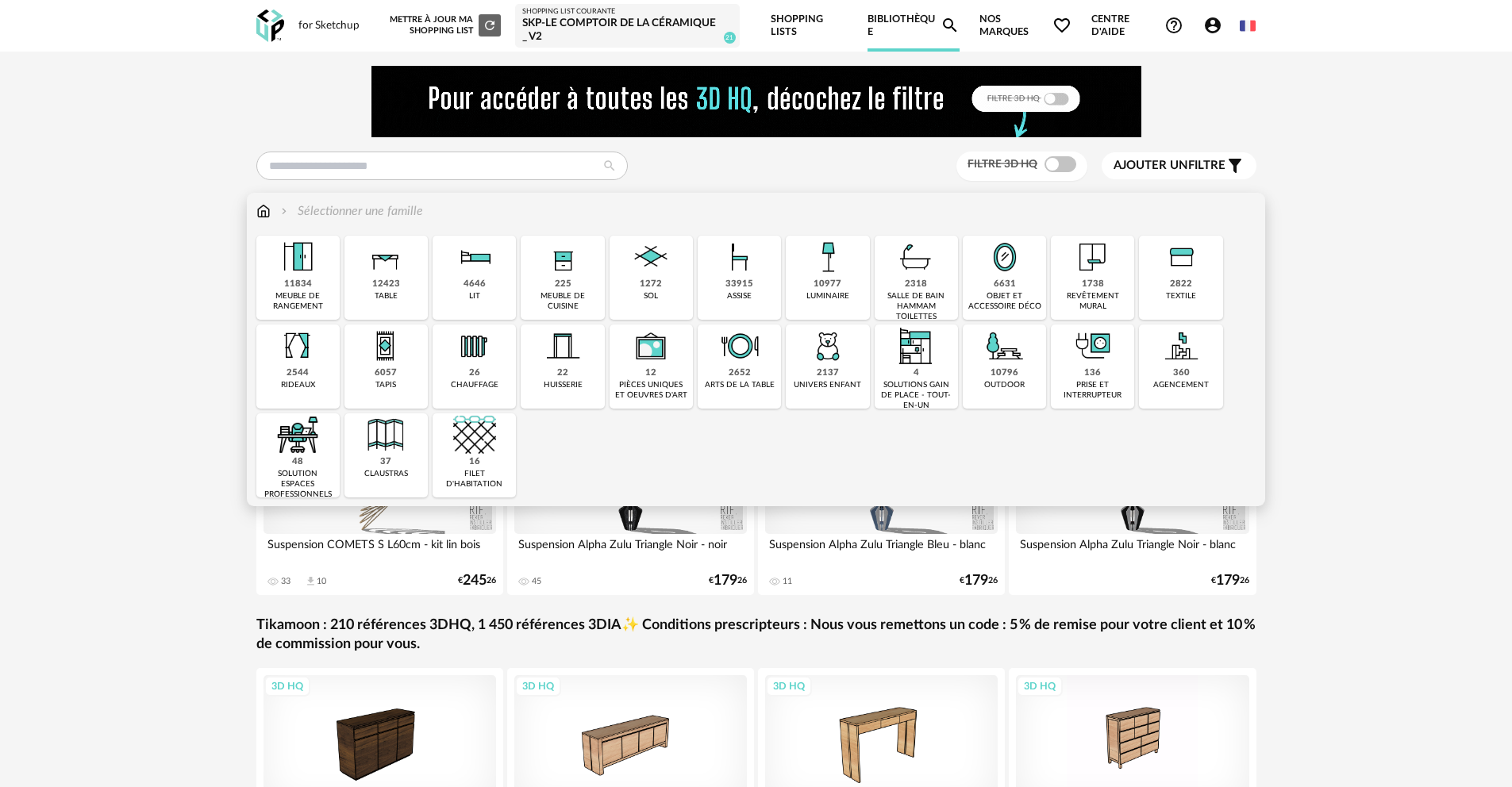
click at [319, 266] on img at bounding box center [298, 257] width 43 height 43
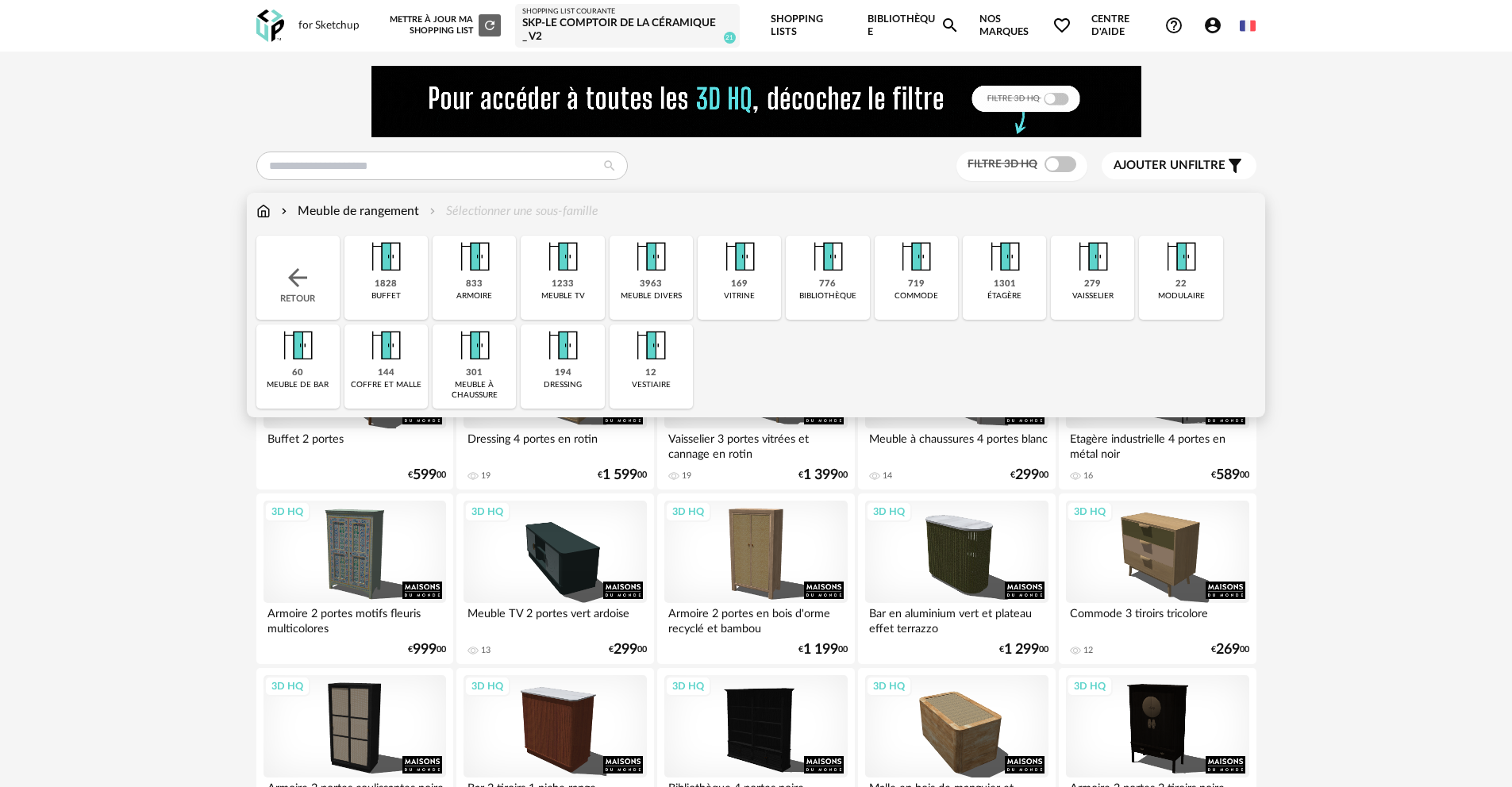
click at [396, 359] on img at bounding box center [385, 345] width 43 height 43
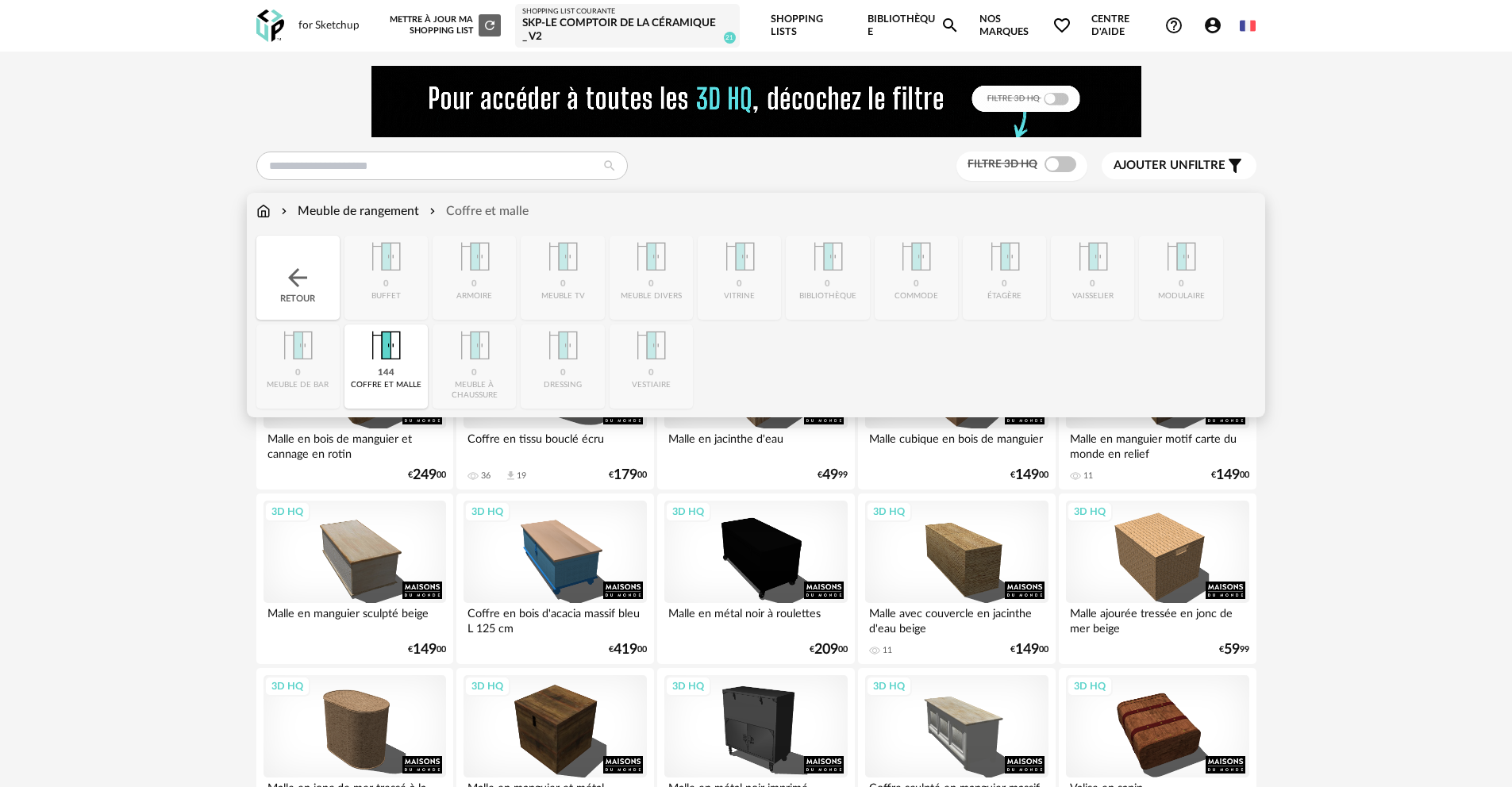
click at [661, 354] on div "Close icon Retour 0 buffet 0 armoire 0 meuble tv 0 meuble divers 0 [GEOGRAPHIC_…" at bounding box center [756, 322] width 1000 height 173
click at [295, 285] on img at bounding box center [298, 277] width 28 height 28
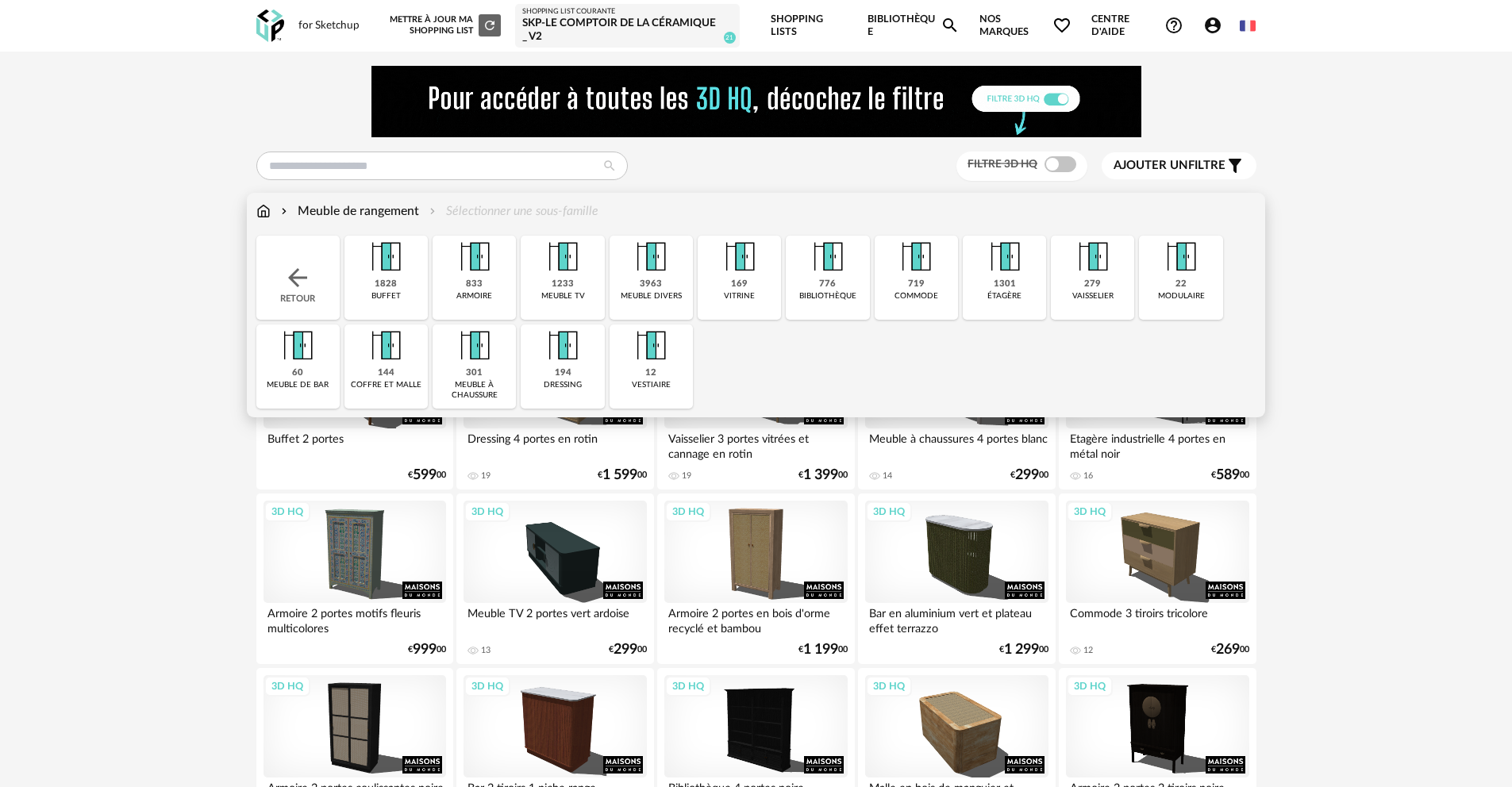
click at [659, 357] on img at bounding box center [650, 345] width 43 height 43
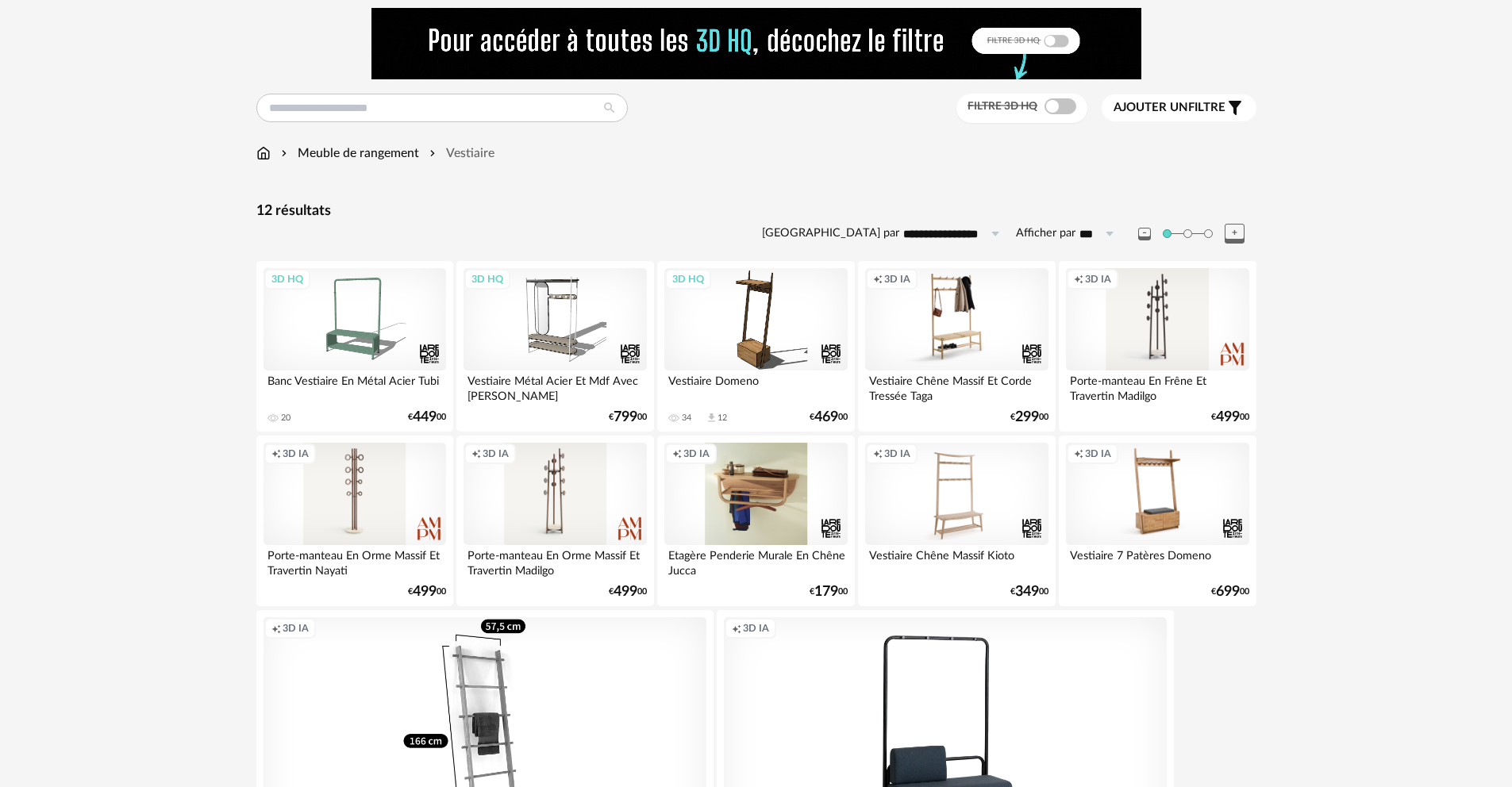
scroll to position [37, 0]
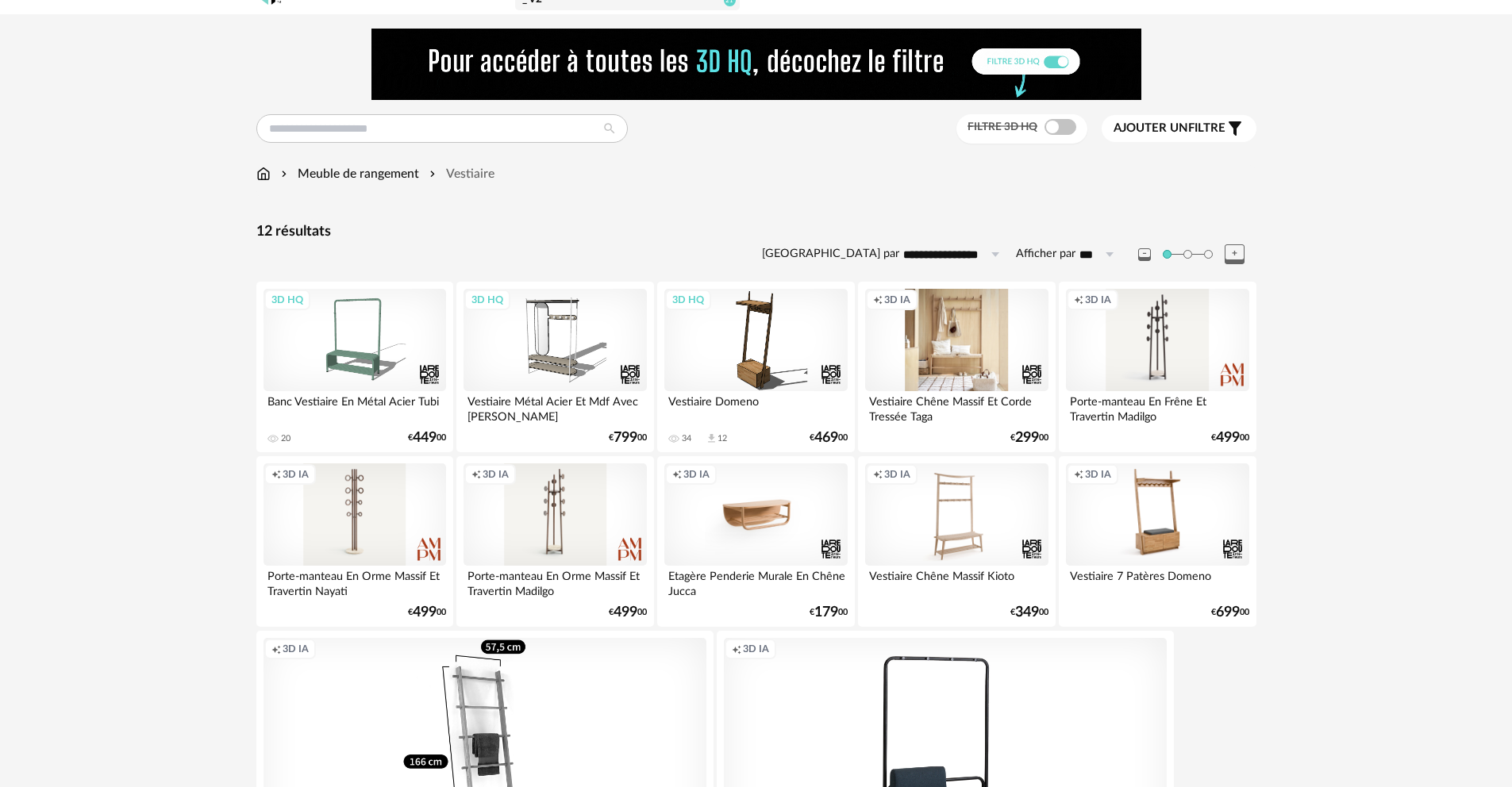
click at [965, 322] on div "Creation icon 3D IA" at bounding box center [956, 340] width 183 height 103
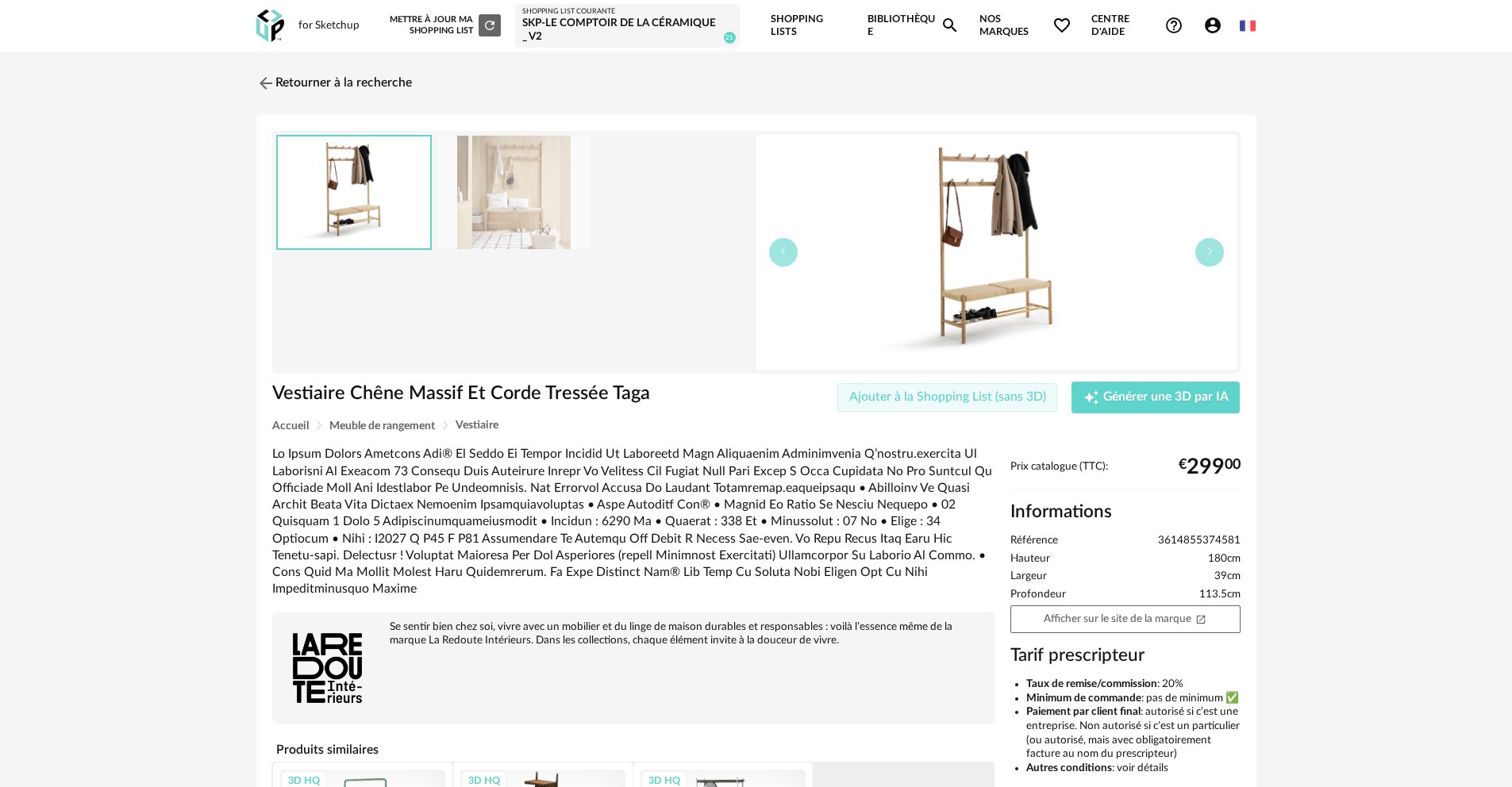
click at [1007, 399] on span "Ajouter à la Shopping List (sans 3D)" at bounding box center [947, 397] width 197 height 12
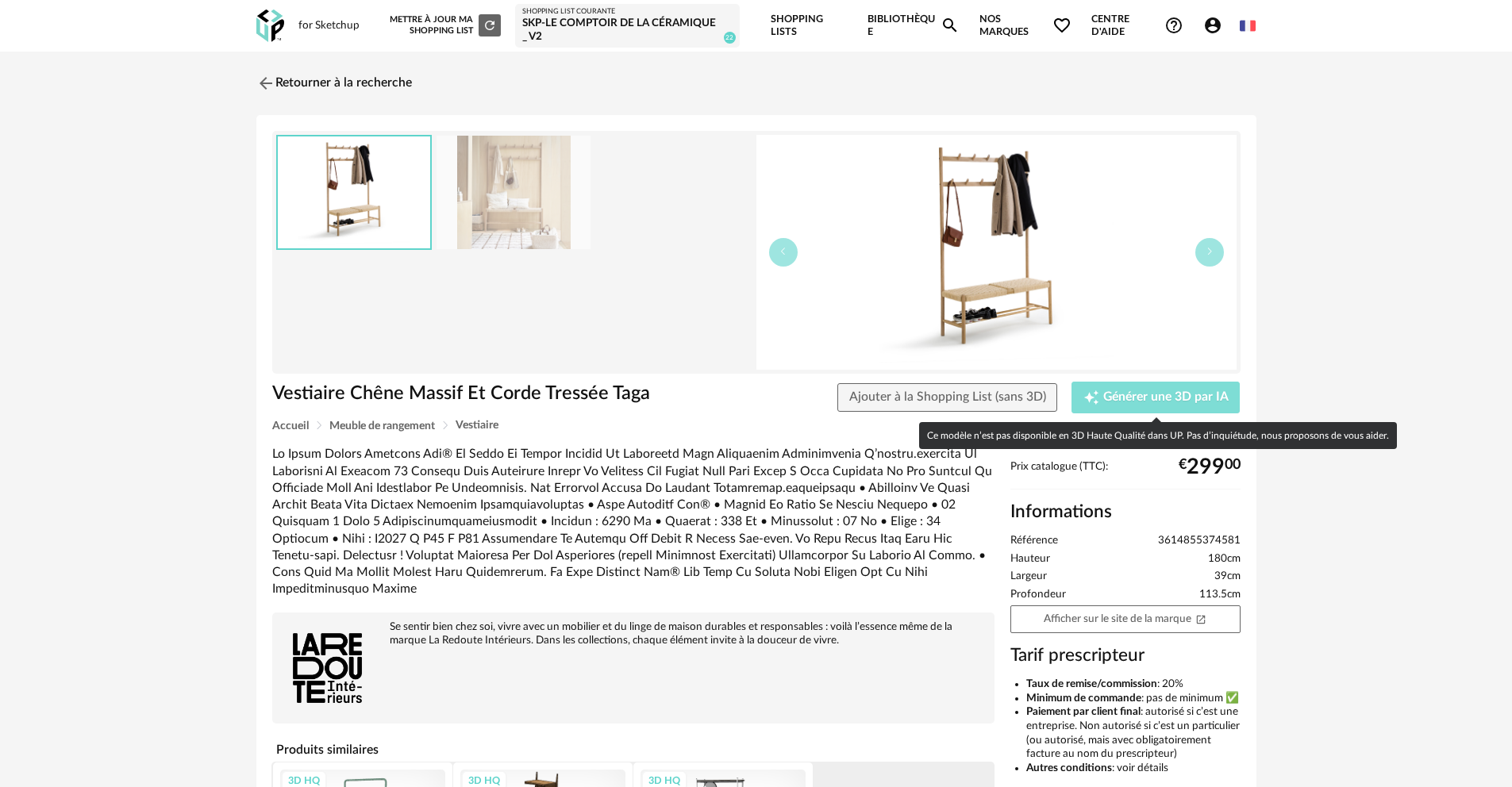
click at [1208, 397] on span "Générer une 3D par IA" at bounding box center [1166, 397] width 125 height 12
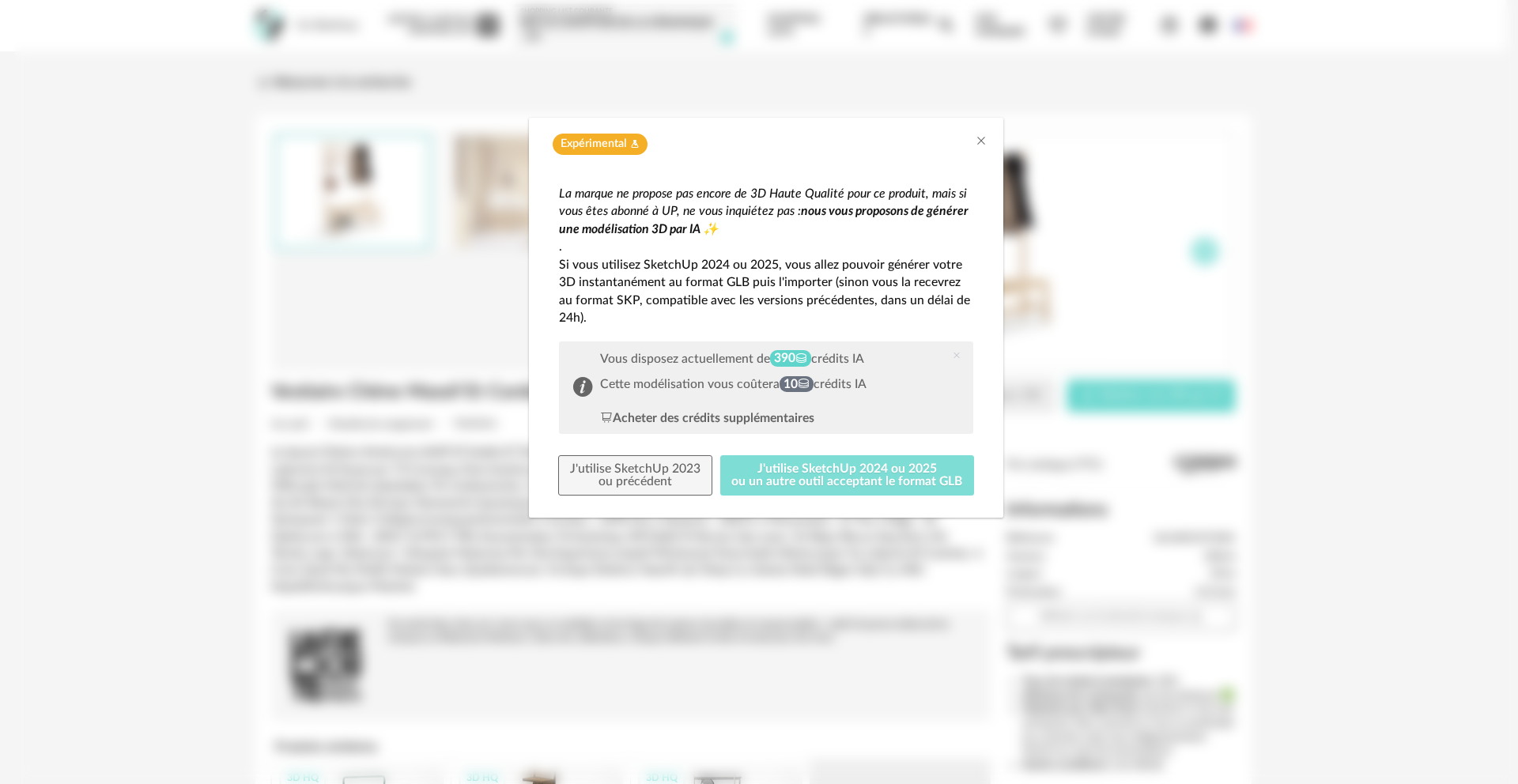
click at [896, 477] on button "J'utilise SketchUp 2024 ou 2025 ou un autre outil acceptant le format GLB" at bounding box center [847, 475] width 254 height 41
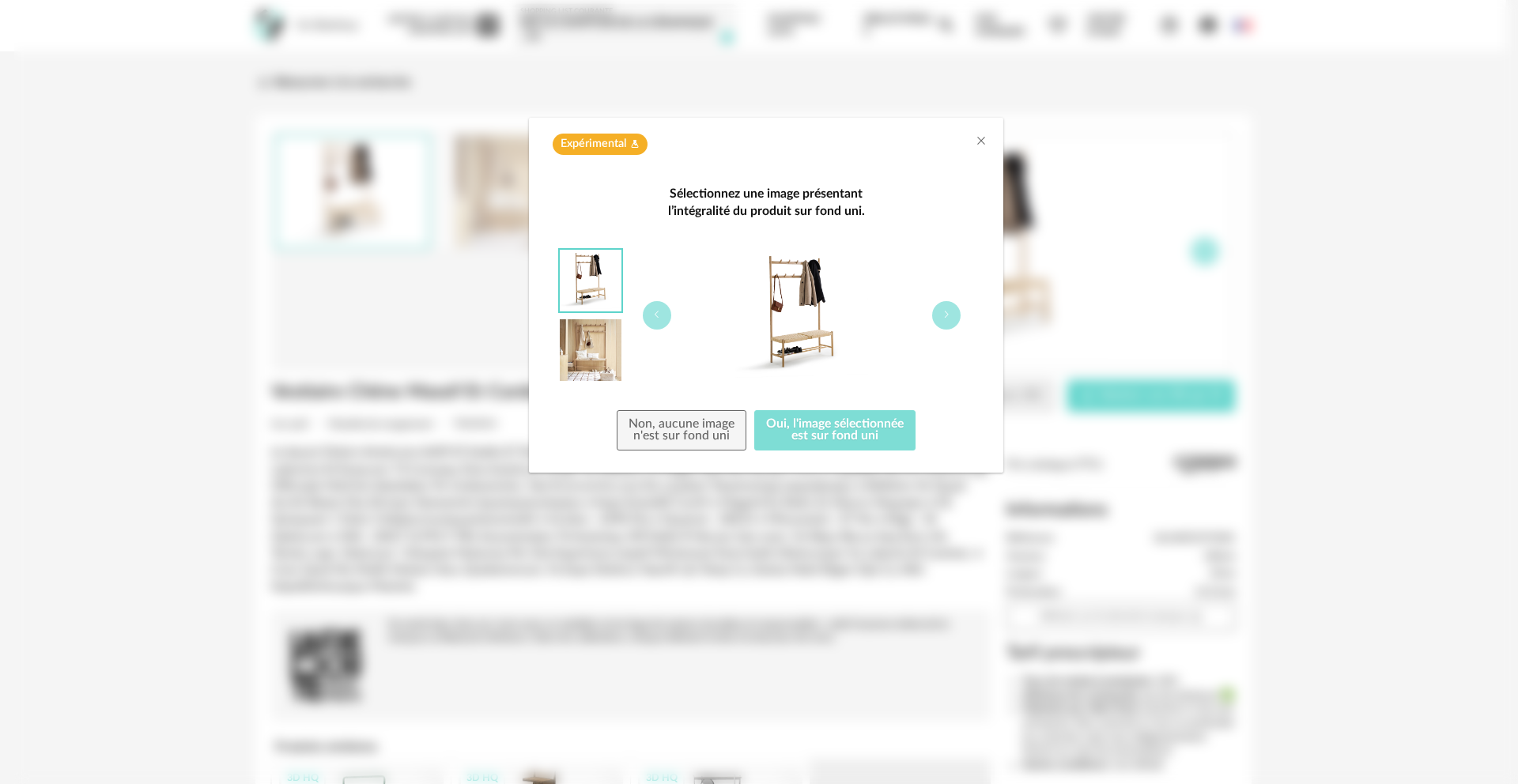
click at [876, 430] on button "Oui, l'image sélectionnée est sur fond uni" at bounding box center [834, 430] width 161 height 41
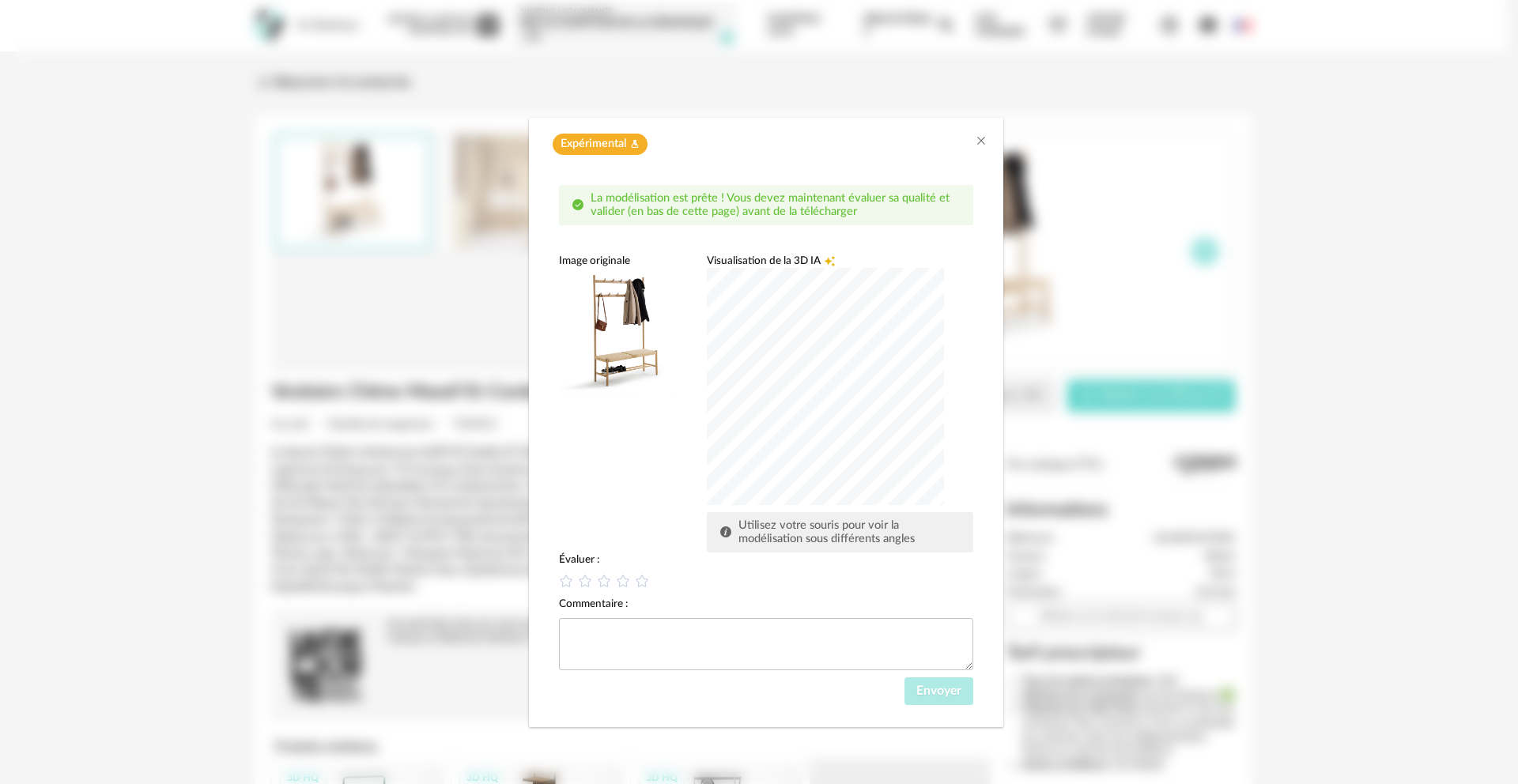
click at [852, 446] on div "dialog" at bounding box center [825, 385] width 237 height 237
click at [625, 583] on icon "dialog" at bounding box center [623, 580] width 17 height 17
click at [941, 695] on span "Envoyer" at bounding box center [938, 691] width 45 height 12
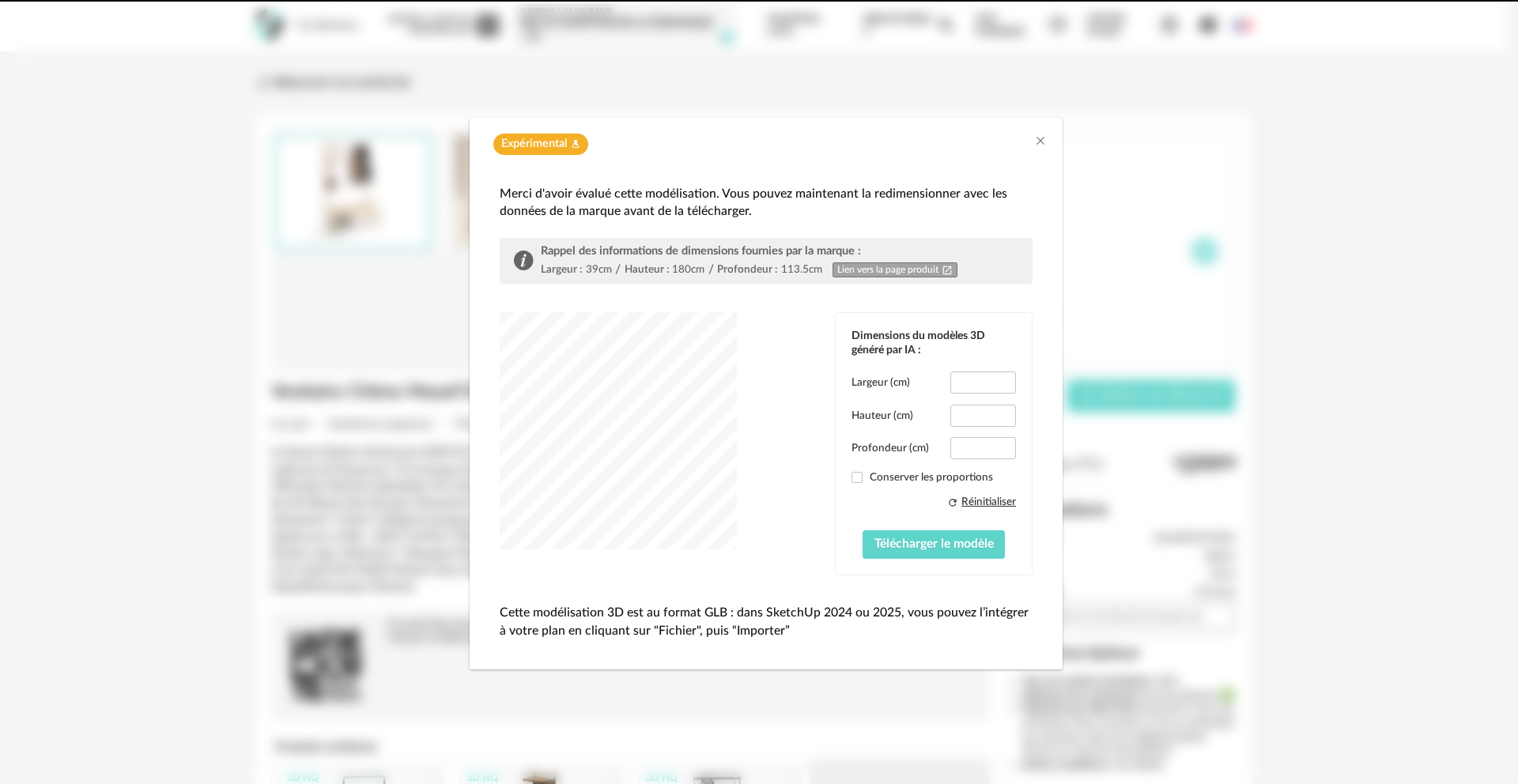
type input "*****"
type input "****"
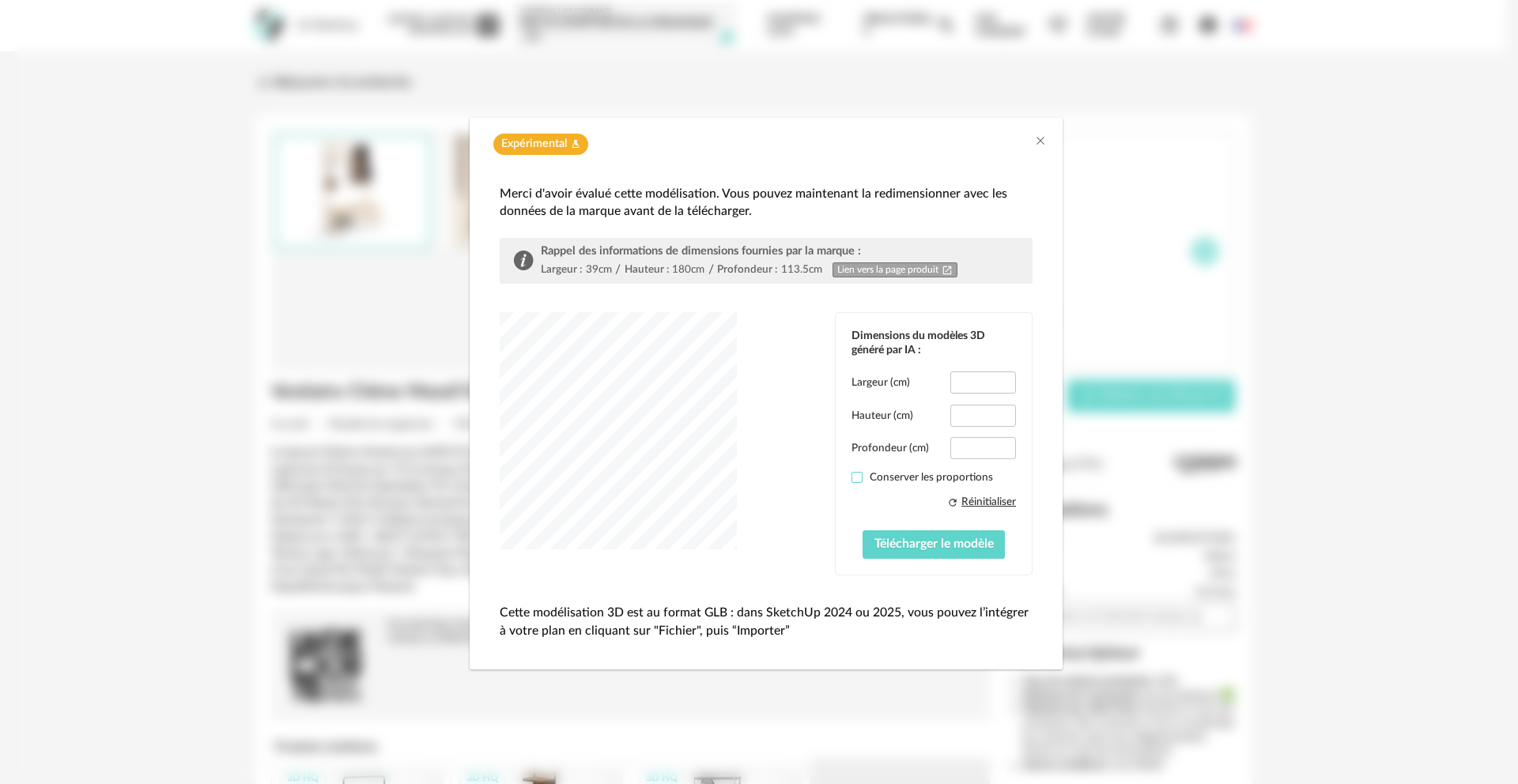
click at [856, 477] on span "dialog" at bounding box center [856, 477] width 11 height 11
click at [979, 545] on span "Télécharger le modèle" at bounding box center [934, 544] width 120 height 12
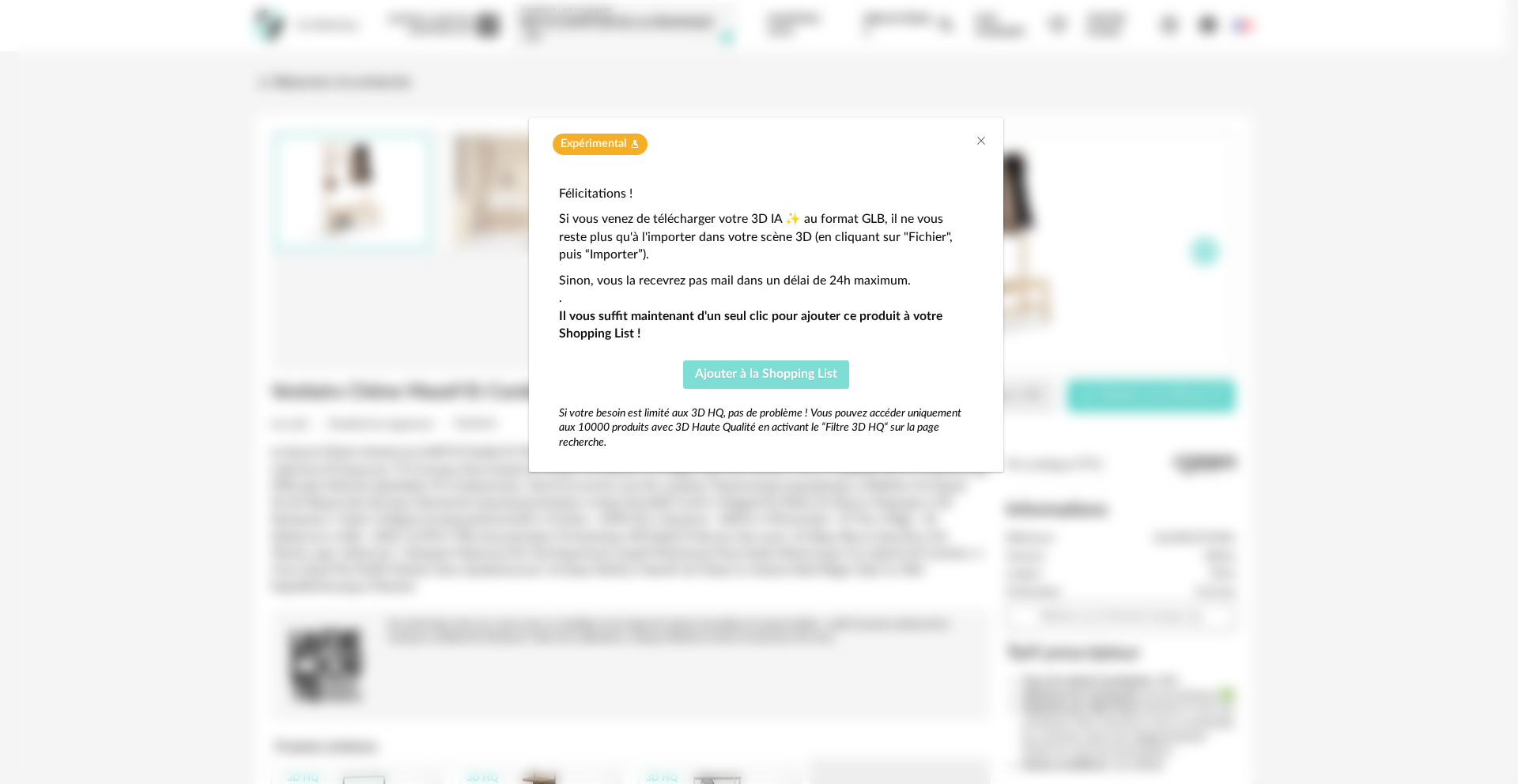
click at [805, 377] on span "Ajouter à la Shopping List" at bounding box center [766, 374] width 143 height 12
click at [980, 139] on icon "Close" at bounding box center [980, 141] width 12 height 12
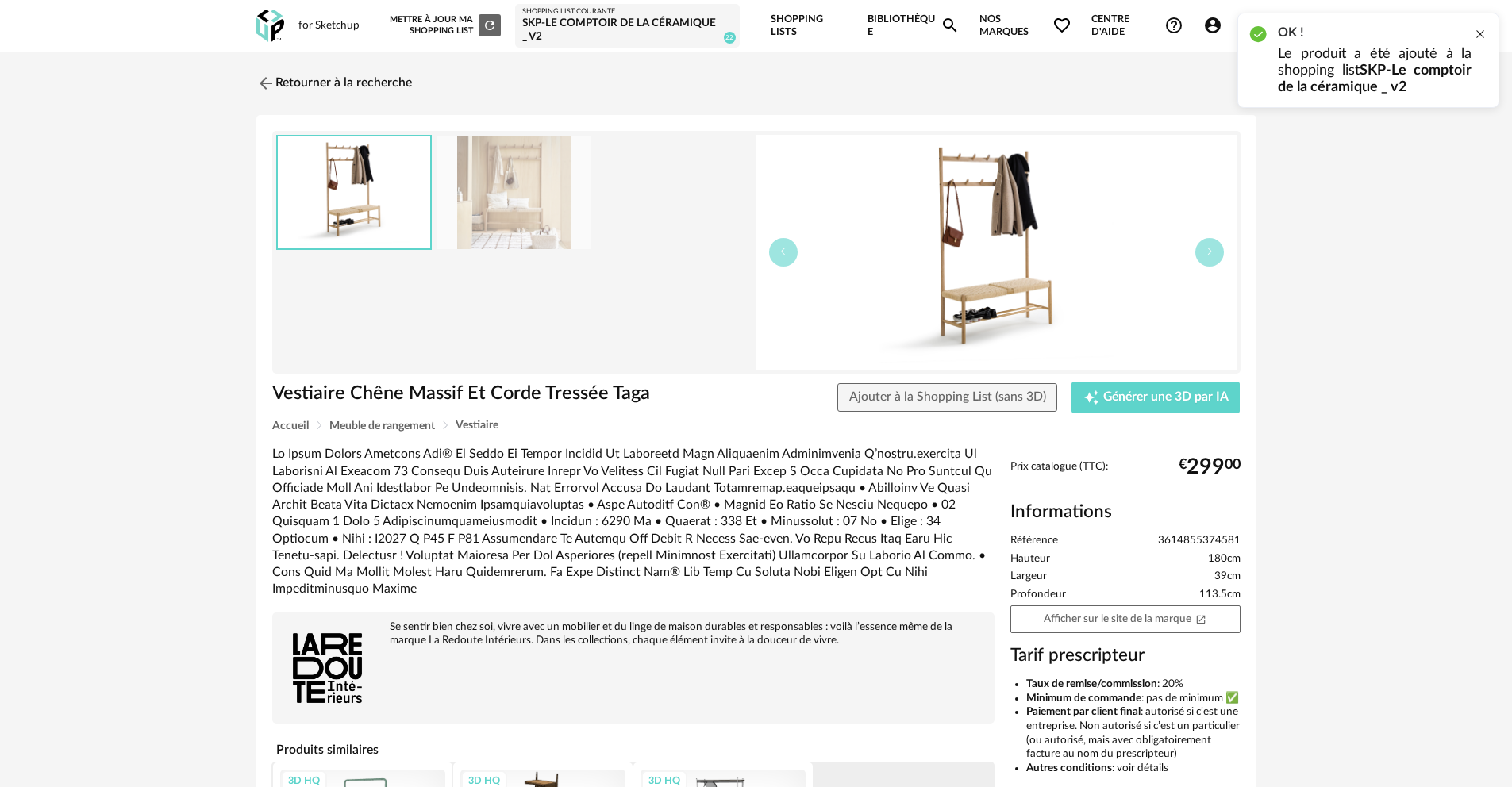
click at [1485, 33] on div at bounding box center [1480, 34] width 12 height 12
click at [793, 27] on link "Shopping Lists" at bounding box center [809, 26] width 77 height 51
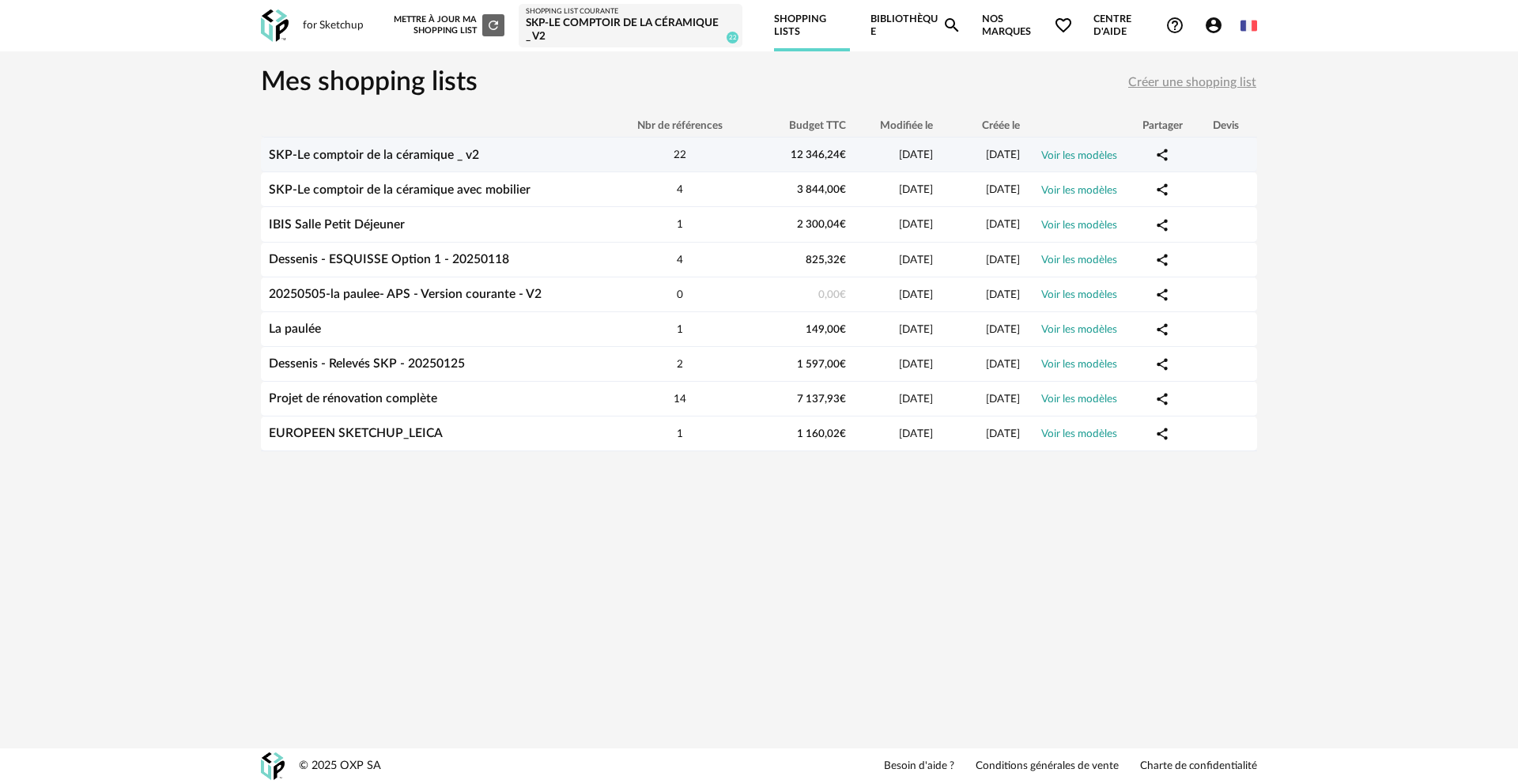
click at [436, 155] on link "SKP-Le comptoir de la céramique _ v2" at bounding box center [373, 155] width 210 height 12
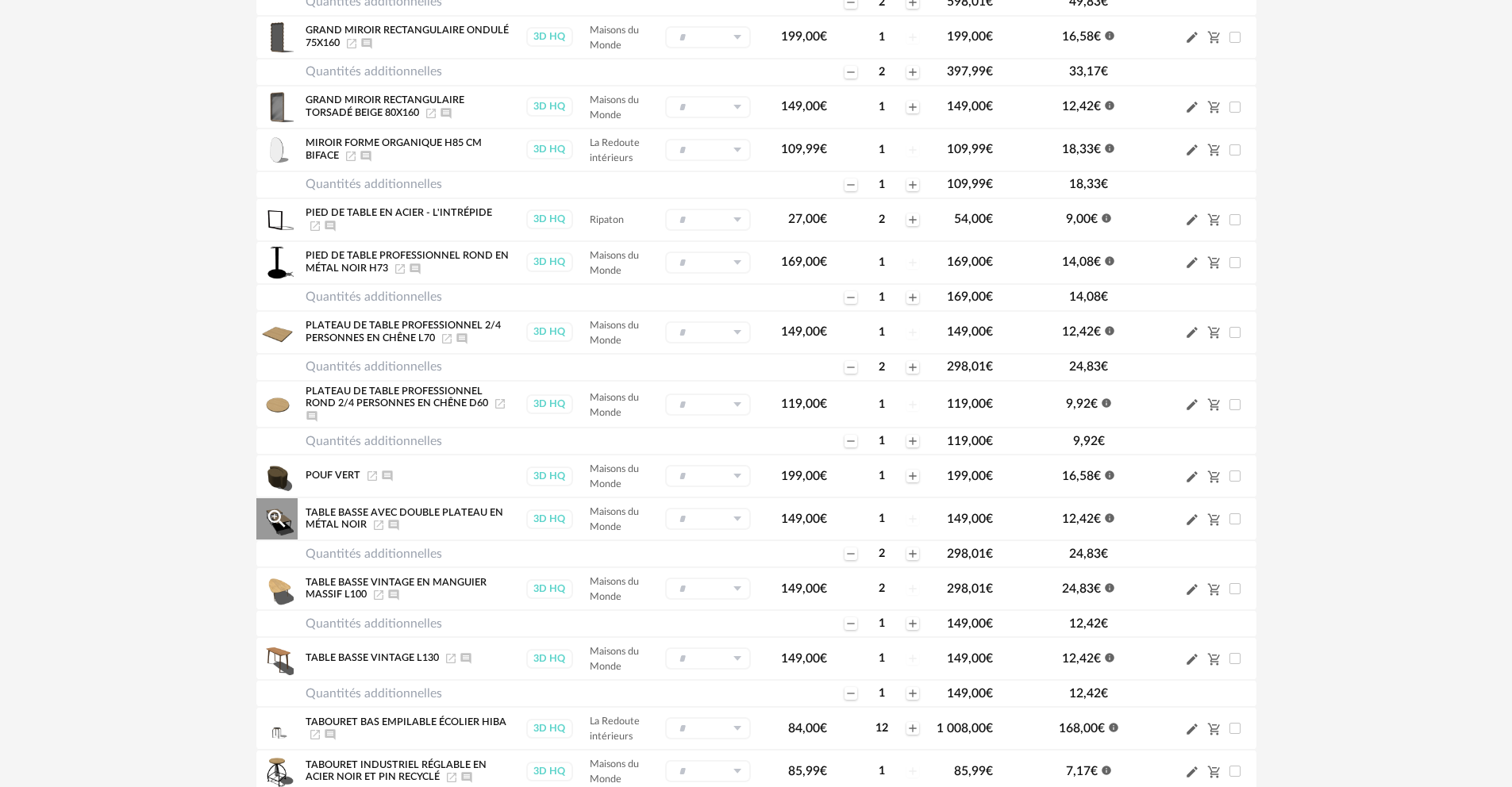
scroll to position [1003, 0]
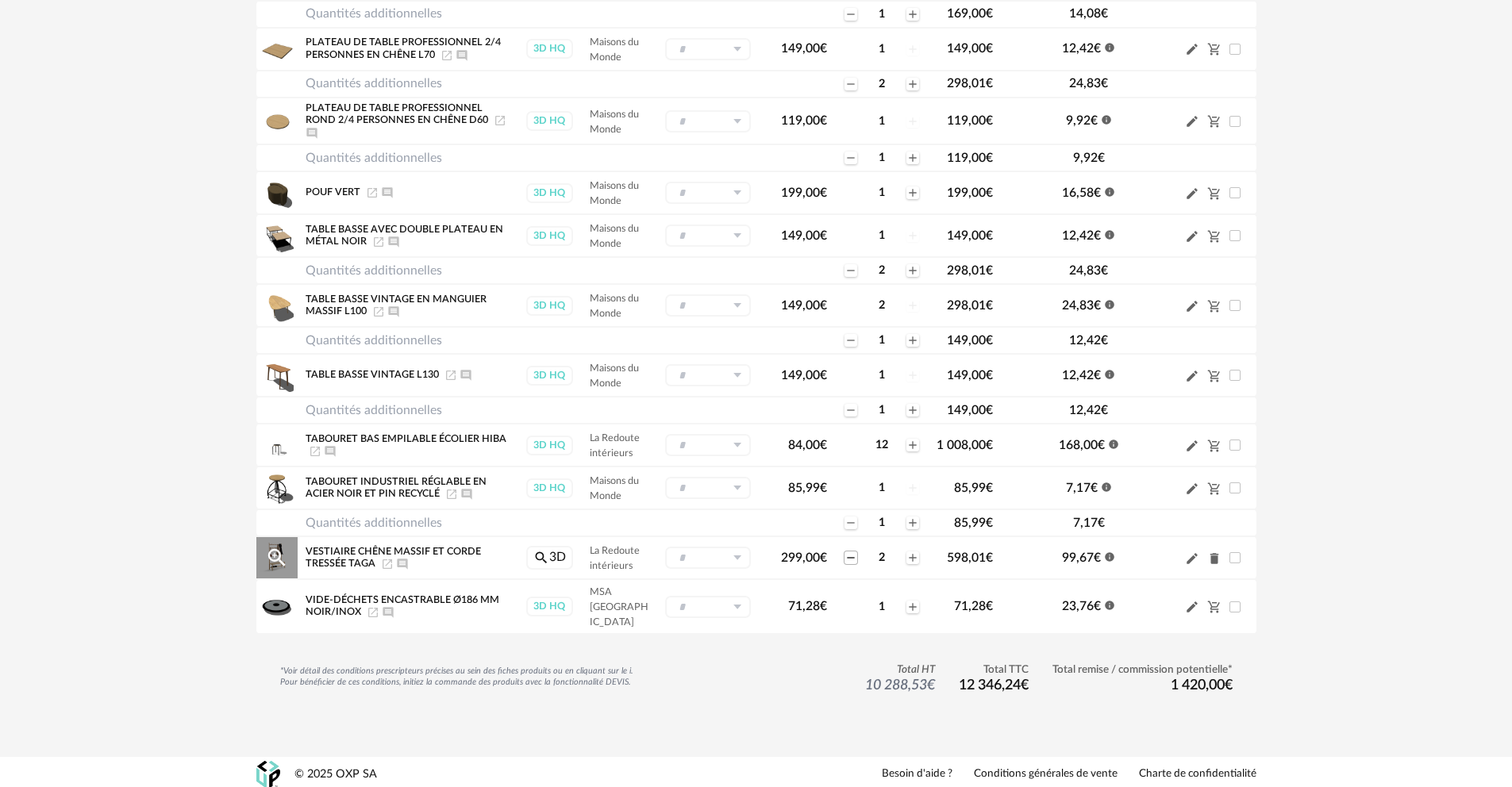
click at [854, 564] on icon "Minus icon" at bounding box center [851, 557] width 12 height 12
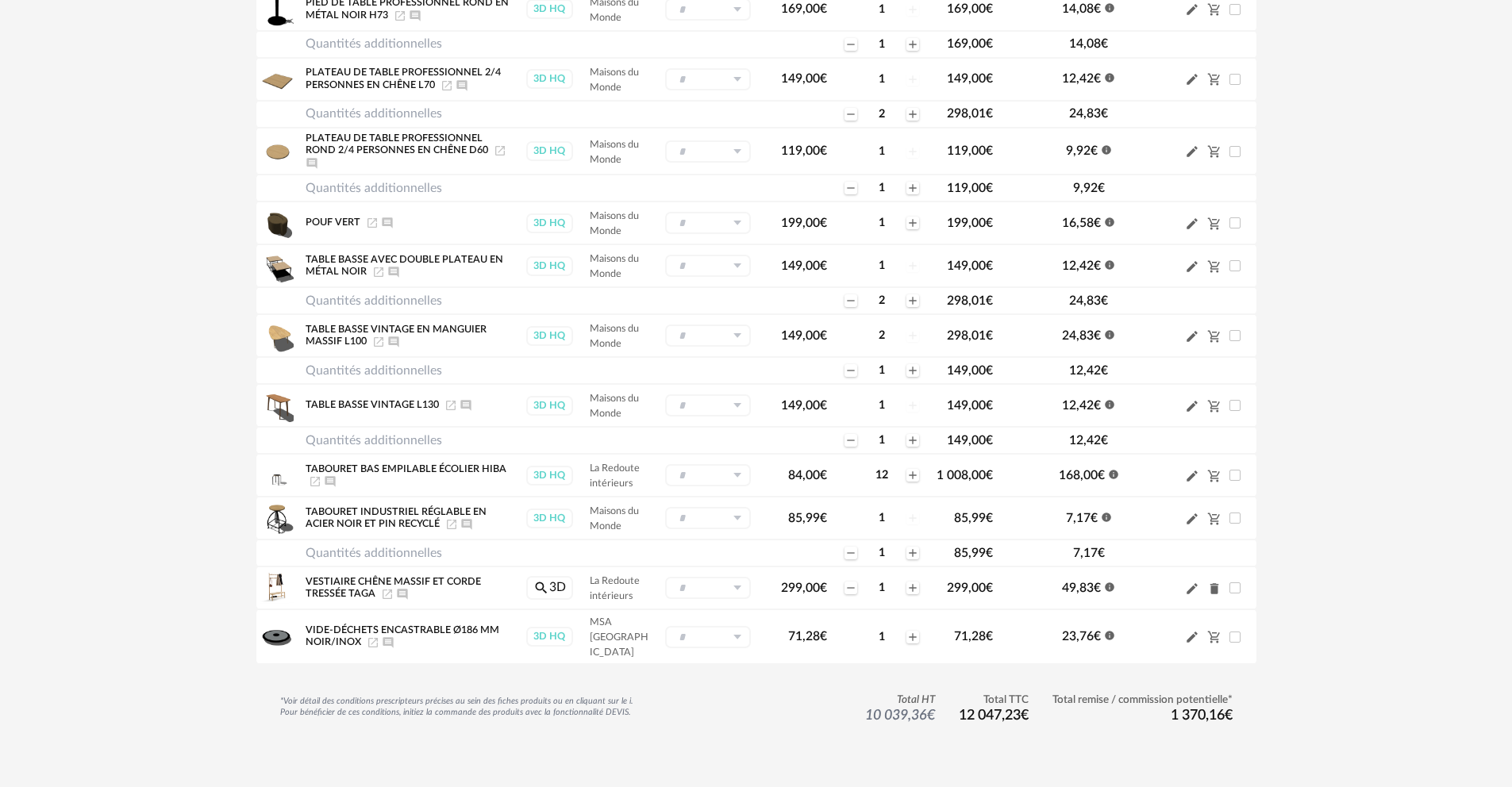
scroll to position [942, 0]
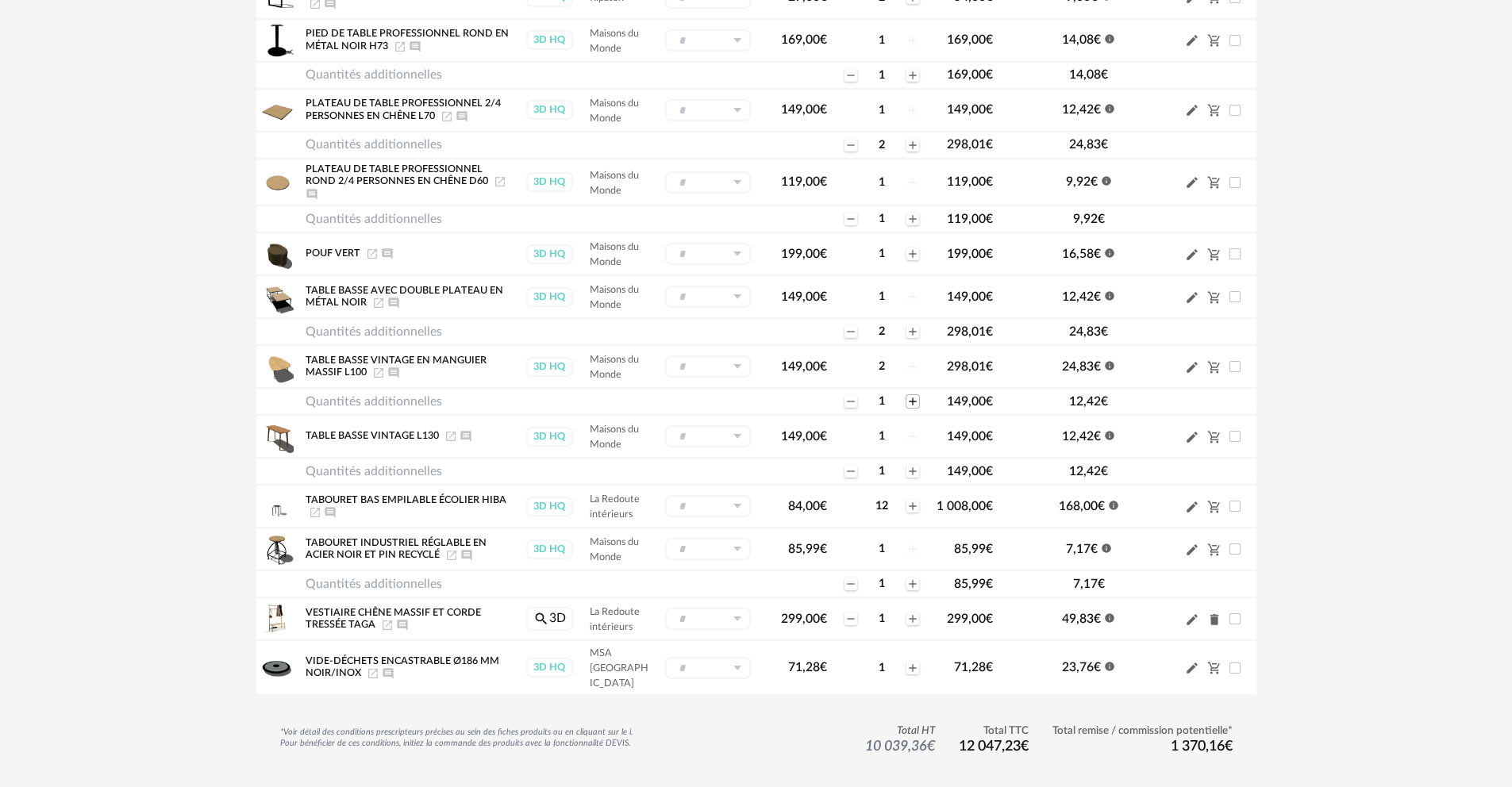
click at [909, 408] on icon "Plus icon" at bounding box center [913, 401] width 12 height 12
click at [850, 406] on icon "Minus icon" at bounding box center [851, 401] width 12 height 12
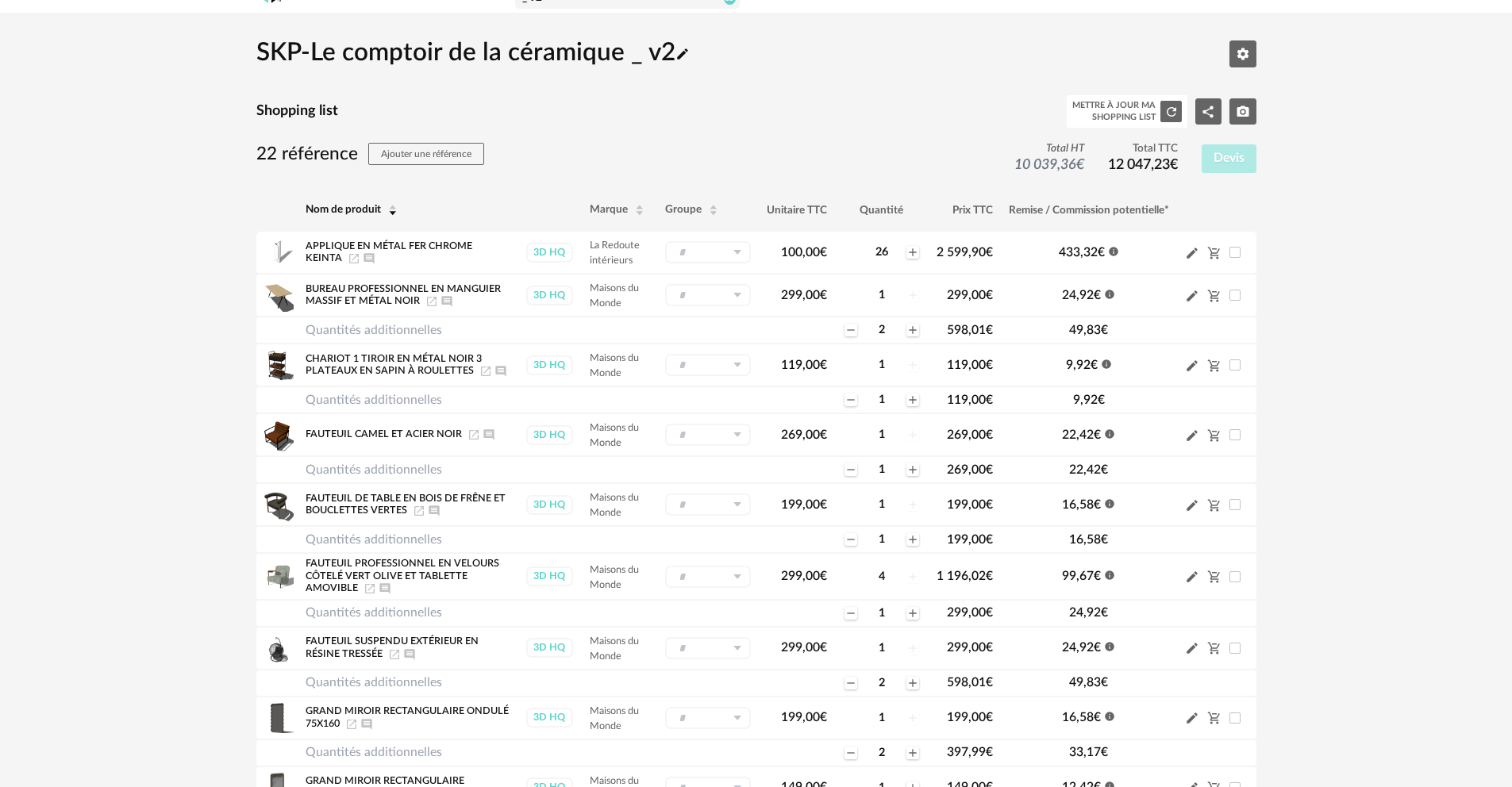
scroll to position [0, 0]
